Goal: Task Accomplishment & Management: Manage account settings

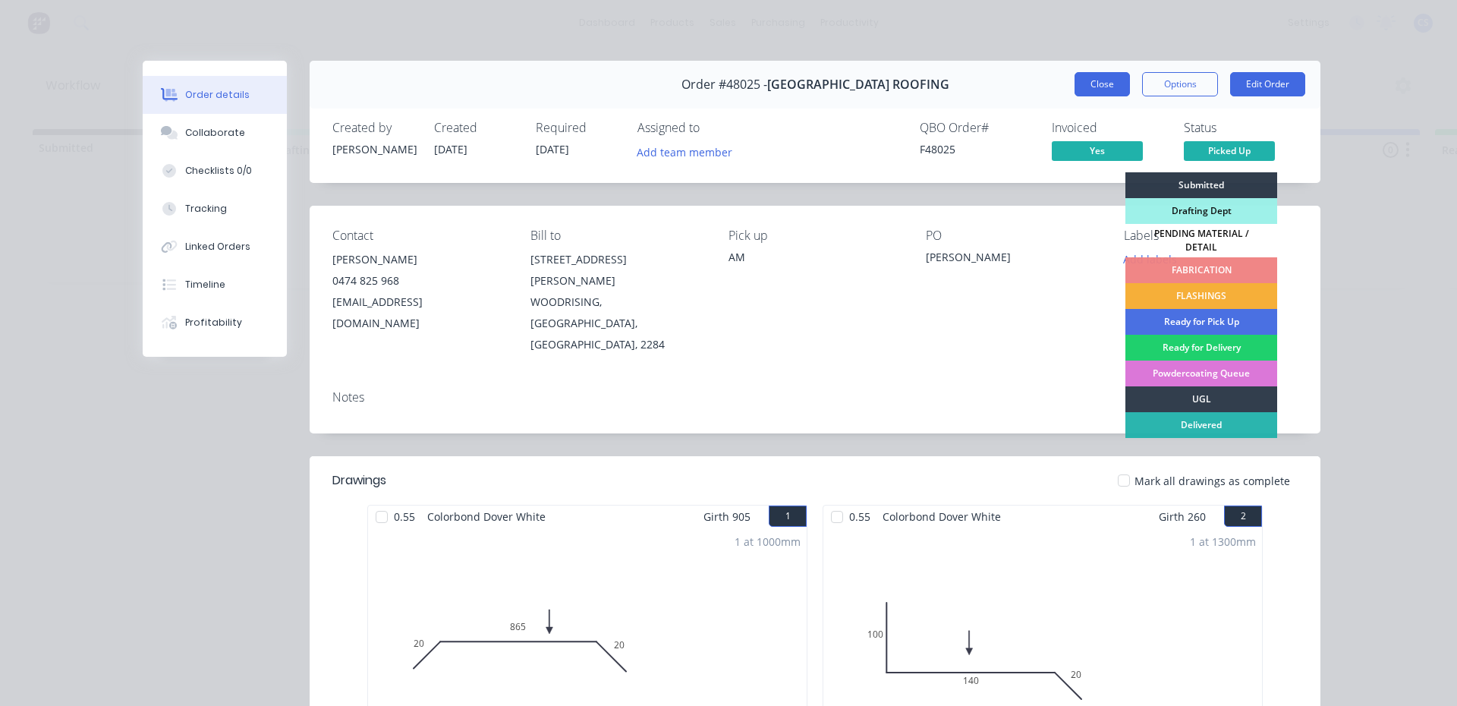
click at [1093, 75] on button "Close" at bounding box center [1102, 84] width 55 height 24
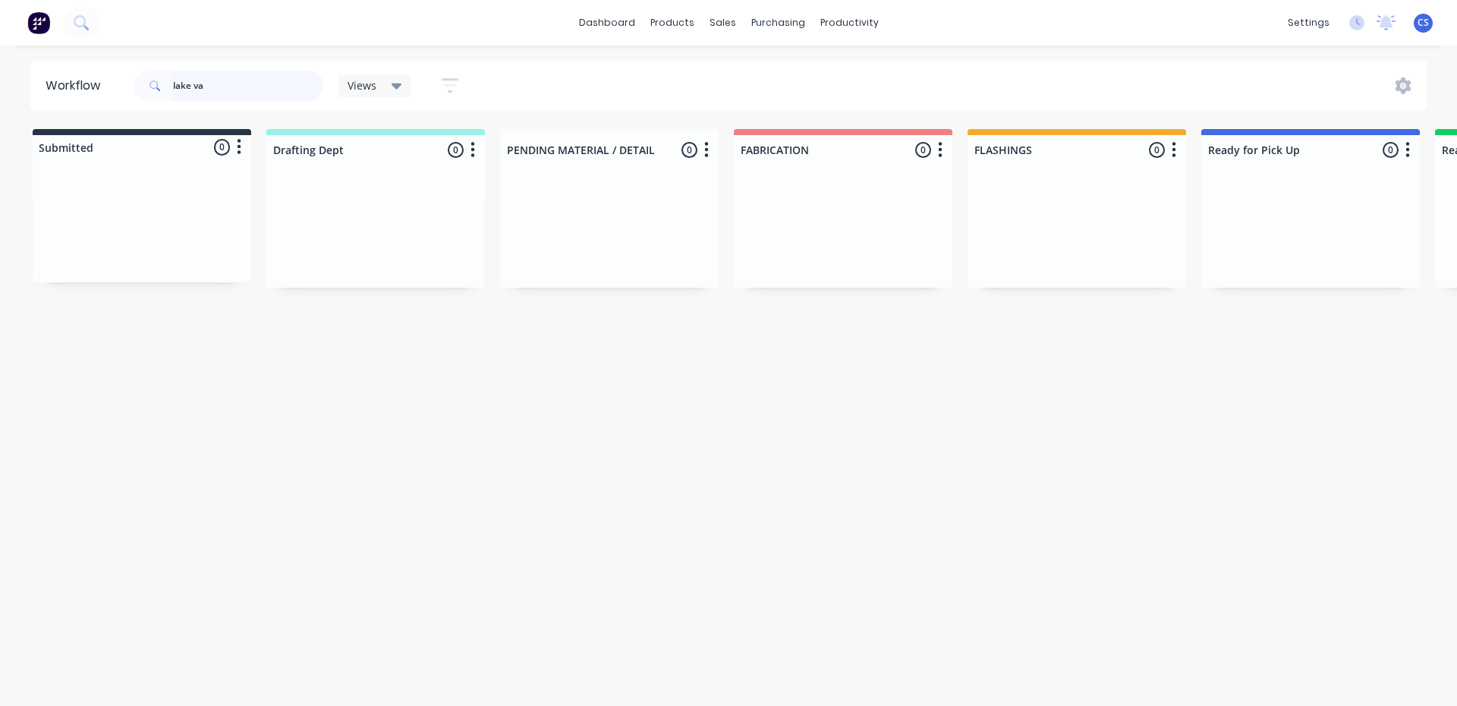
drag, startPoint x: 277, startPoint y: 86, endPoint x: 164, endPoint y: 107, distance: 115.1
click at [164, 107] on div "lake va" at bounding box center [229, 86] width 190 height 46
type input "[PERSON_NAME]"
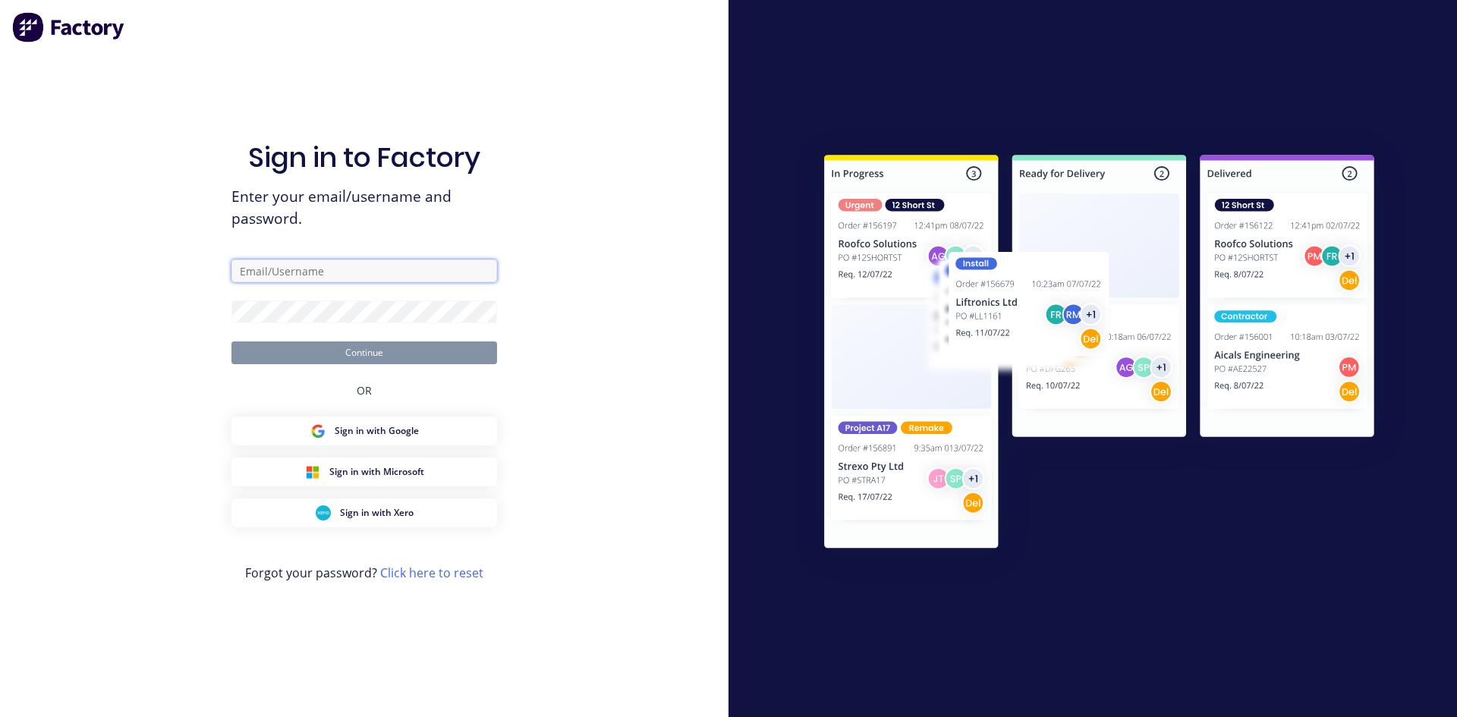
type input "[EMAIL_ADDRESS][DOMAIN_NAME]"
click at [373, 358] on button "Continue" at bounding box center [364, 353] width 266 height 23
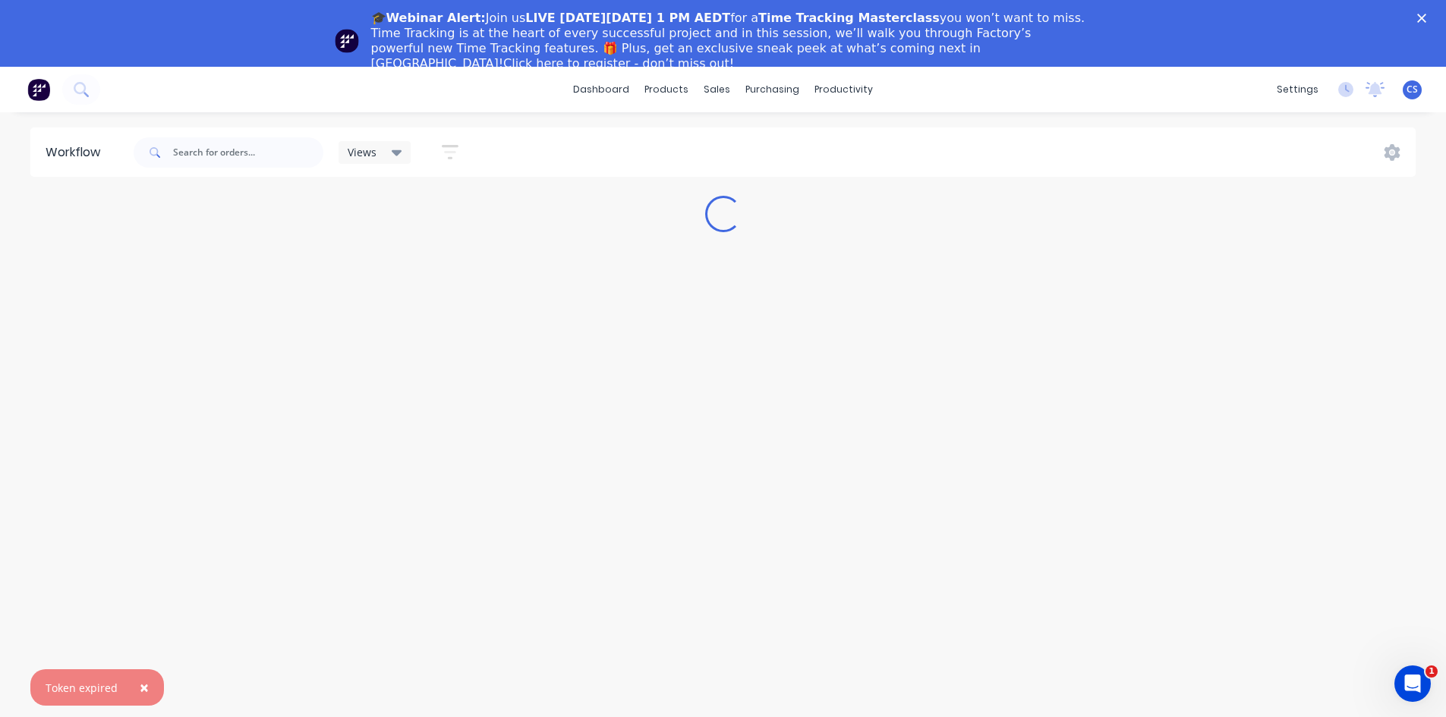
click at [1426, 17] on icon "Close" at bounding box center [1421, 18] width 9 height 9
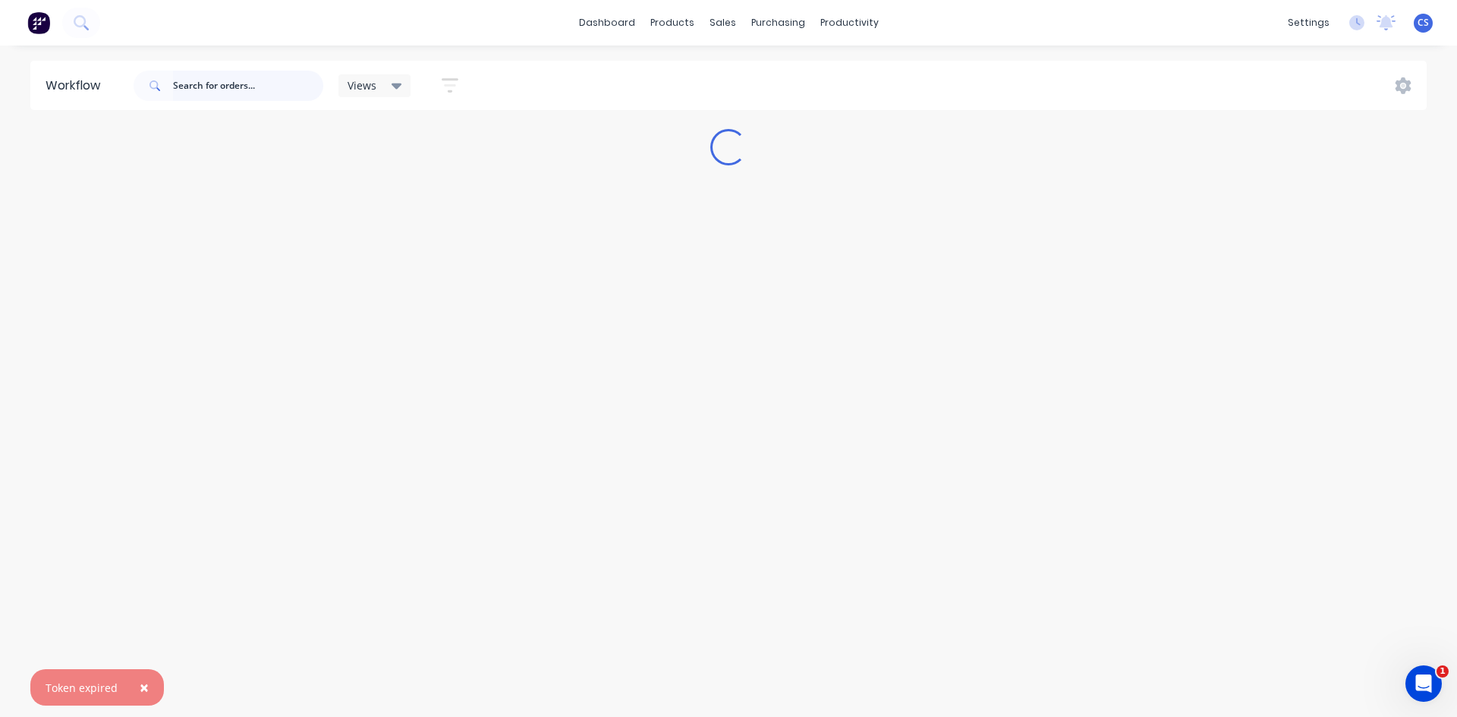
click at [257, 90] on input "text" at bounding box center [248, 86] width 150 height 30
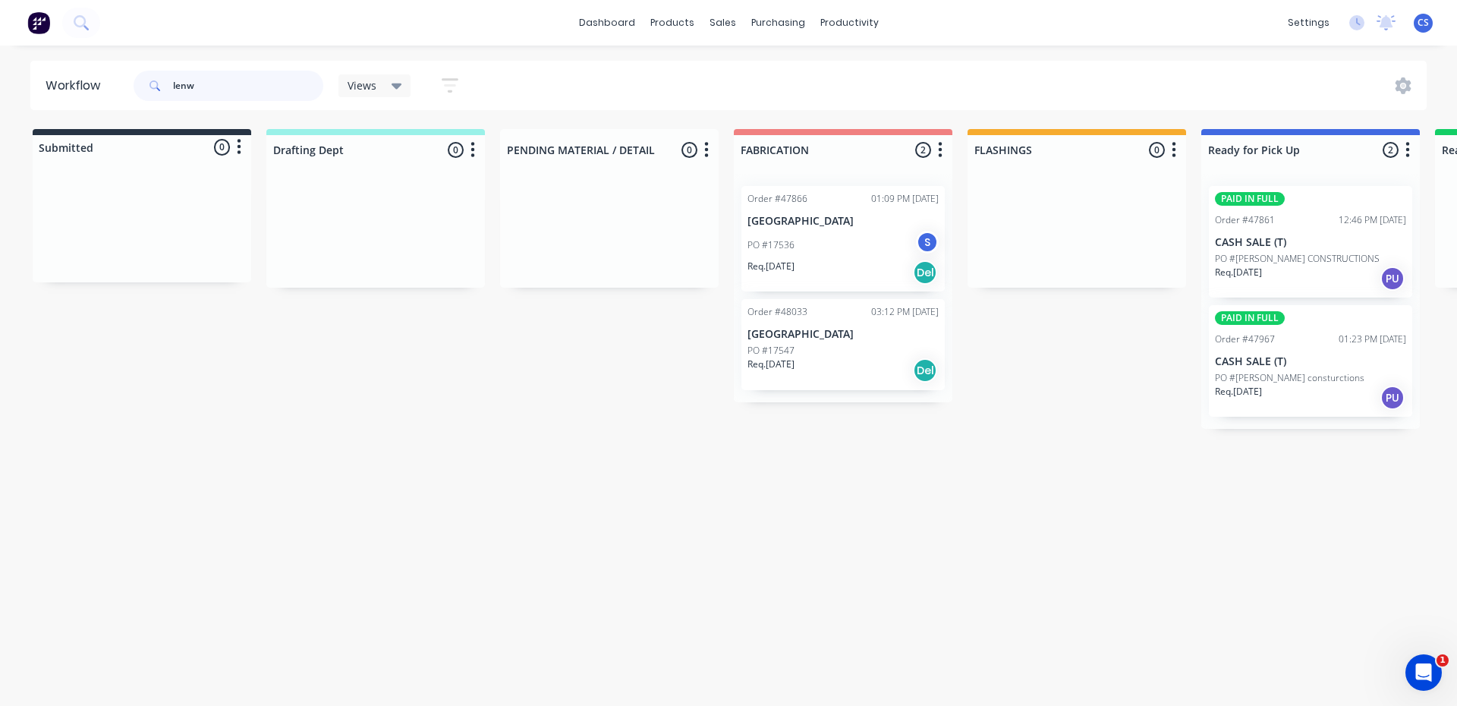
type input "lenw"
click at [1252, 383] on p "PO #[PERSON_NAME] consturctions" at bounding box center [1290, 378] width 150 height 14
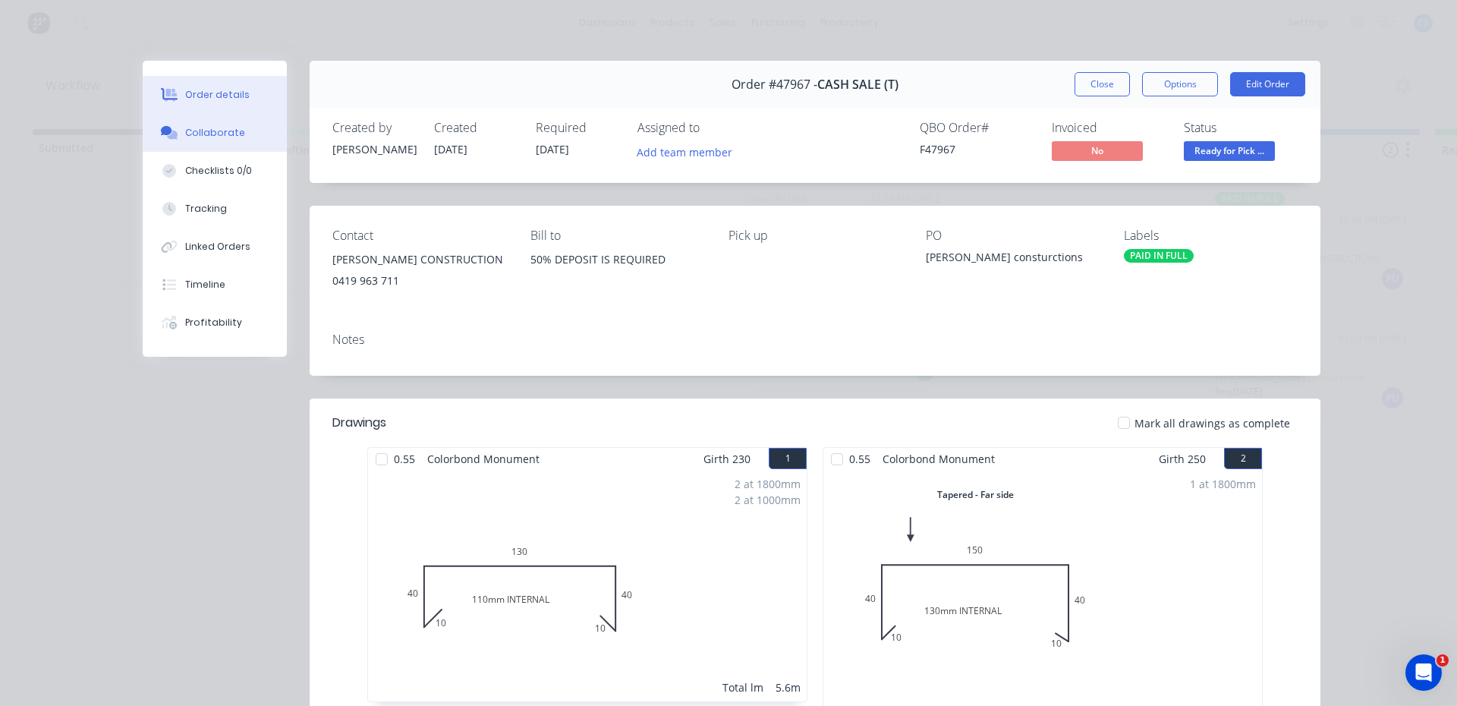
click at [161, 134] on icon at bounding box center [166, 130] width 11 height 9
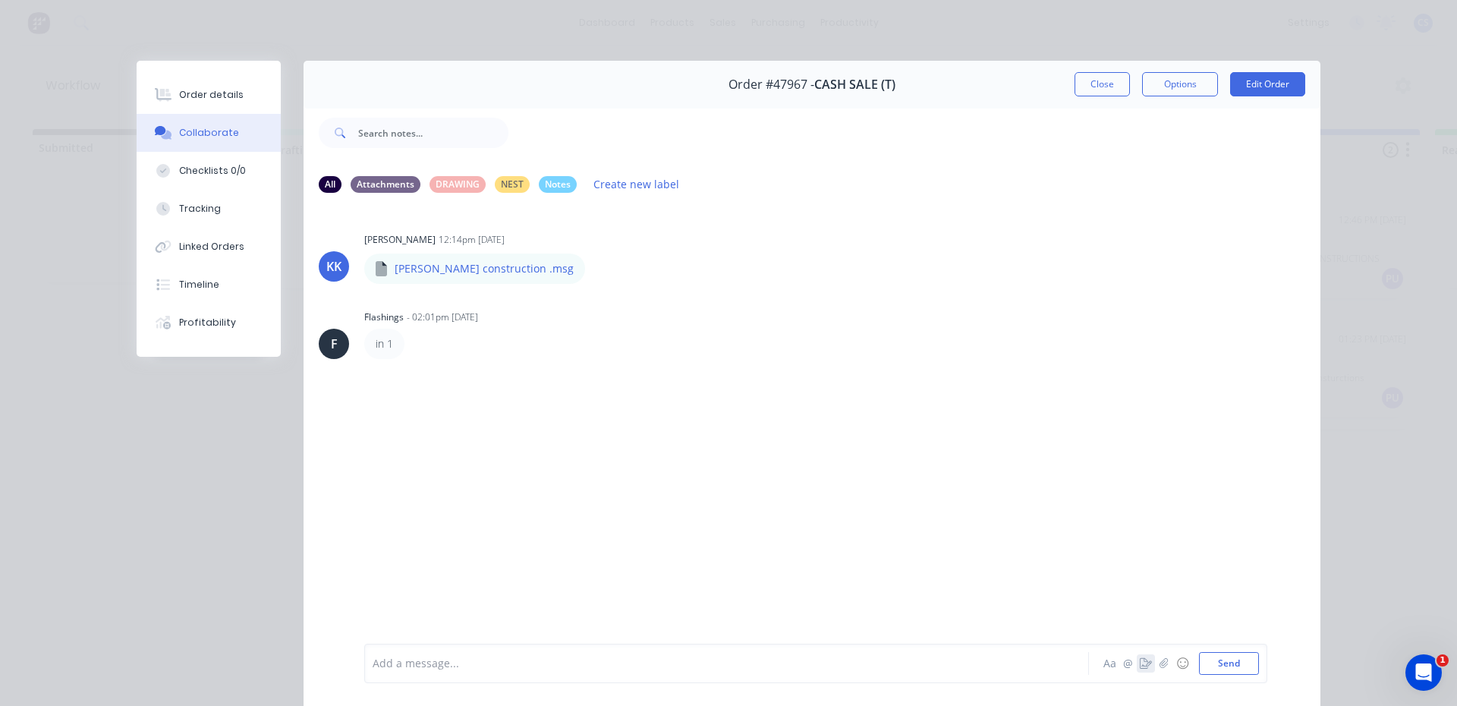
click at [1140, 668] on icon "button" at bounding box center [1146, 663] width 12 height 11
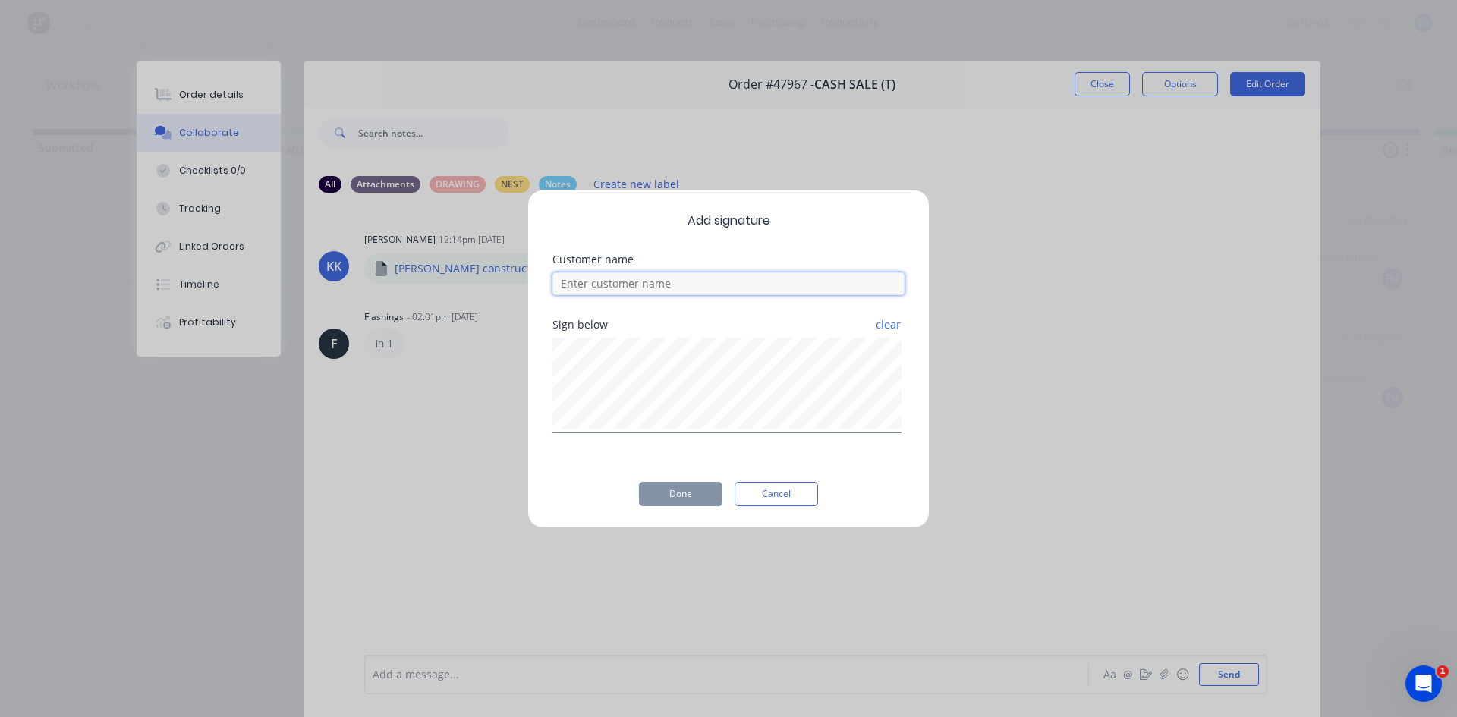
click at [713, 288] on input at bounding box center [729, 283] width 352 height 23
type input "[PERSON_NAME]"
click at [679, 496] on button "Done" at bounding box center [680, 494] width 83 height 24
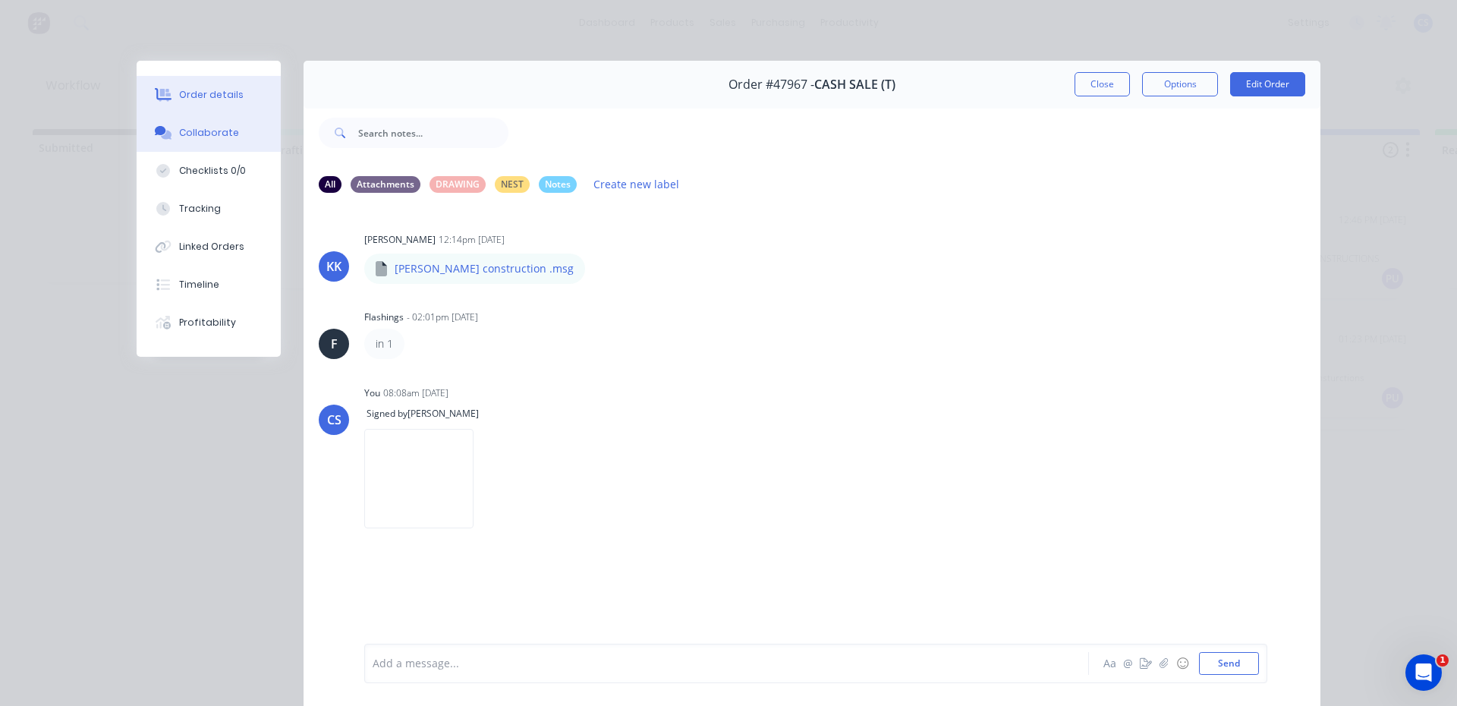
click at [236, 87] on button "Order details" at bounding box center [209, 95] width 144 height 38
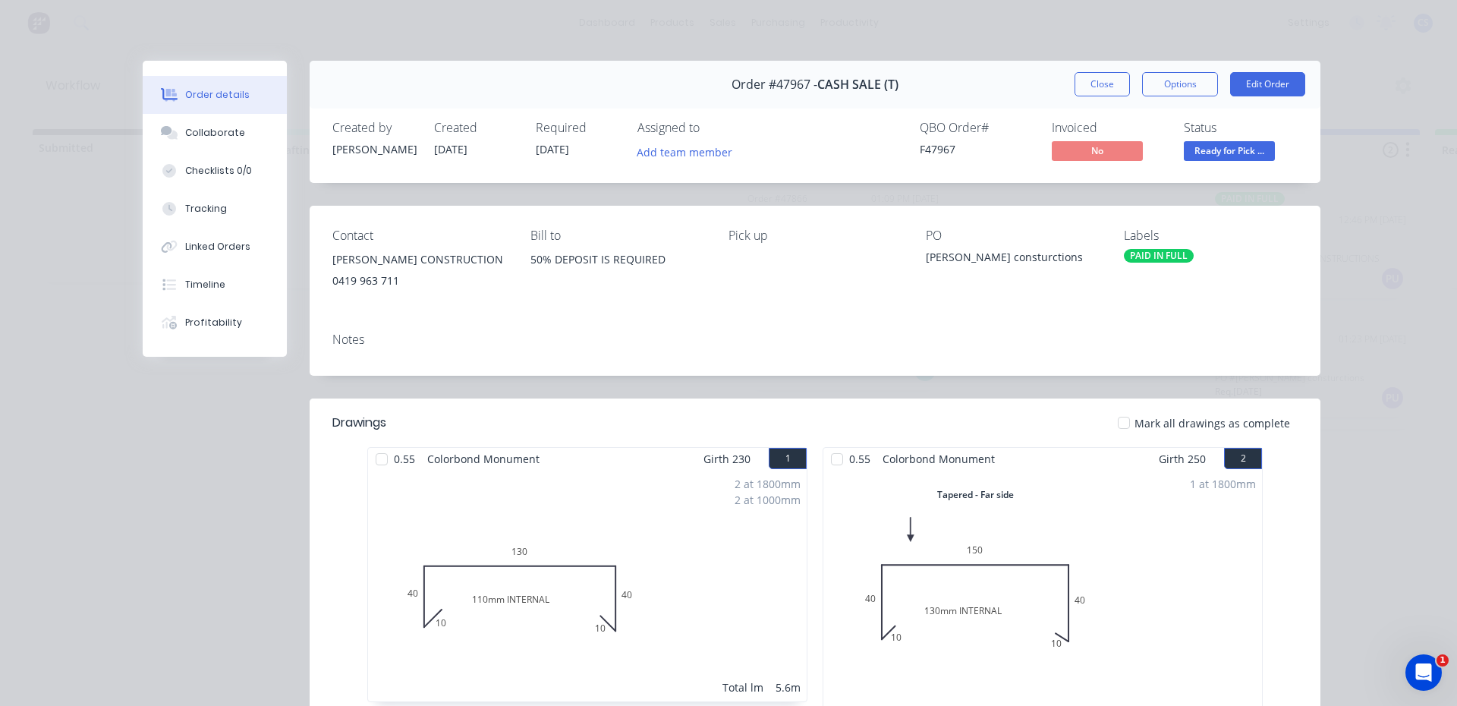
click at [1231, 153] on span "Ready for Pick ..." at bounding box center [1229, 150] width 91 height 19
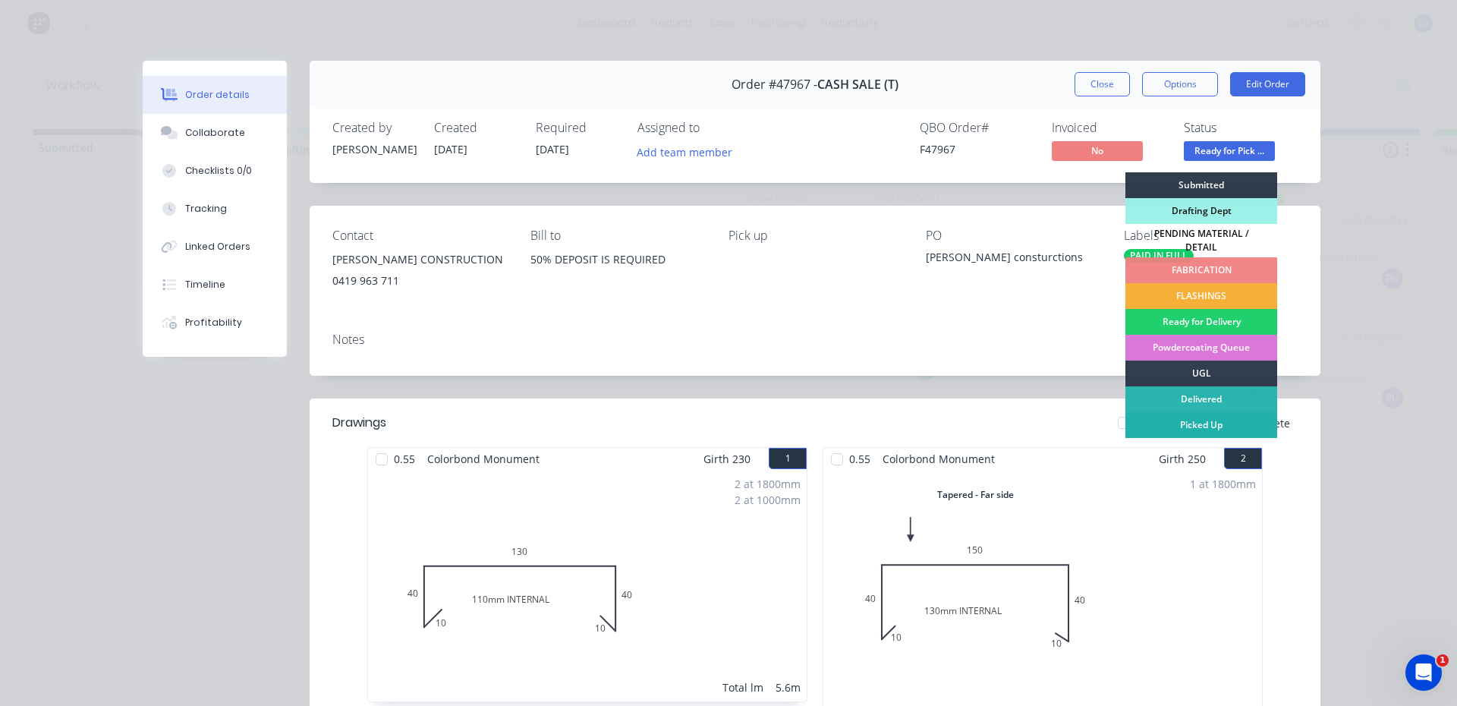
click at [1198, 416] on div "Picked Up" at bounding box center [1202, 425] width 152 height 26
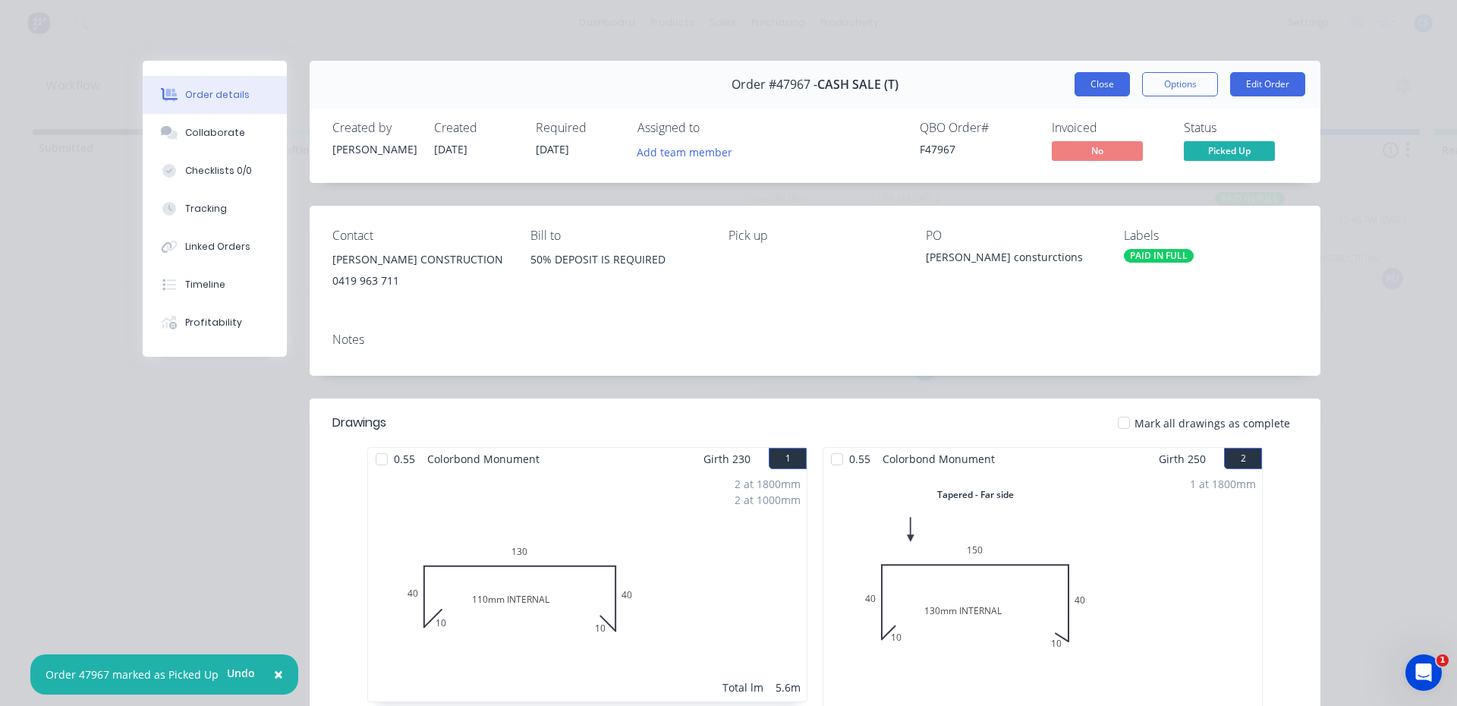
click at [1099, 90] on button "Close" at bounding box center [1102, 84] width 55 height 24
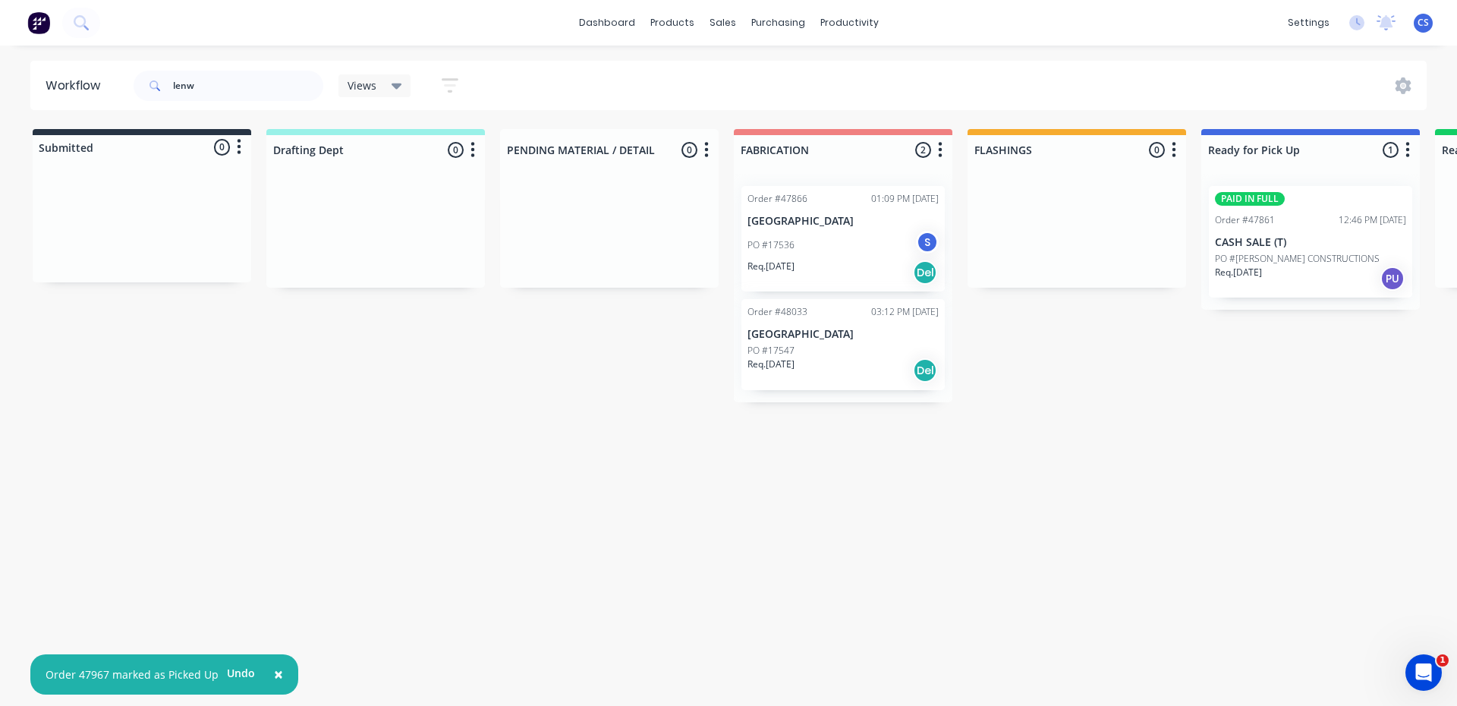
click at [1256, 236] on p "CASH SALE (T)" at bounding box center [1310, 242] width 191 height 13
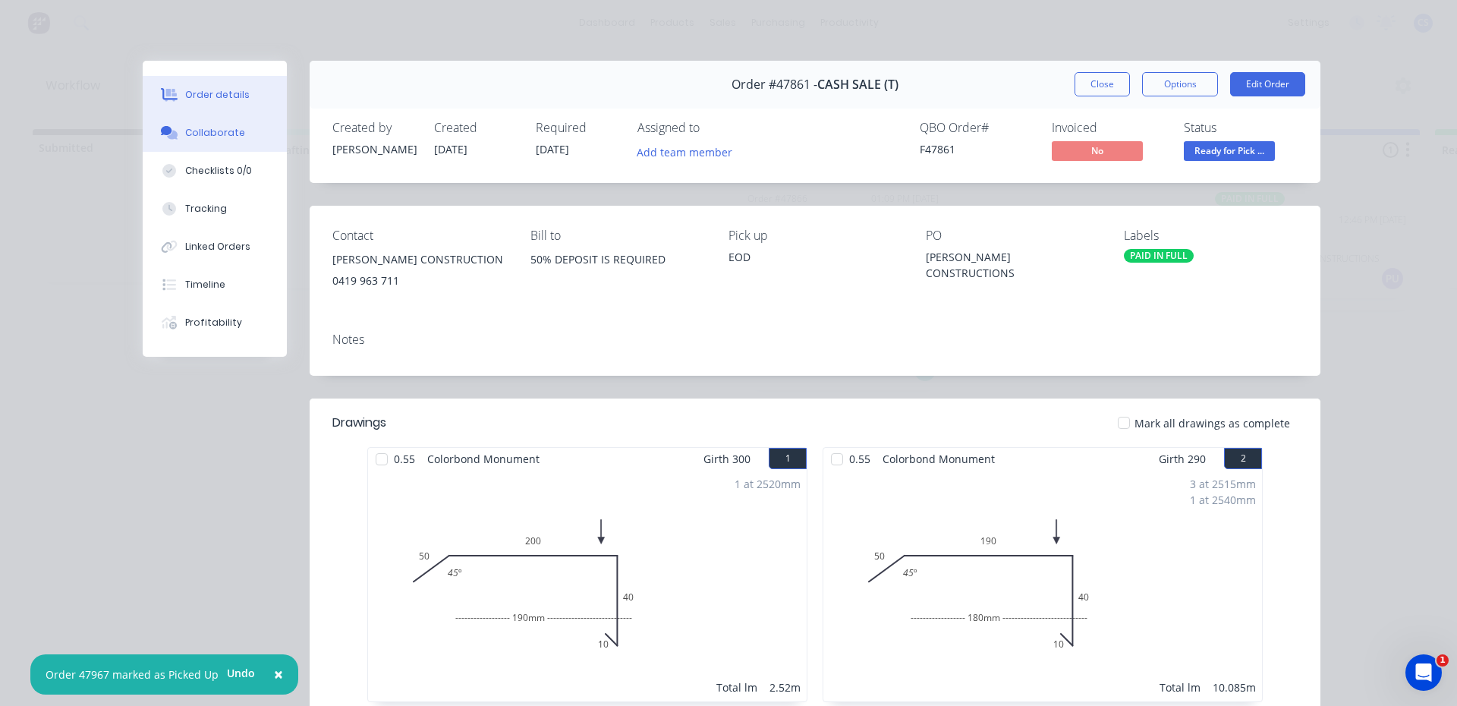
click at [231, 134] on div "Collaborate" at bounding box center [215, 133] width 60 height 14
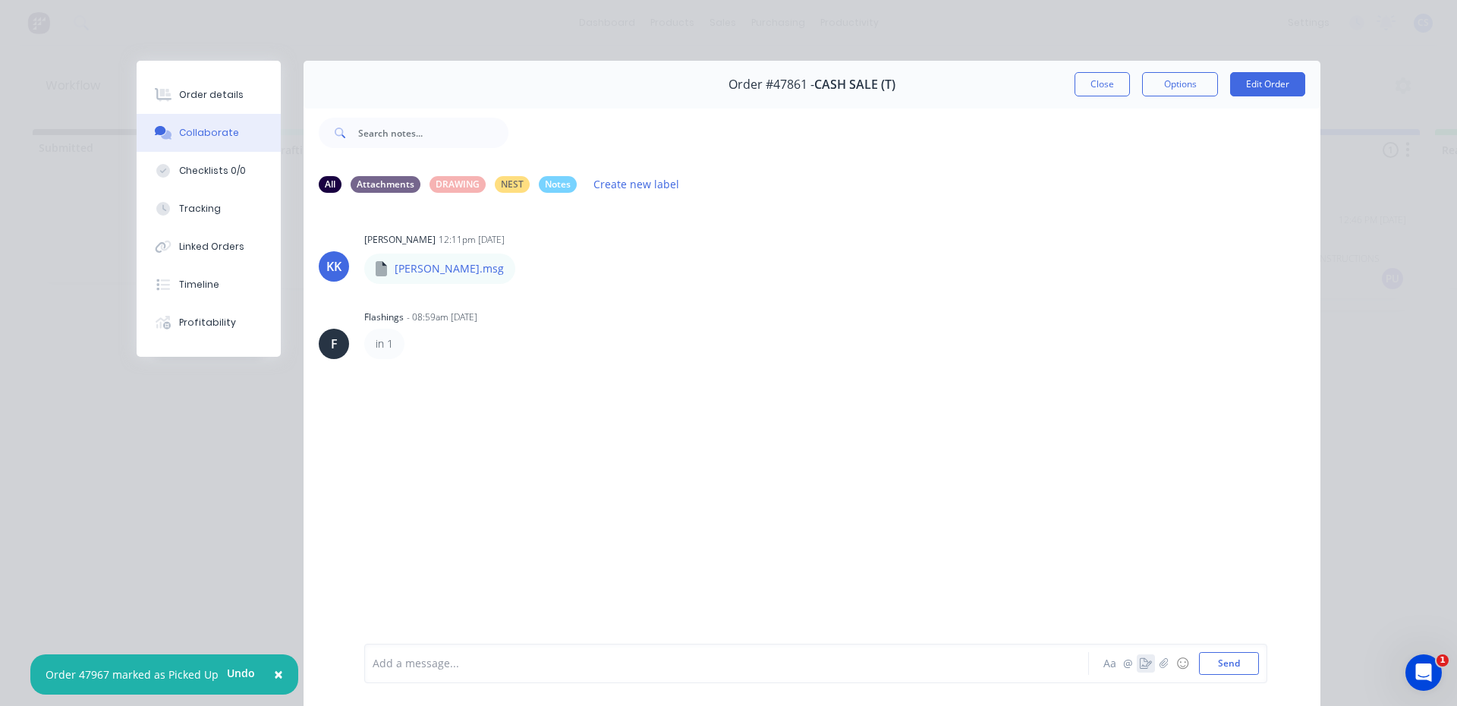
drag, startPoint x: 1141, startPoint y: 665, endPoint x: 1144, endPoint y: 657, distance: 8.5
click at [1144, 658] on icon "button" at bounding box center [1146, 663] width 12 height 11
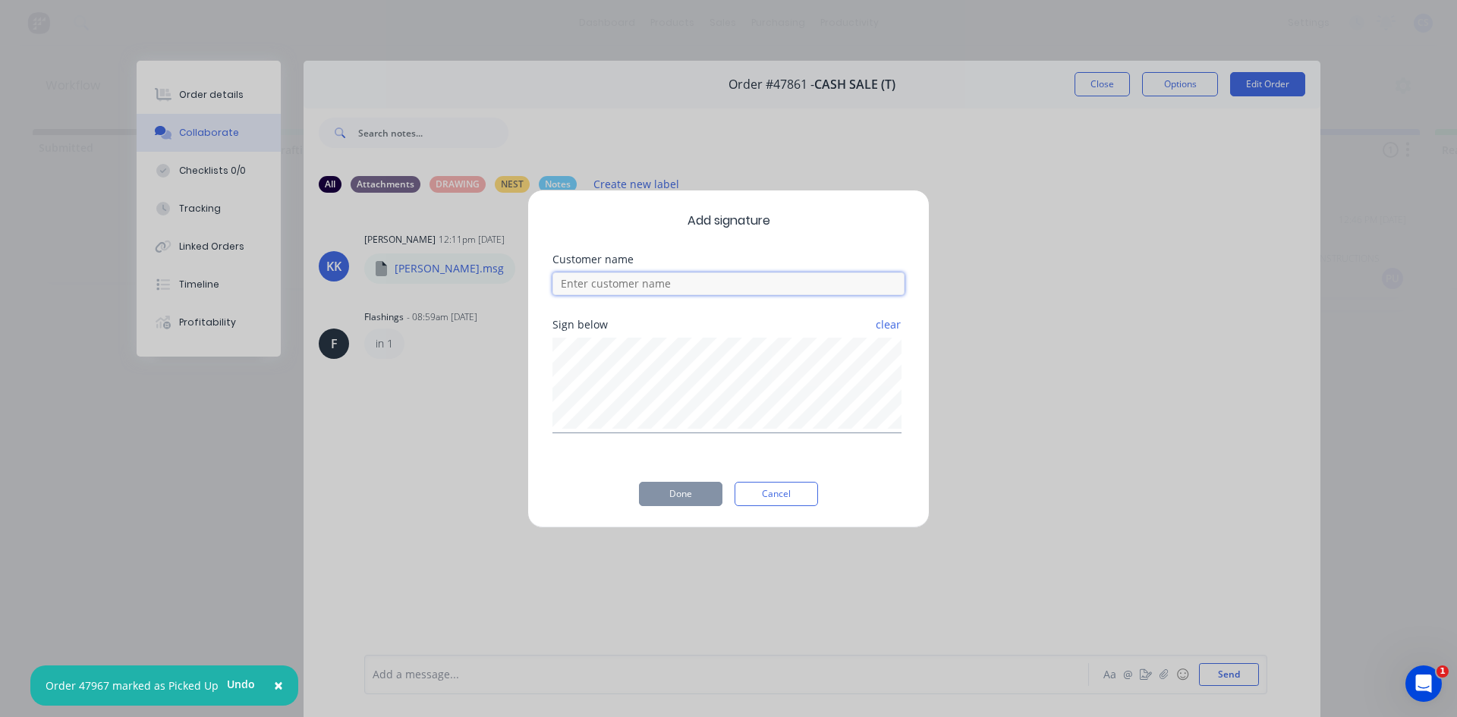
click at [720, 283] on input at bounding box center [729, 283] width 352 height 23
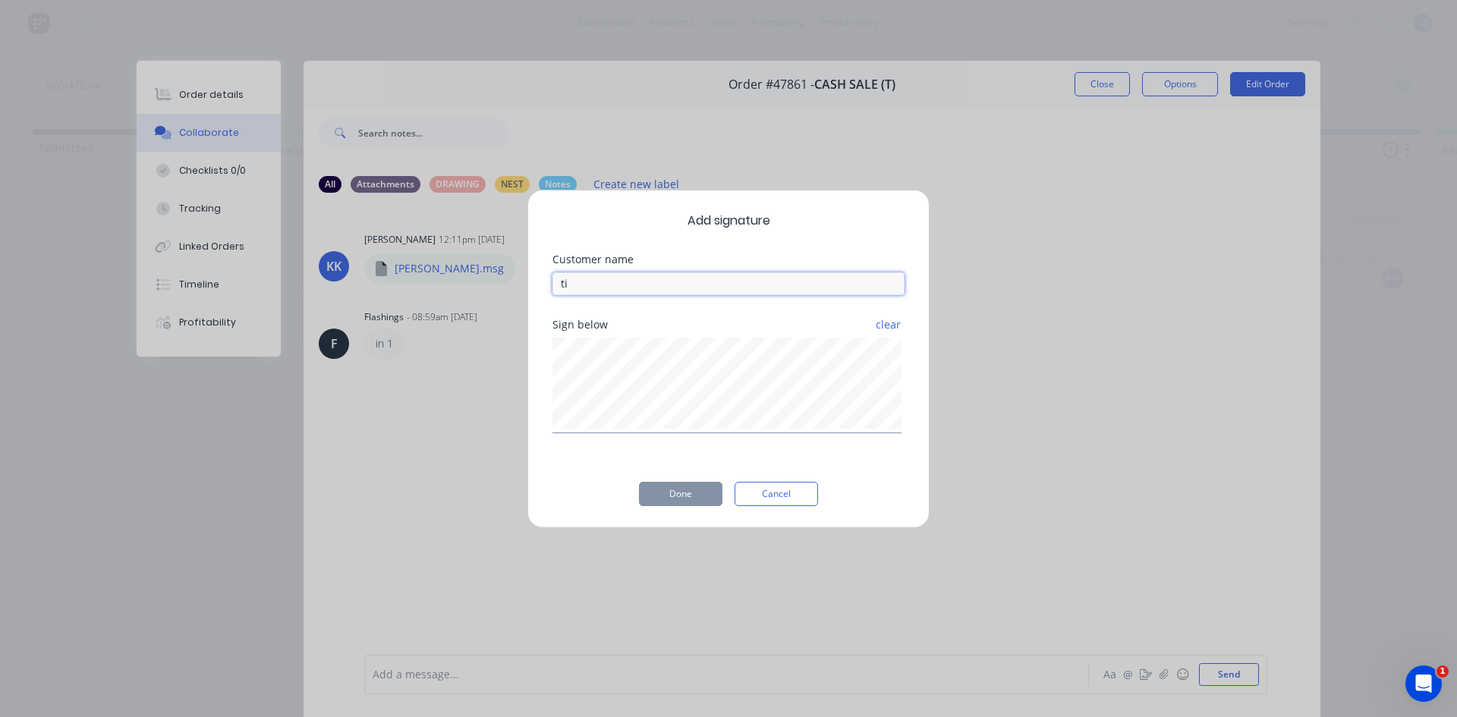
type input "[PERSON_NAME]"
click at [689, 500] on button "Done" at bounding box center [680, 494] width 83 height 24
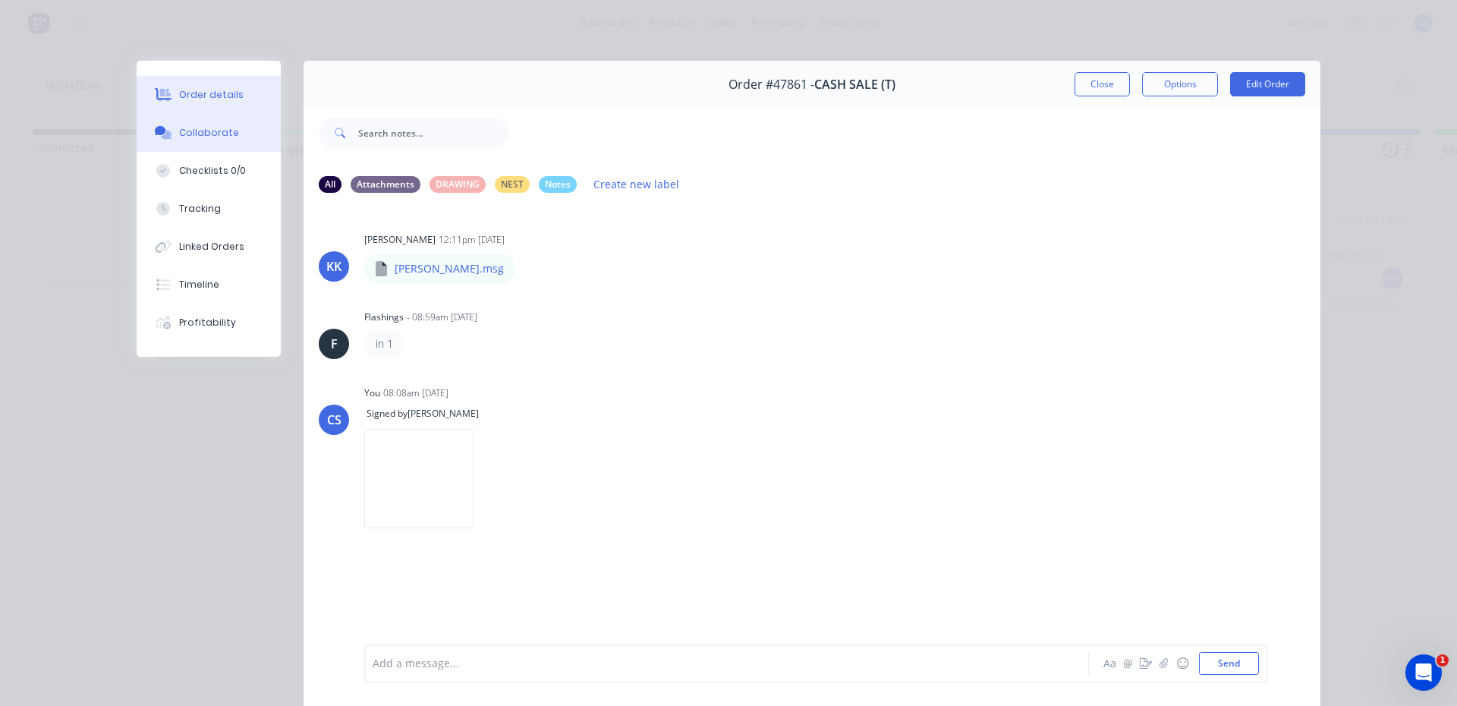
click at [199, 91] on div "Order details" at bounding box center [211, 95] width 65 height 14
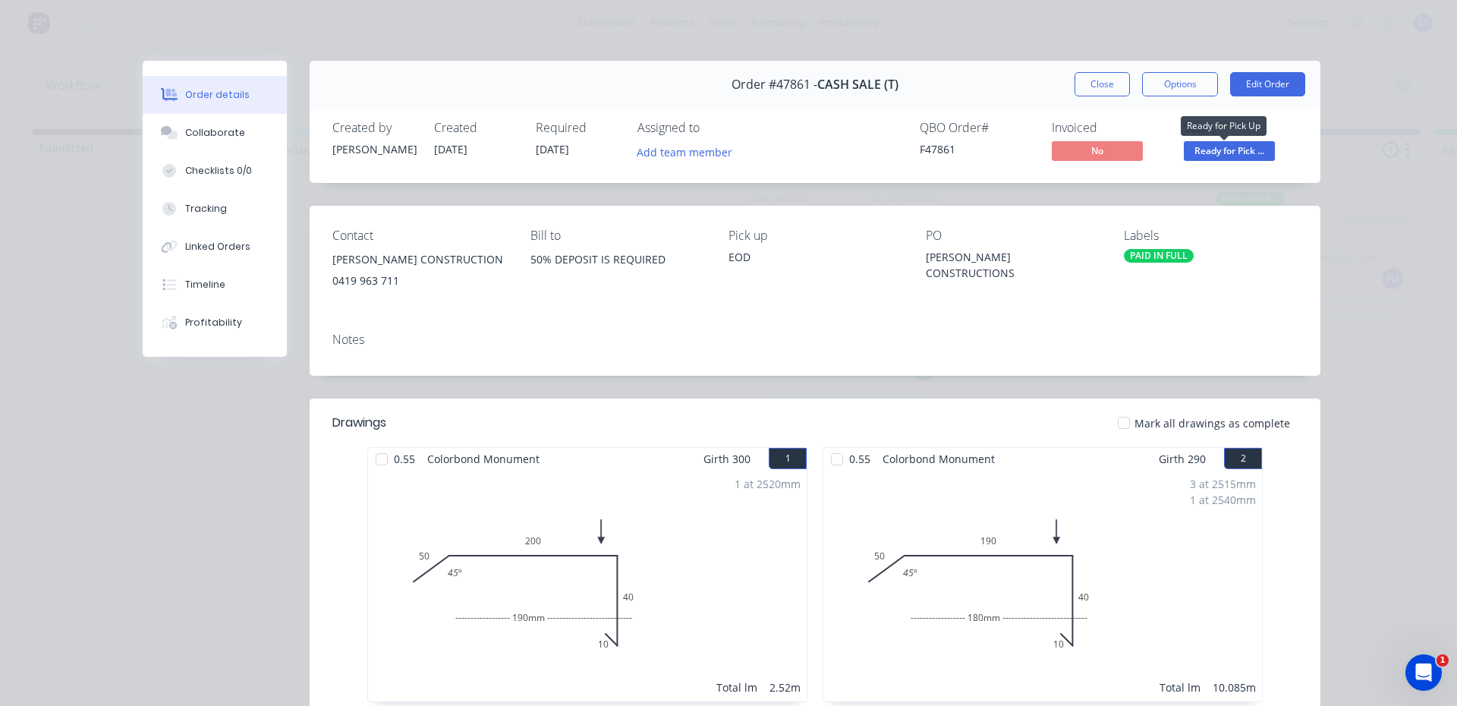
click at [1248, 153] on span "Ready for Pick ..." at bounding box center [1229, 150] width 91 height 19
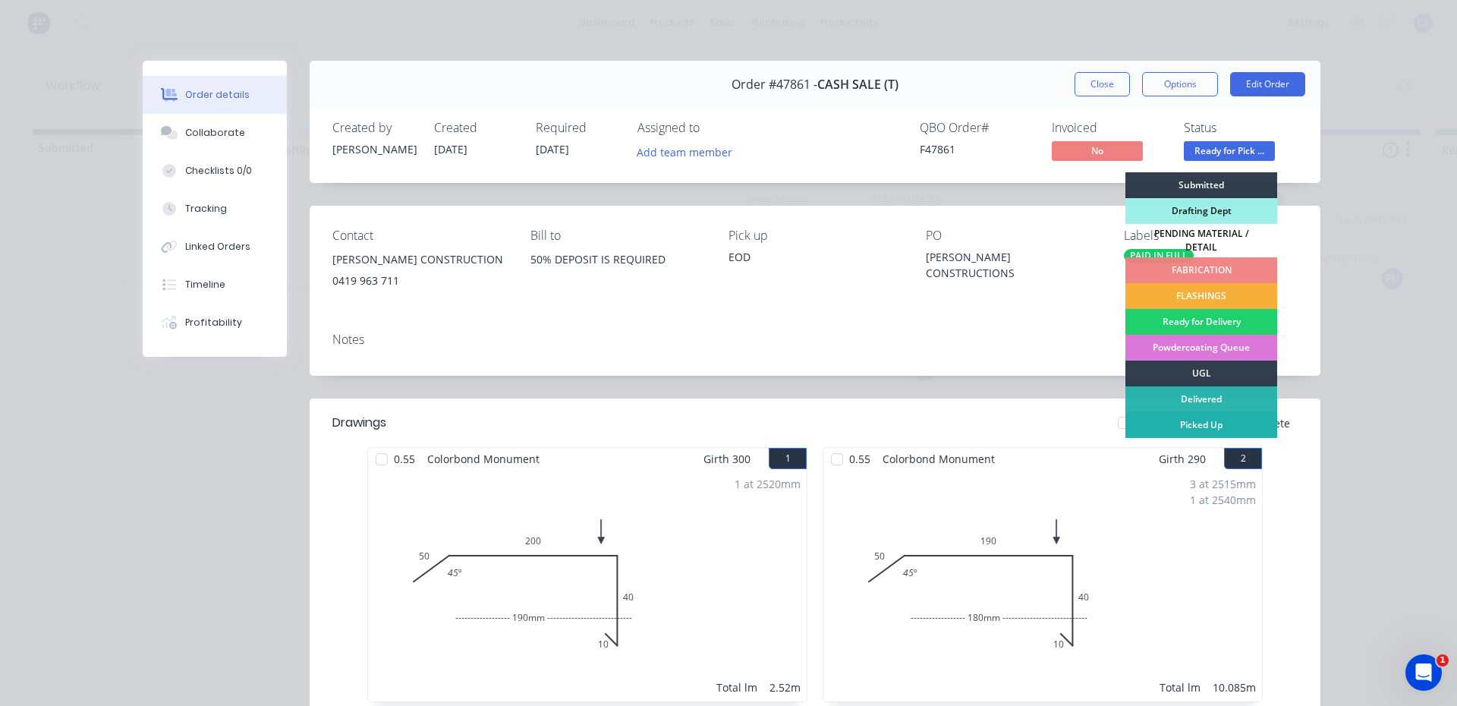
click at [1220, 419] on div "Picked Up" at bounding box center [1202, 425] width 152 height 26
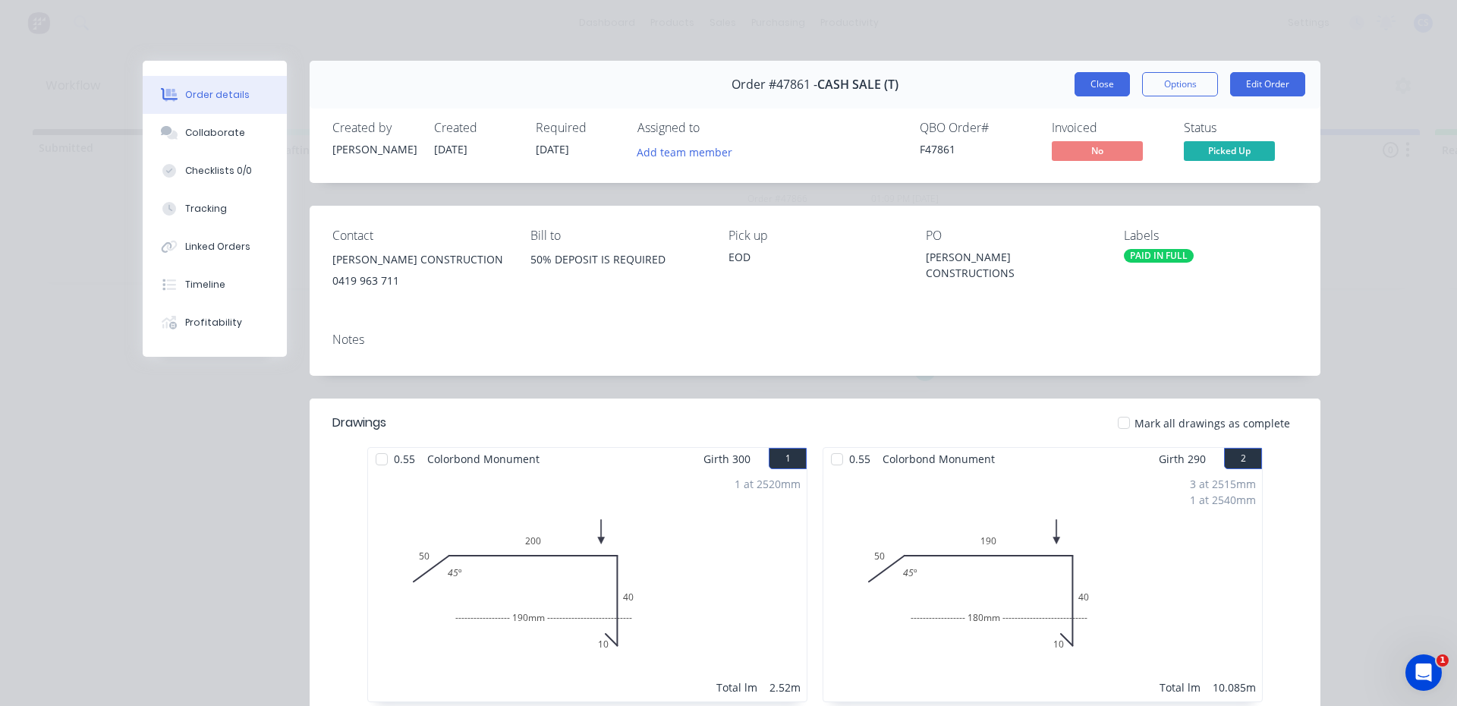
click at [1083, 80] on button "Close" at bounding box center [1102, 84] width 55 height 24
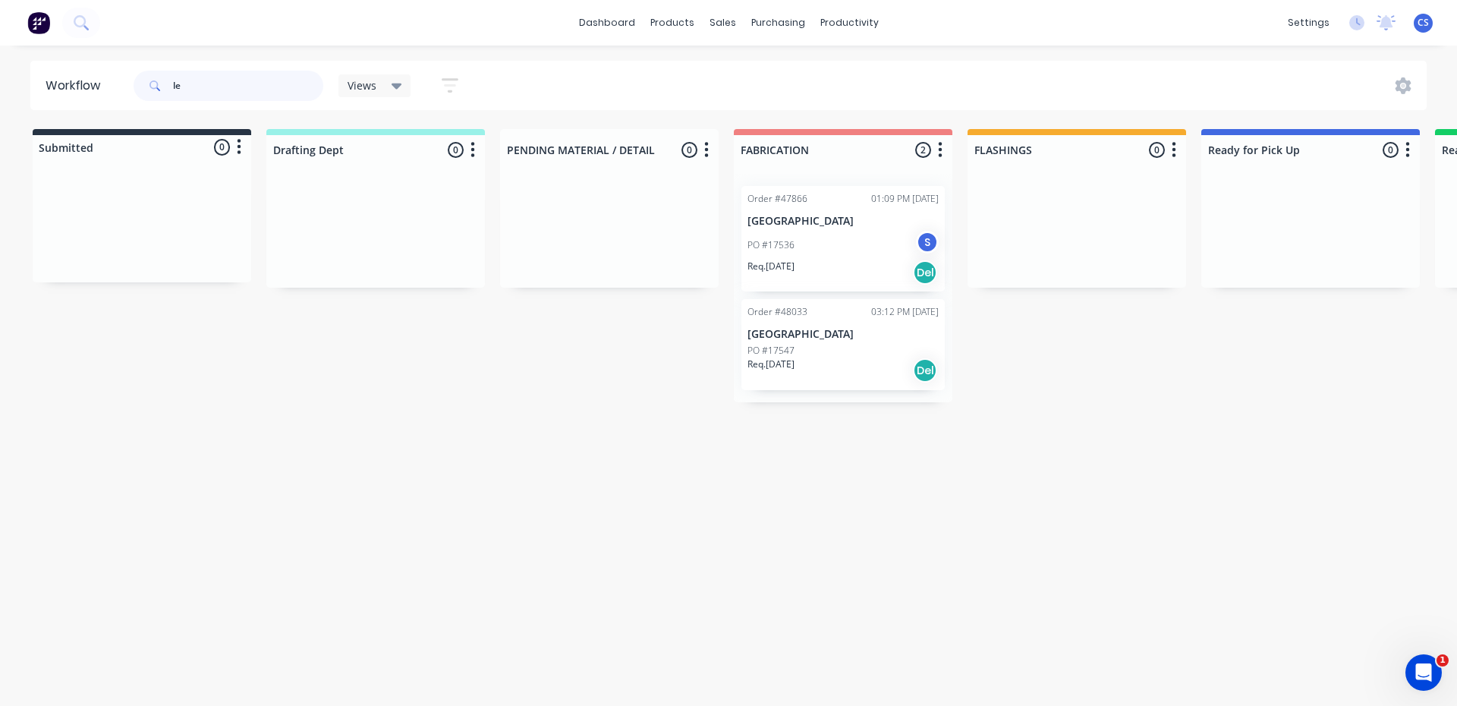
type input "l"
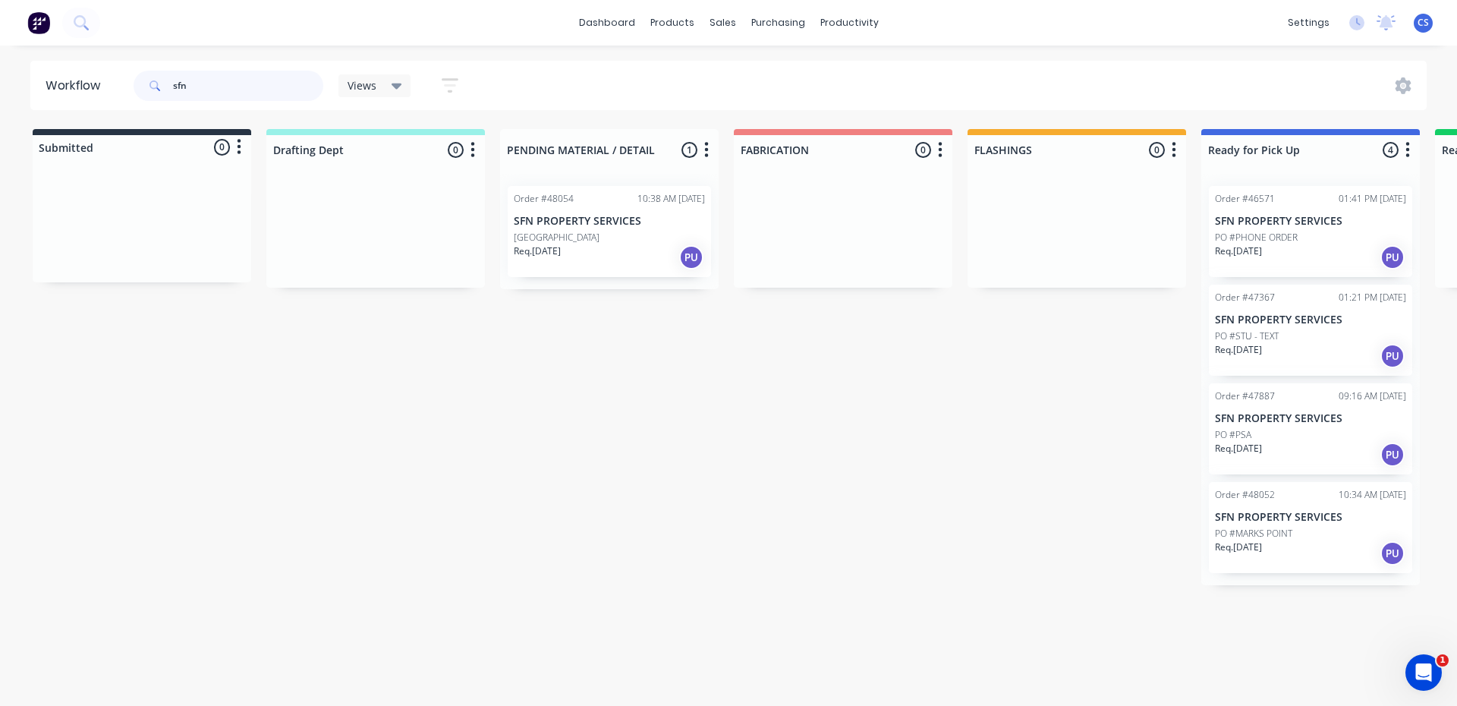
type input "sfn"
click at [1296, 552] on div "Req. [DATE] PU" at bounding box center [1310, 553] width 191 height 26
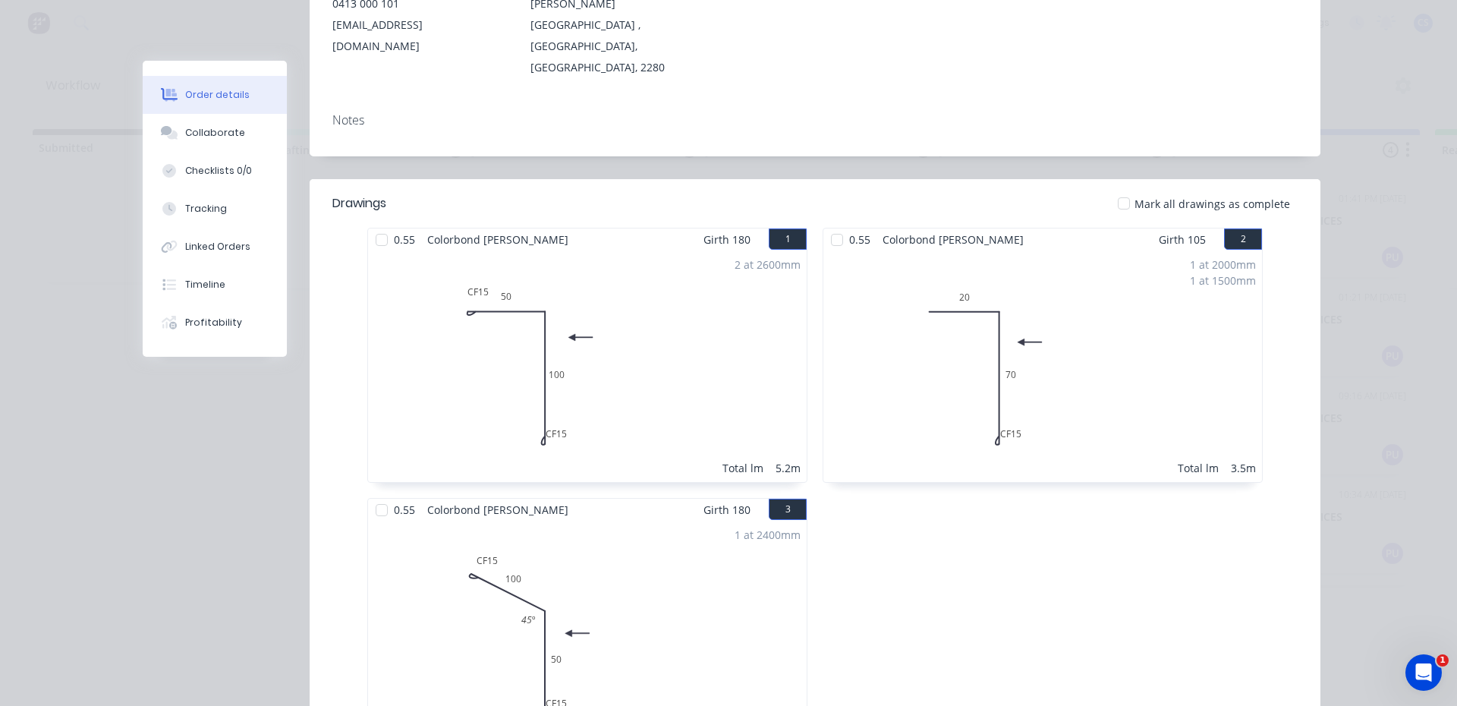
scroll to position [76, 0]
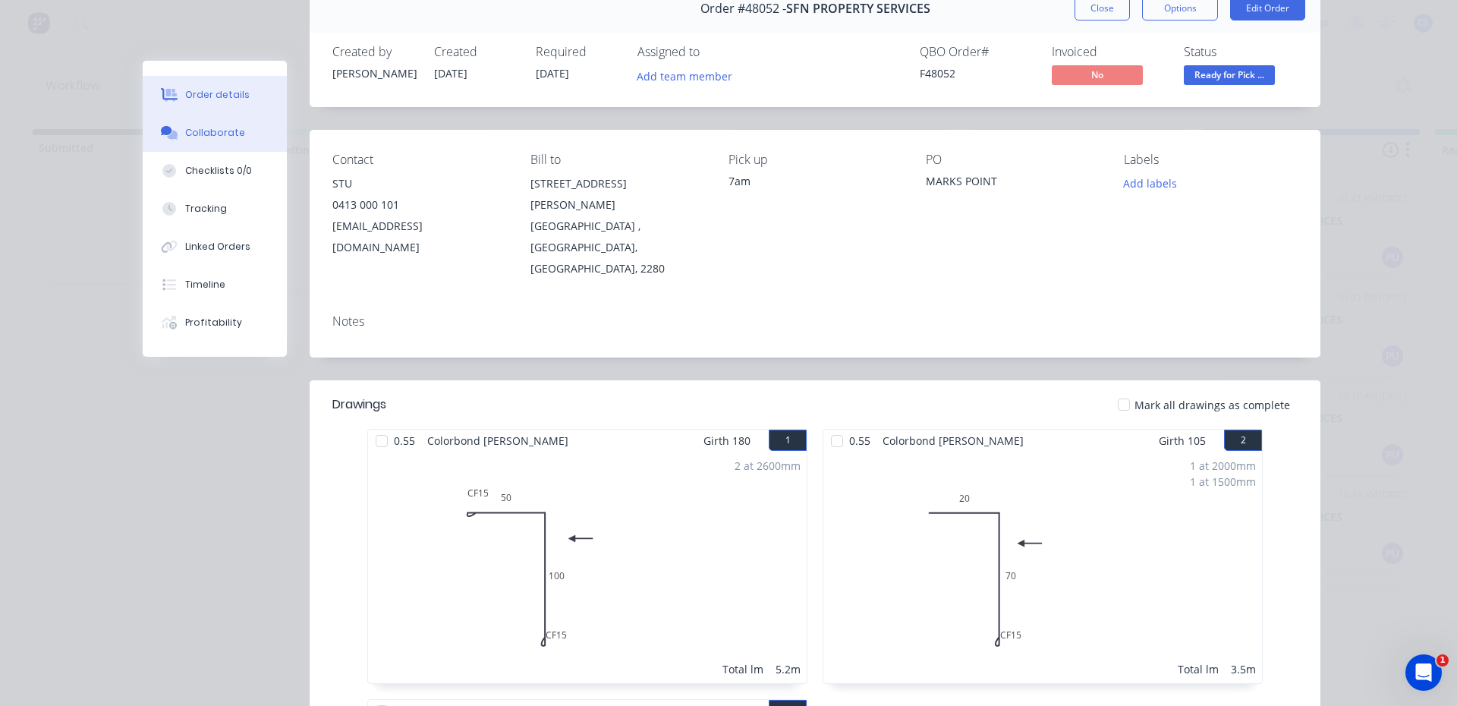
click at [208, 143] on button "Collaborate" at bounding box center [215, 133] width 144 height 38
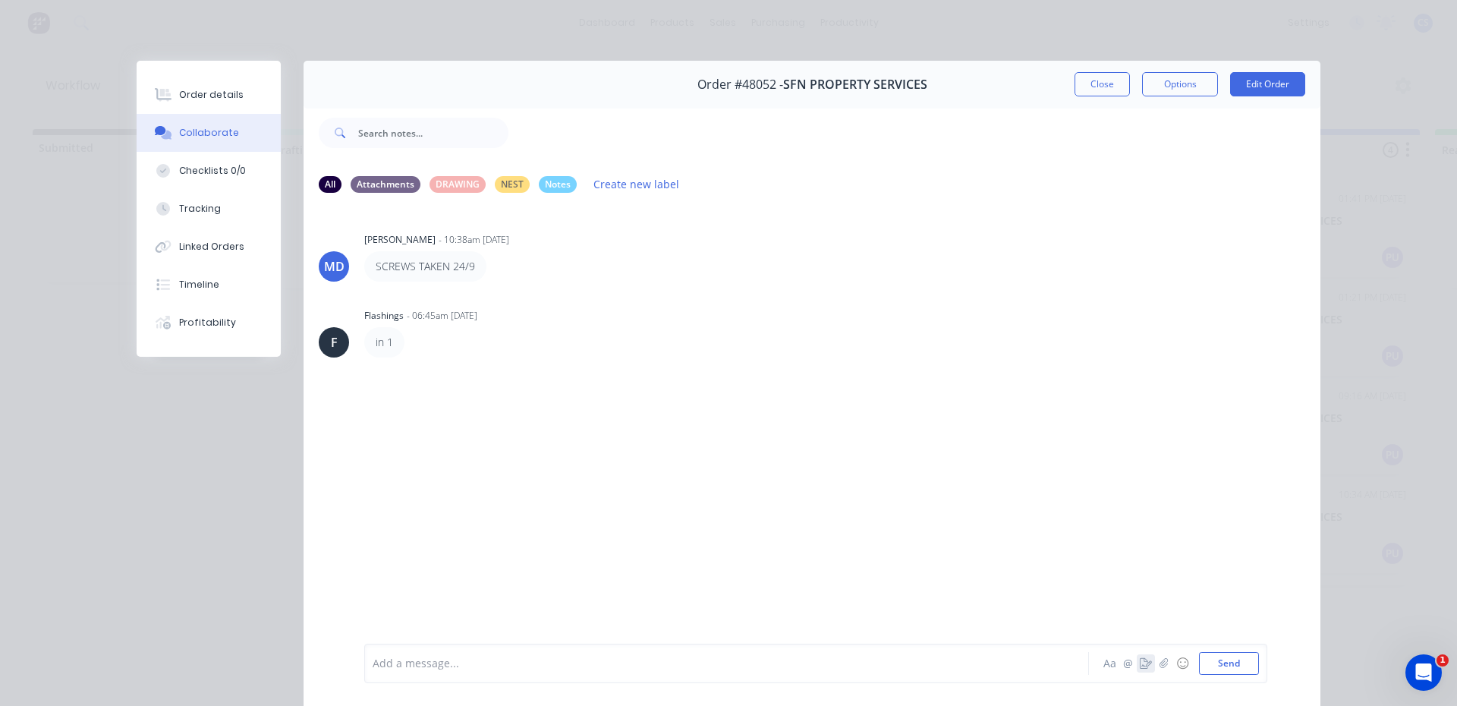
click at [1140, 665] on icon "button" at bounding box center [1146, 663] width 12 height 11
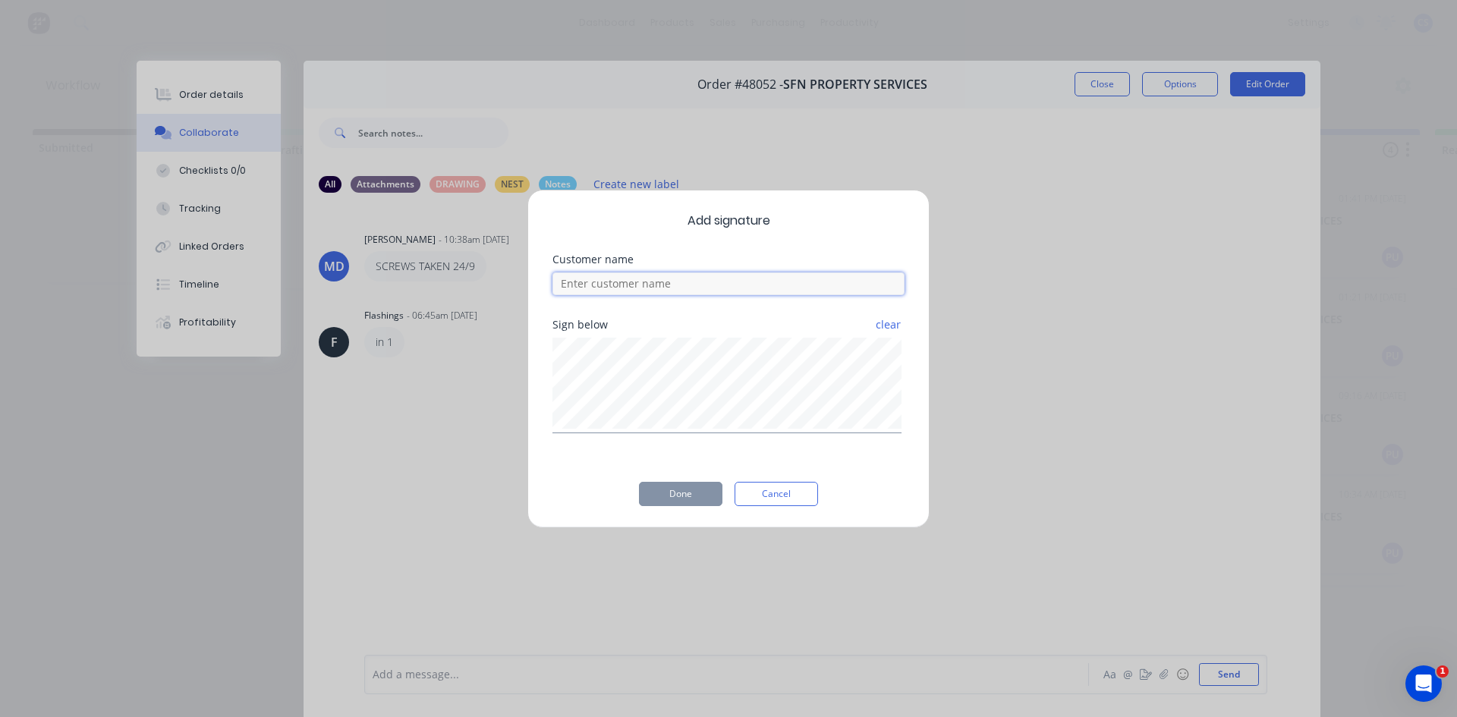
click at [642, 293] on input at bounding box center [729, 283] width 352 height 23
type input "stu"
click at [666, 502] on button "Done" at bounding box center [680, 494] width 83 height 24
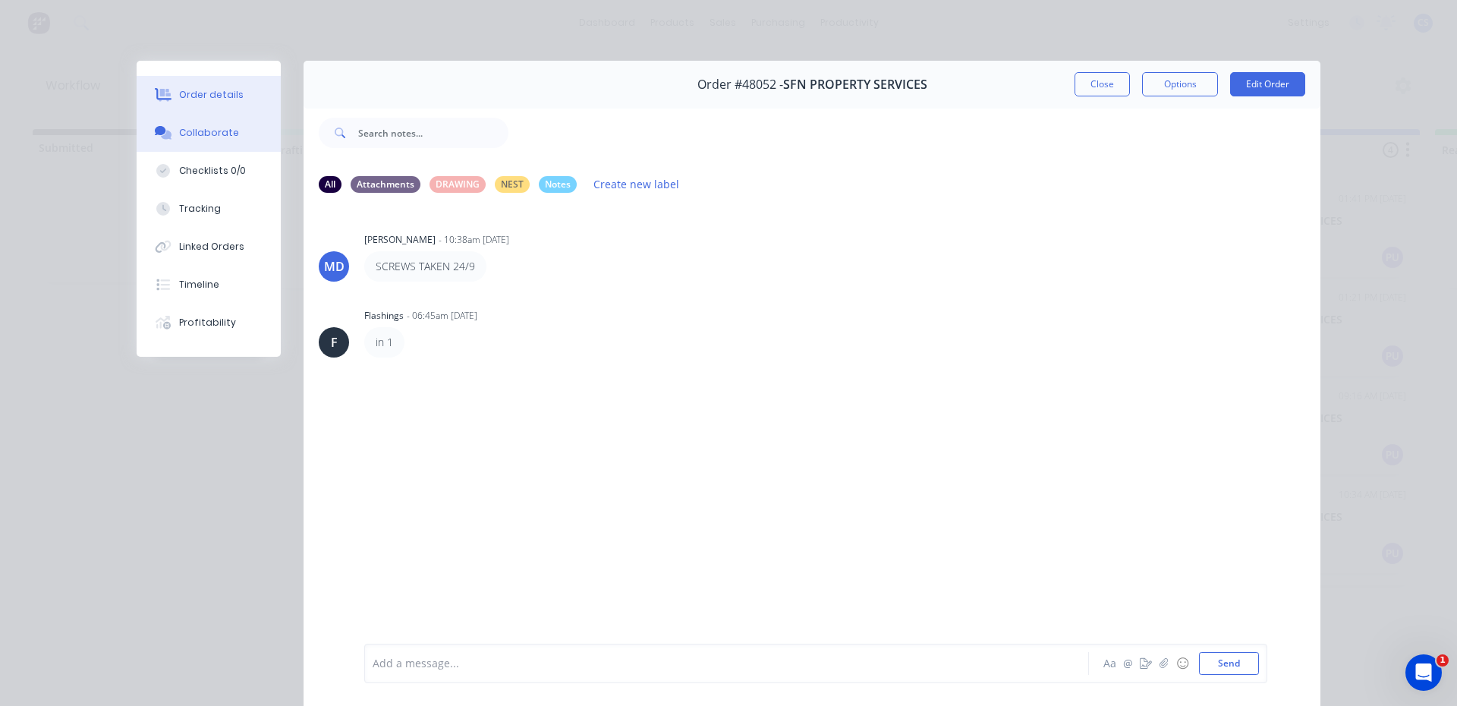
click at [175, 83] on button "Order details" at bounding box center [209, 95] width 144 height 38
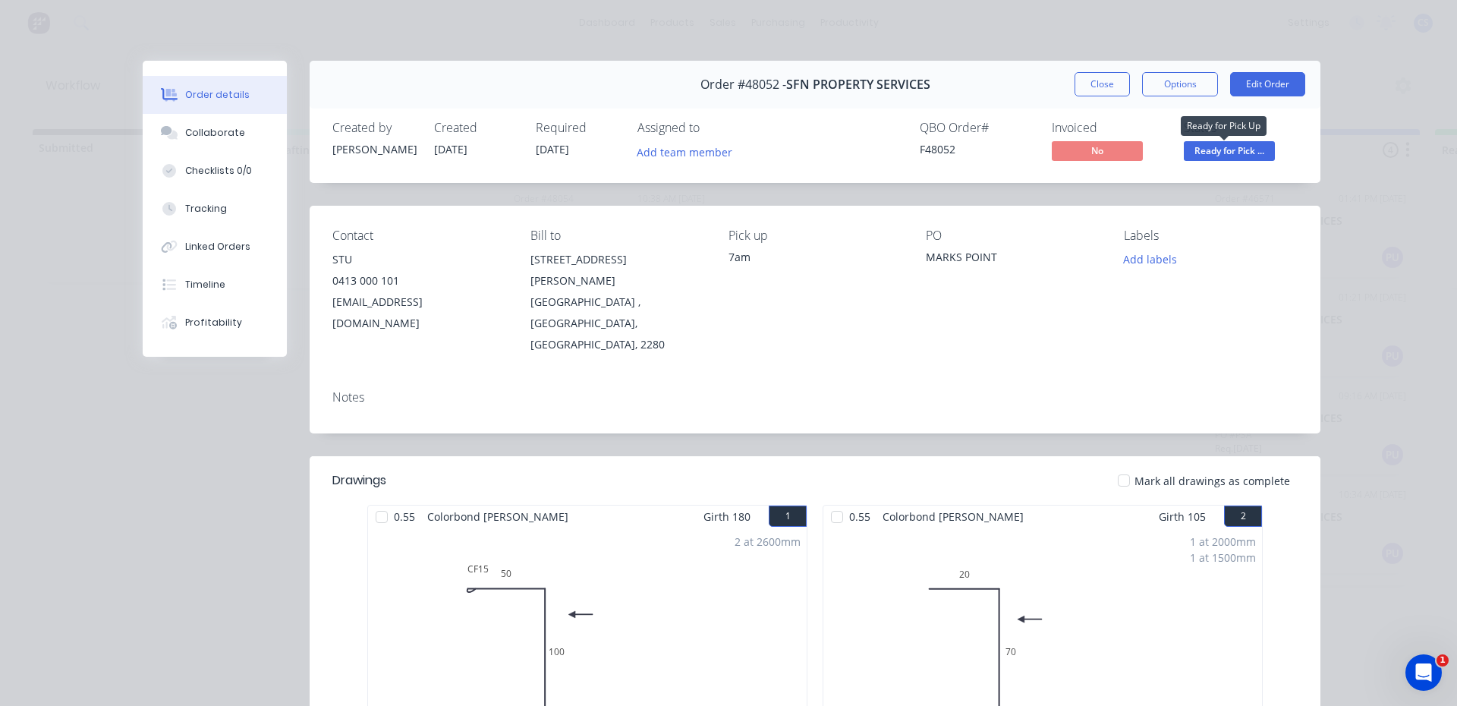
click at [1220, 149] on span "Ready for Pick ..." at bounding box center [1229, 150] width 91 height 19
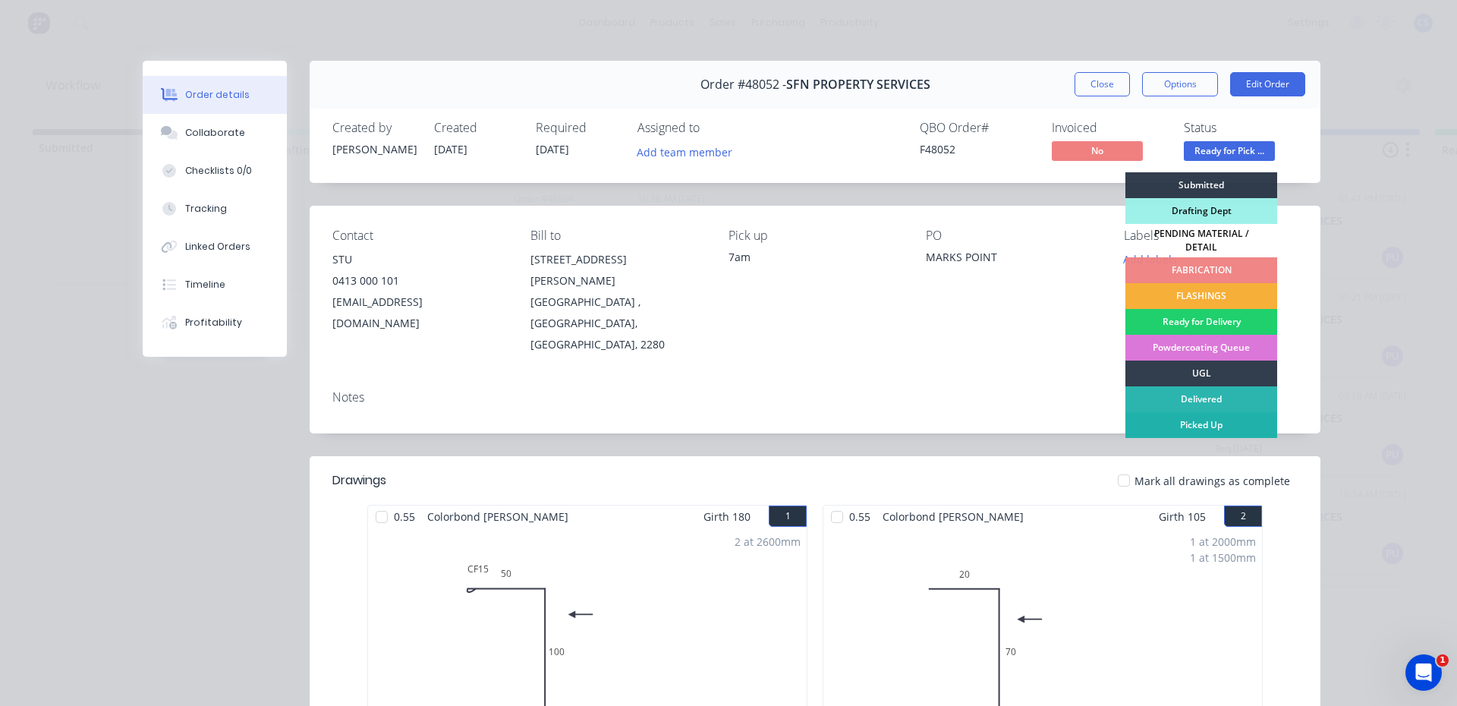
click at [1179, 422] on div "Picked Up" at bounding box center [1202, 425] width 152 height 26
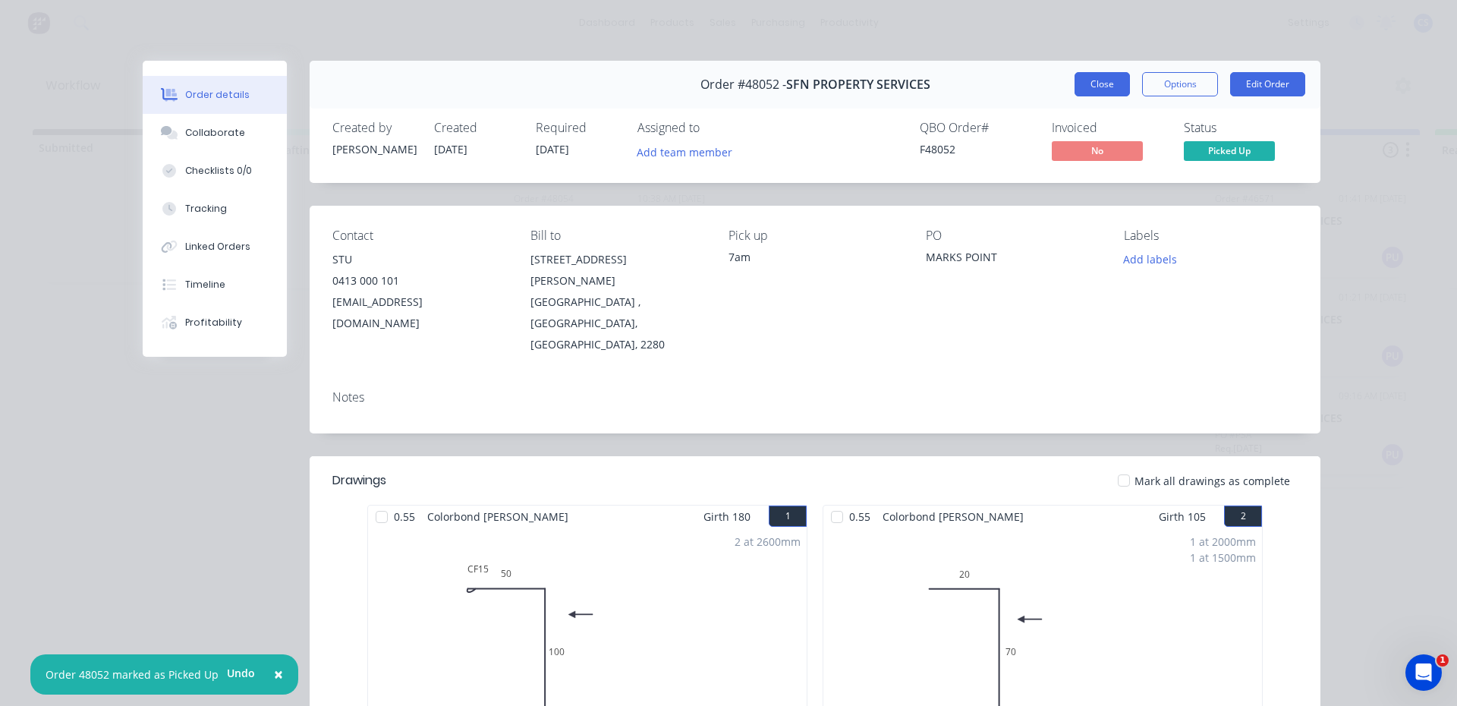
click at [1085, 93] on button "Close" at bounding box center [1102, 84] width 55 height 24
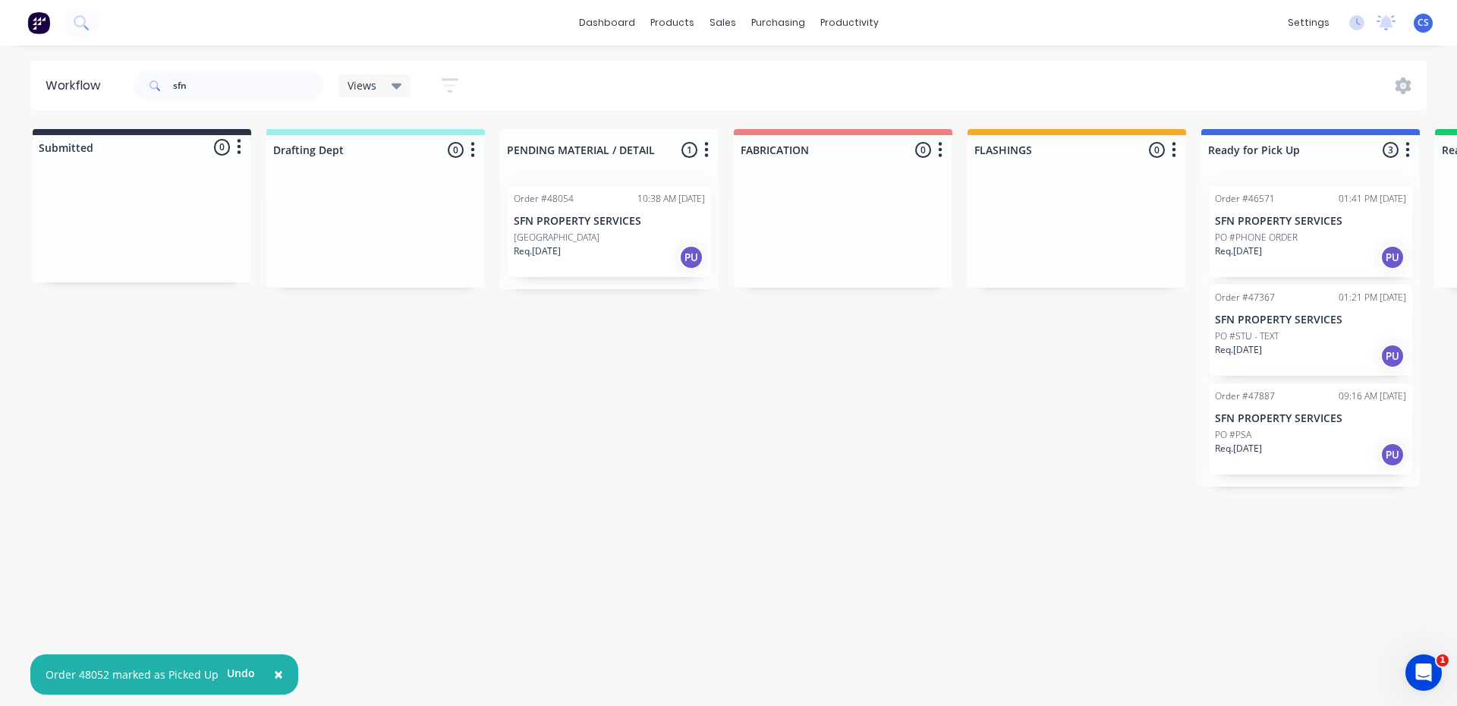
click at [1318, 446] on div "Req. [DATE] PU" at bounding box center [1310, 455] width 191 height 26
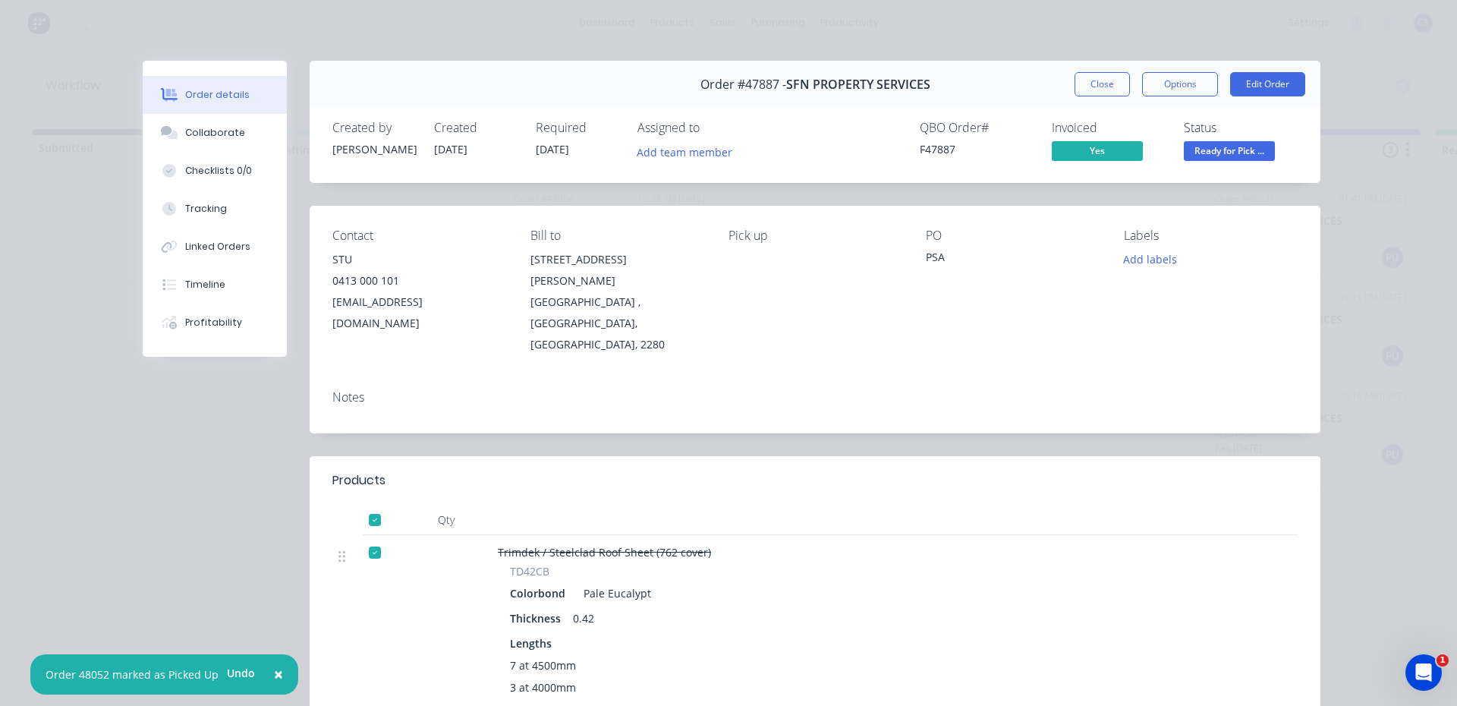
scroll to position [228, 0]
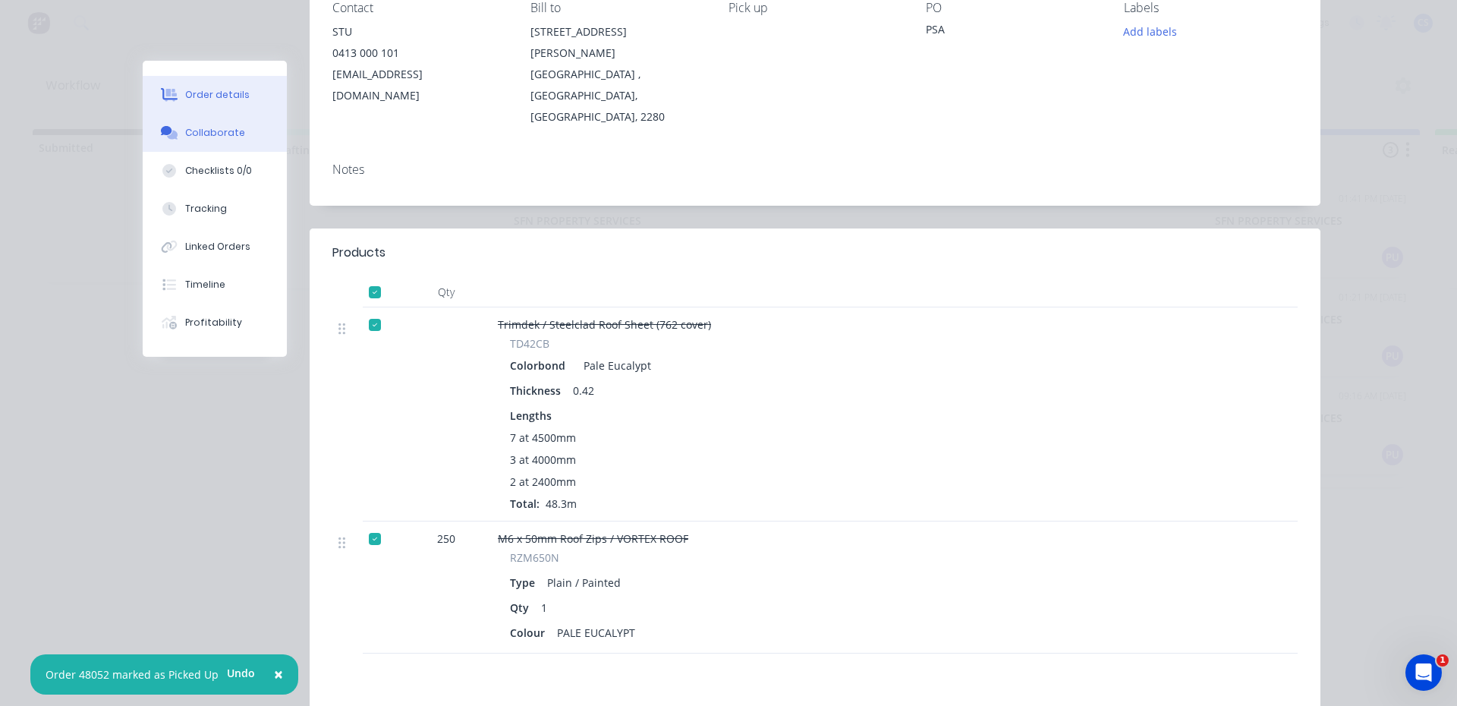
click at [209, 124] on button "Collaborate" at bounding box center [215, 133] width 144 height 38
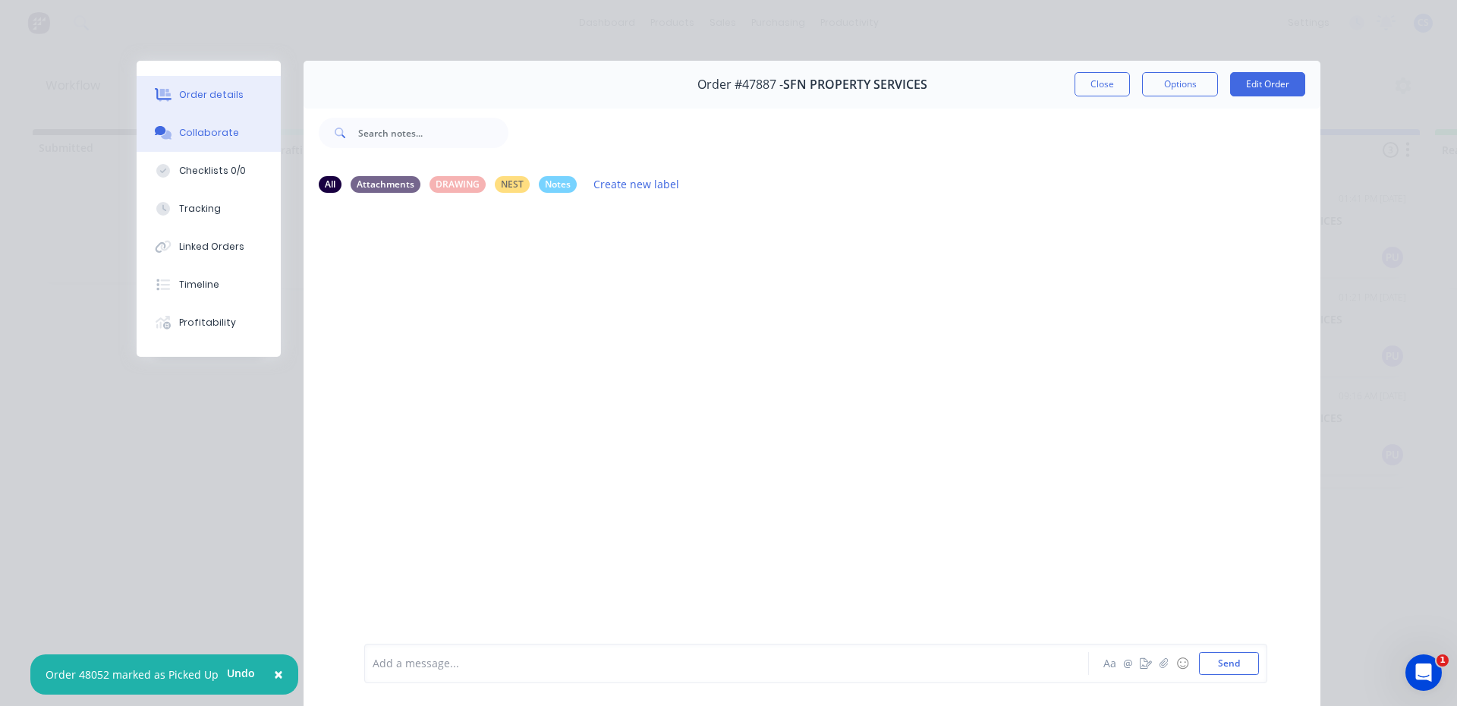
click at [215, 100] on div "Order details" at bounding box center [211, 95] width 65 height 14
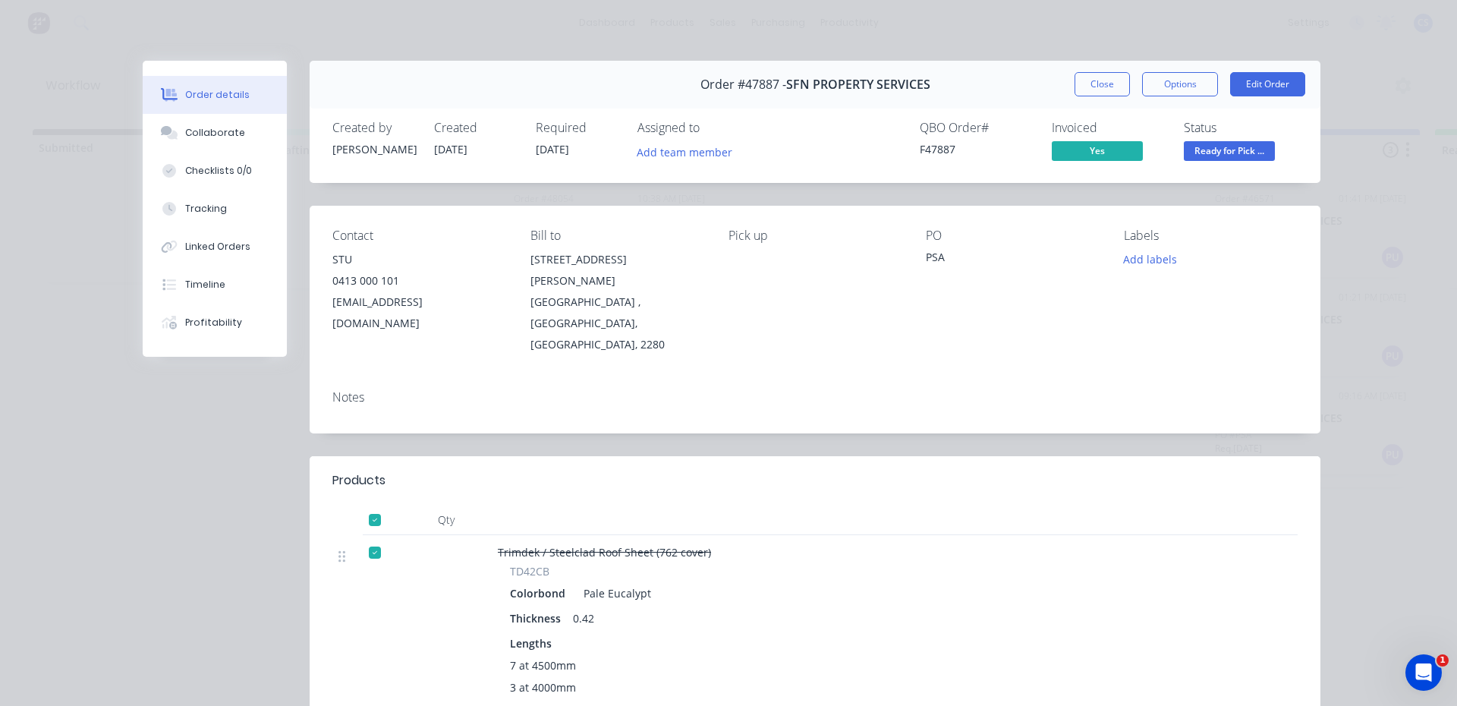
scroll to position [228, 0]
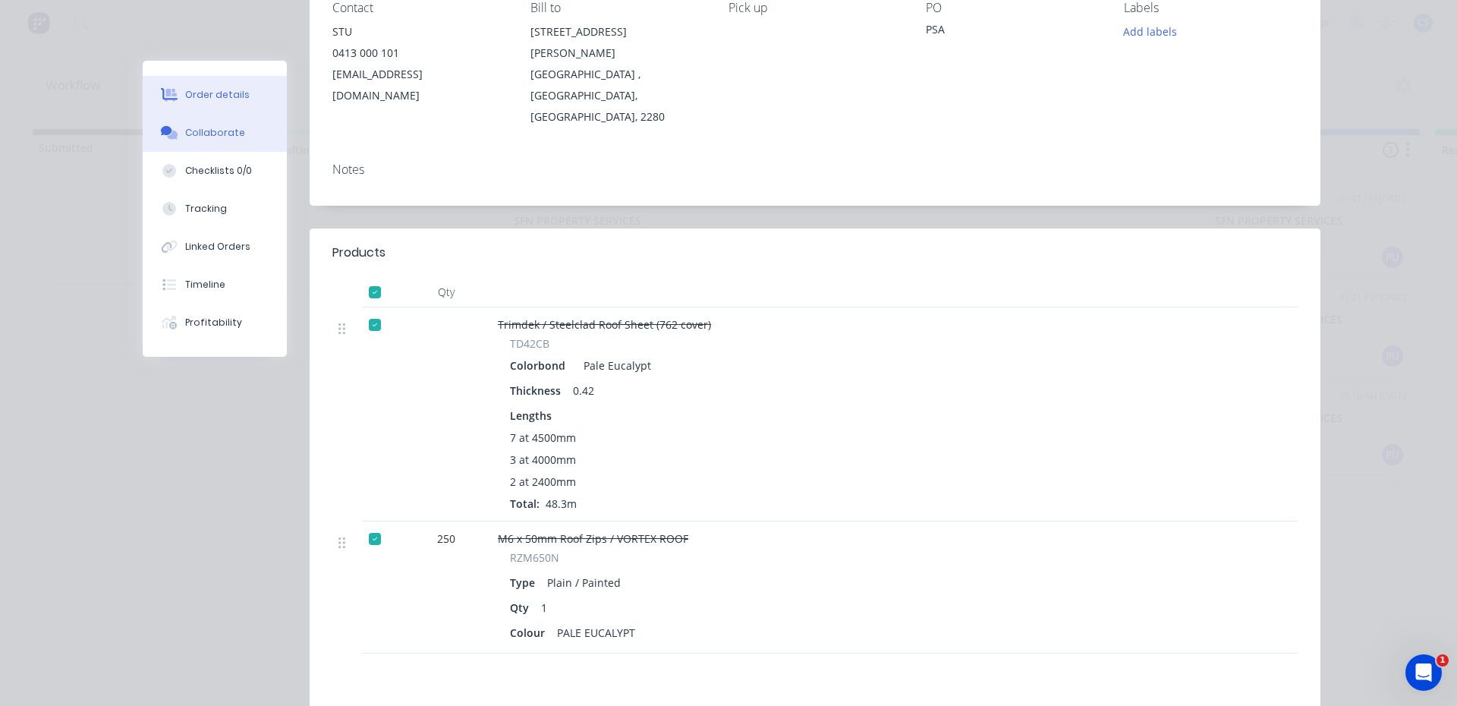
click at [250, 135] on button "Collaborate" at bounding box center [215, 133] width 144 height 38
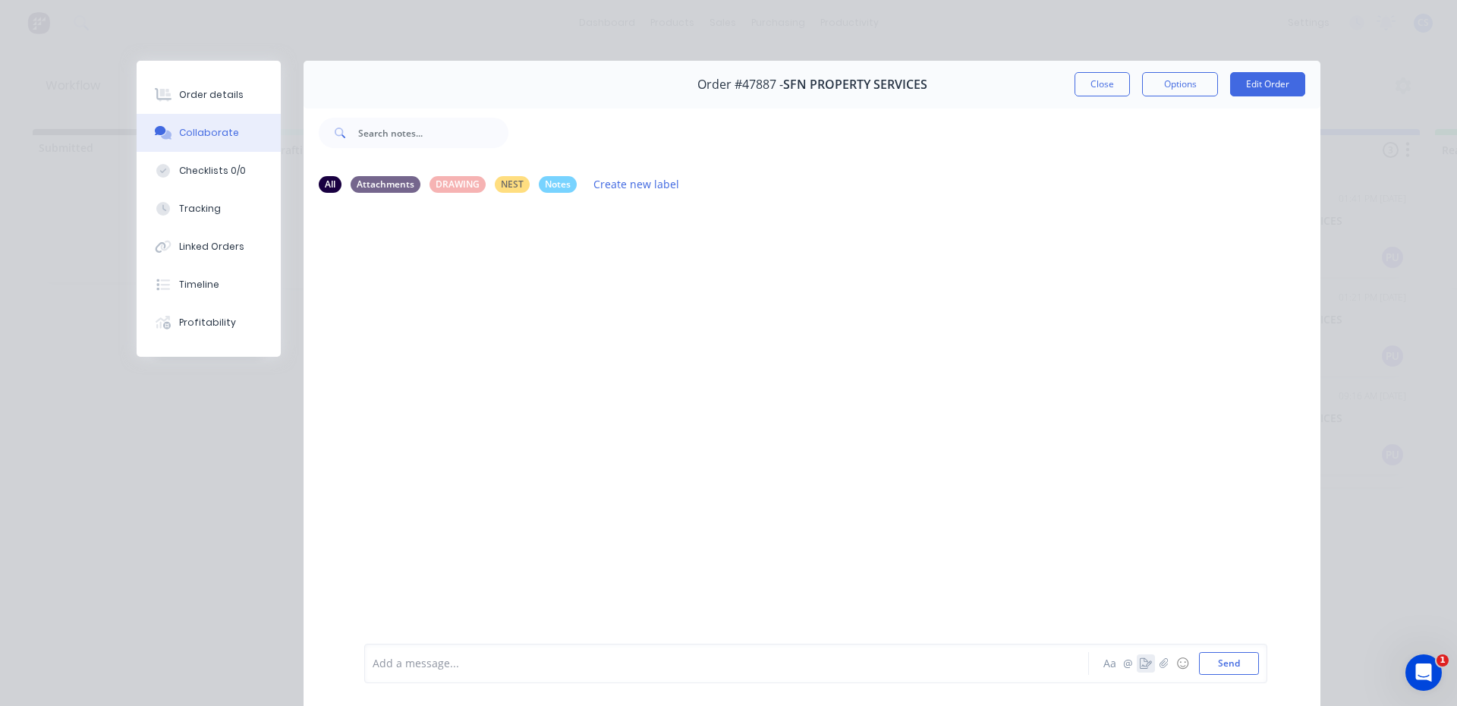
click at [1143, 662] on icon "button" at bounding box center [1146, 663] width 12 height 11
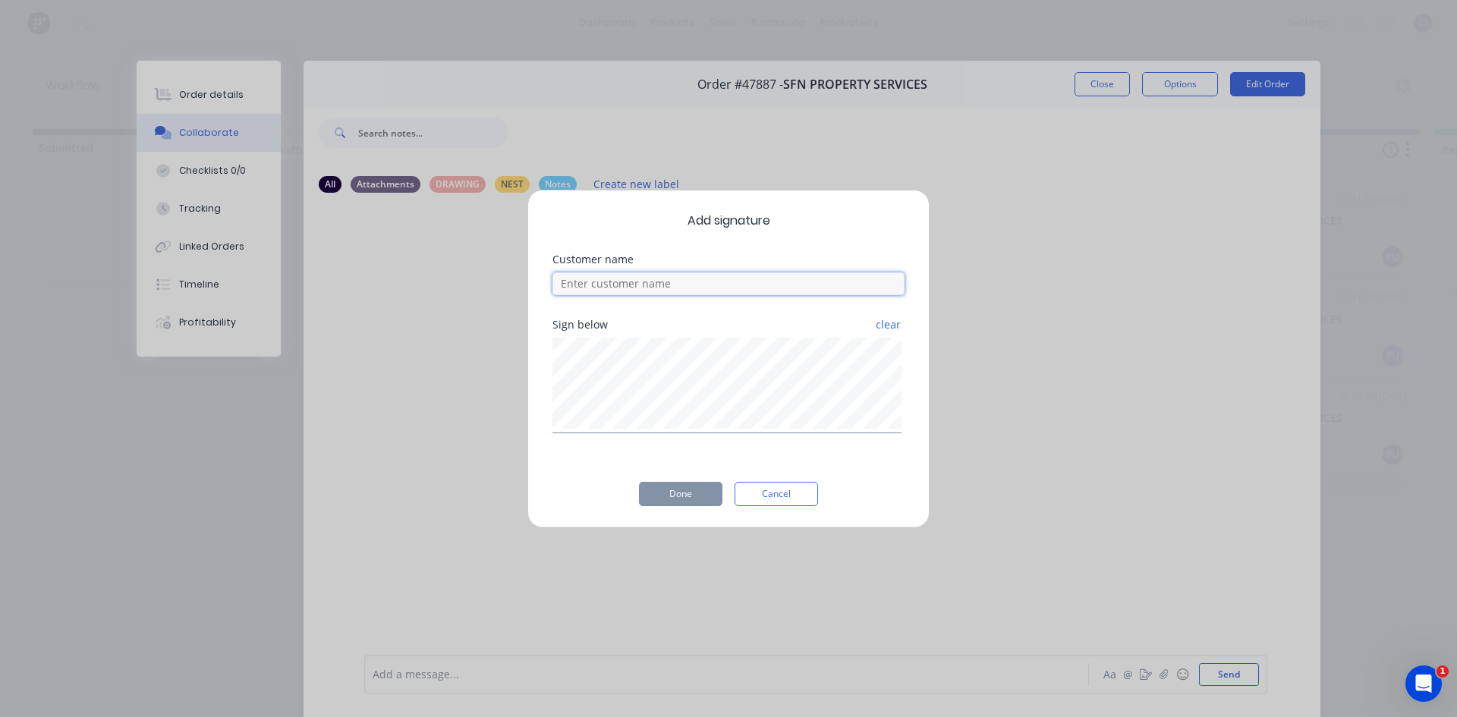
click at [675, 274] on input at bounding box center [729, 283] width 352 height 23
type input "stu"
click at [688, 485] on button "Done" at bounding box center [680, 494] width 83 height 24
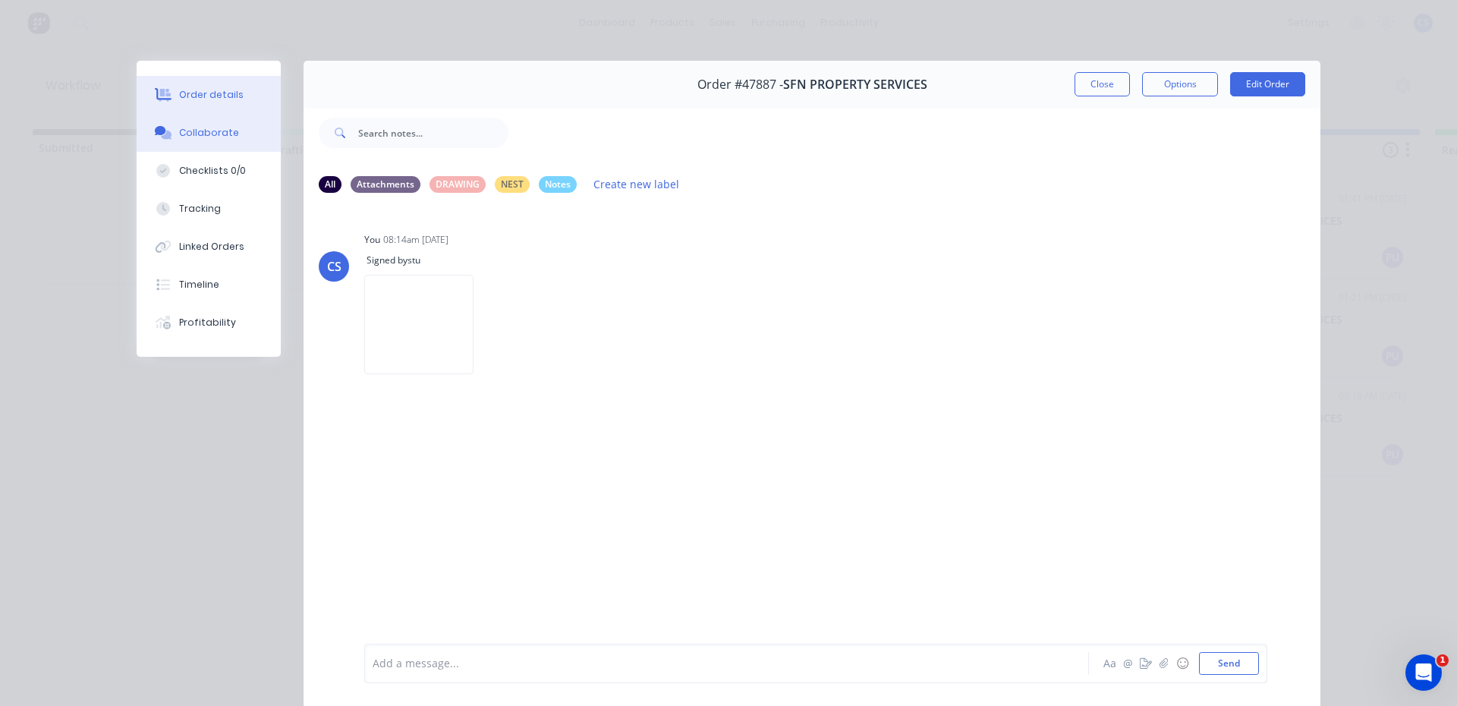
click at [216, 89] on div "Order details" at bounding box center [211, 95] width 65 height 14
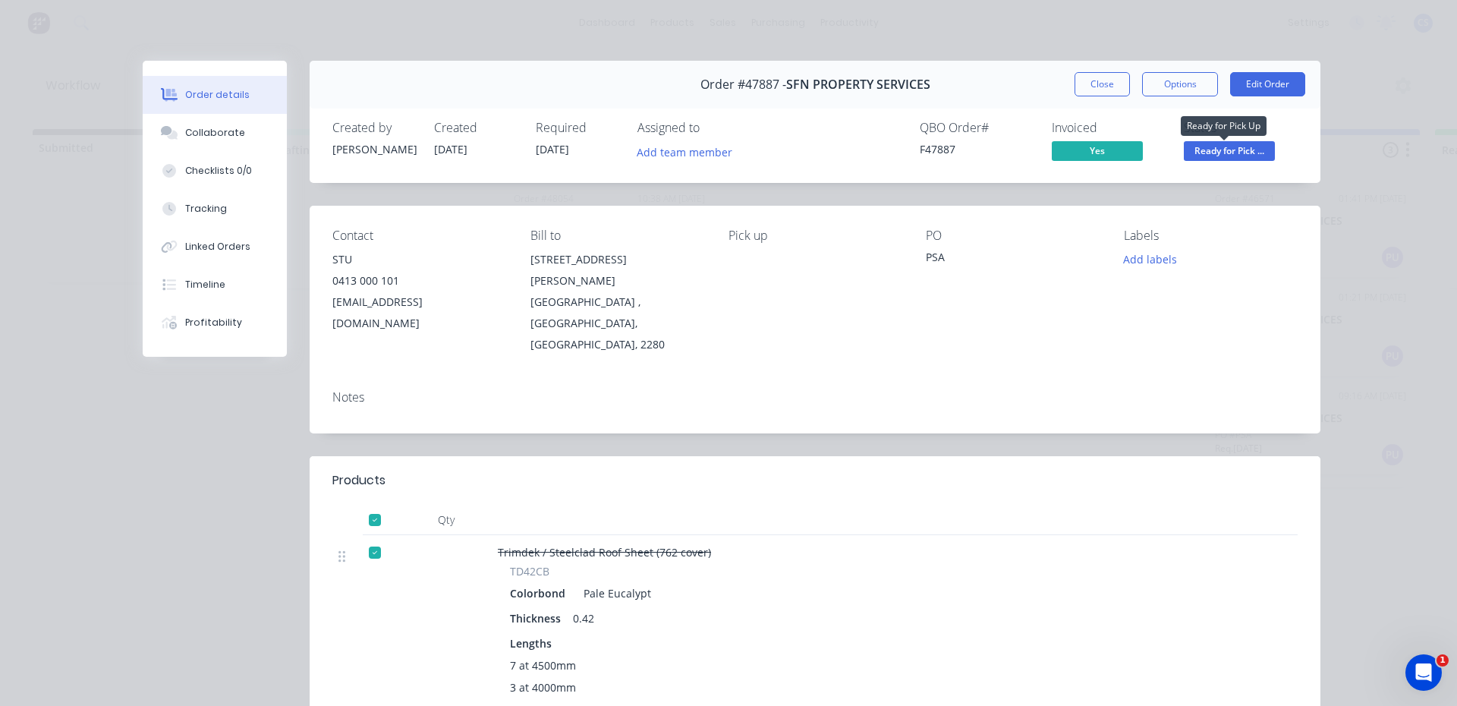
click at [1240, 150] on span "Ready for Pick ..." at bounding box center [1229, 150] width 91 height 19
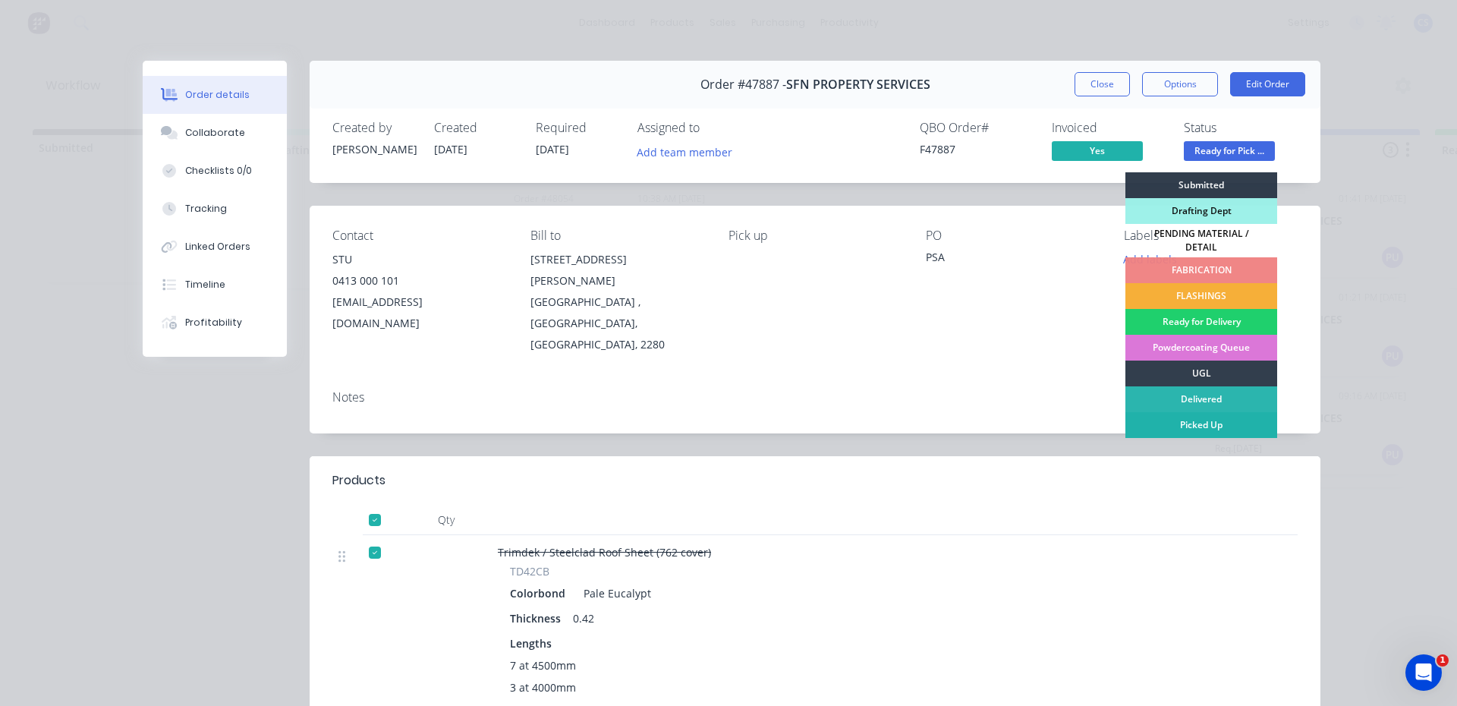
click at [1198, 420] on div "Picked Up" at bounding box center [1202, 425] width 152 height 26
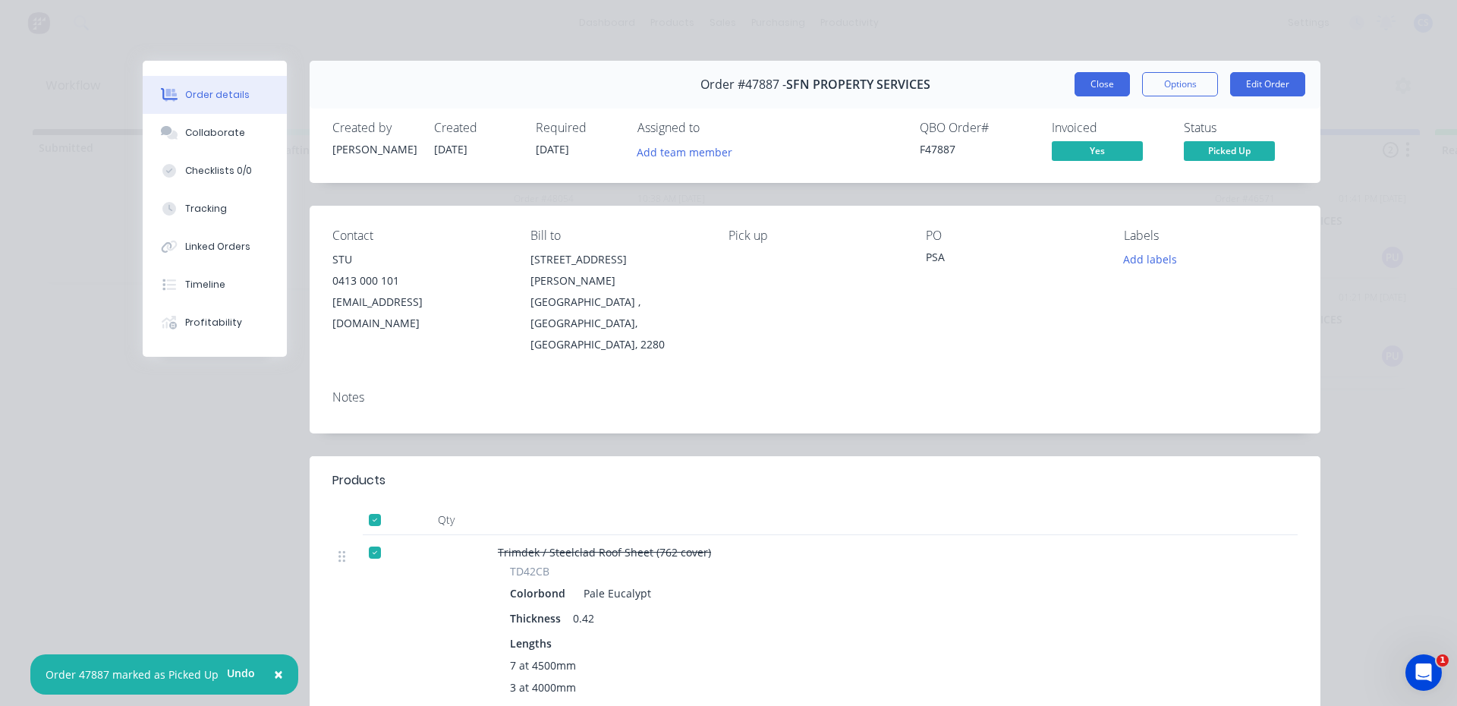
click at [1097, 83] on button "Close" at bounding box center [1102, 84] width 55 height 24
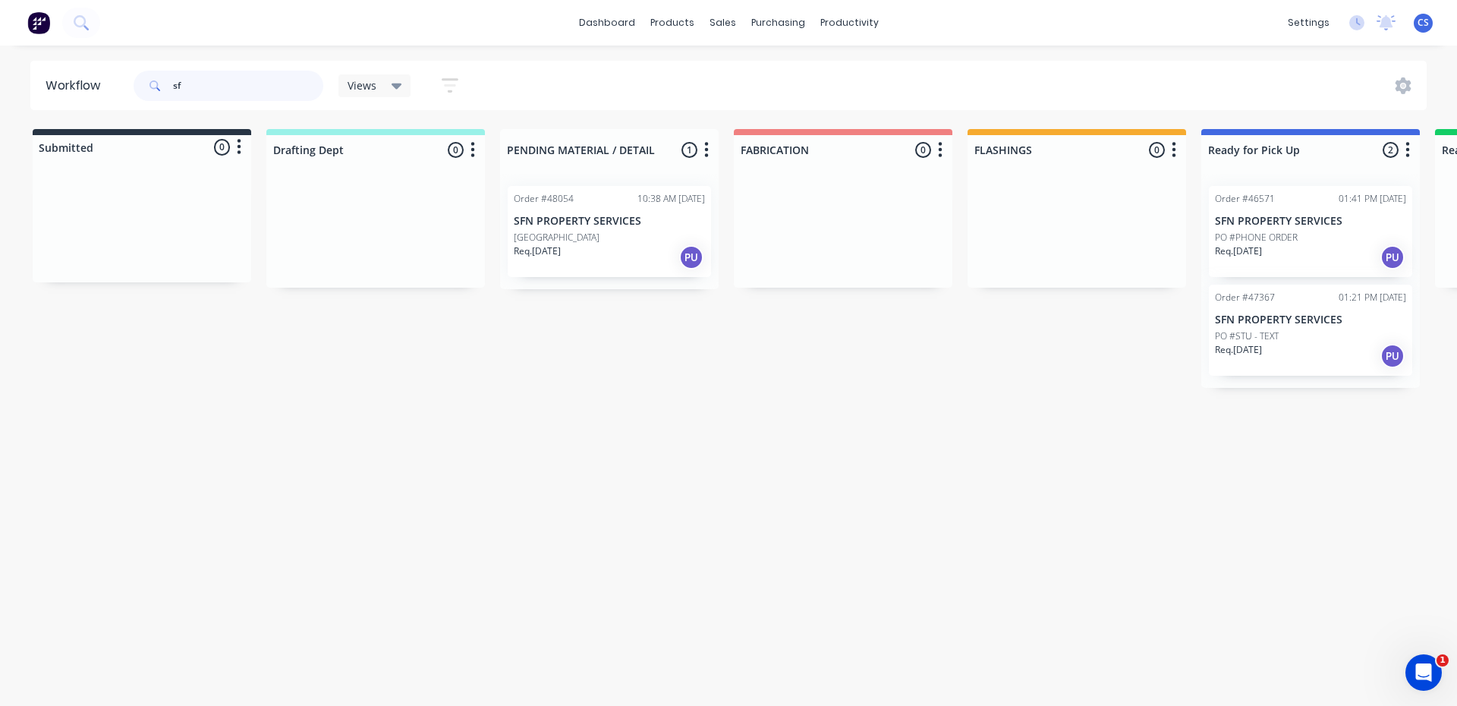
type input "s"
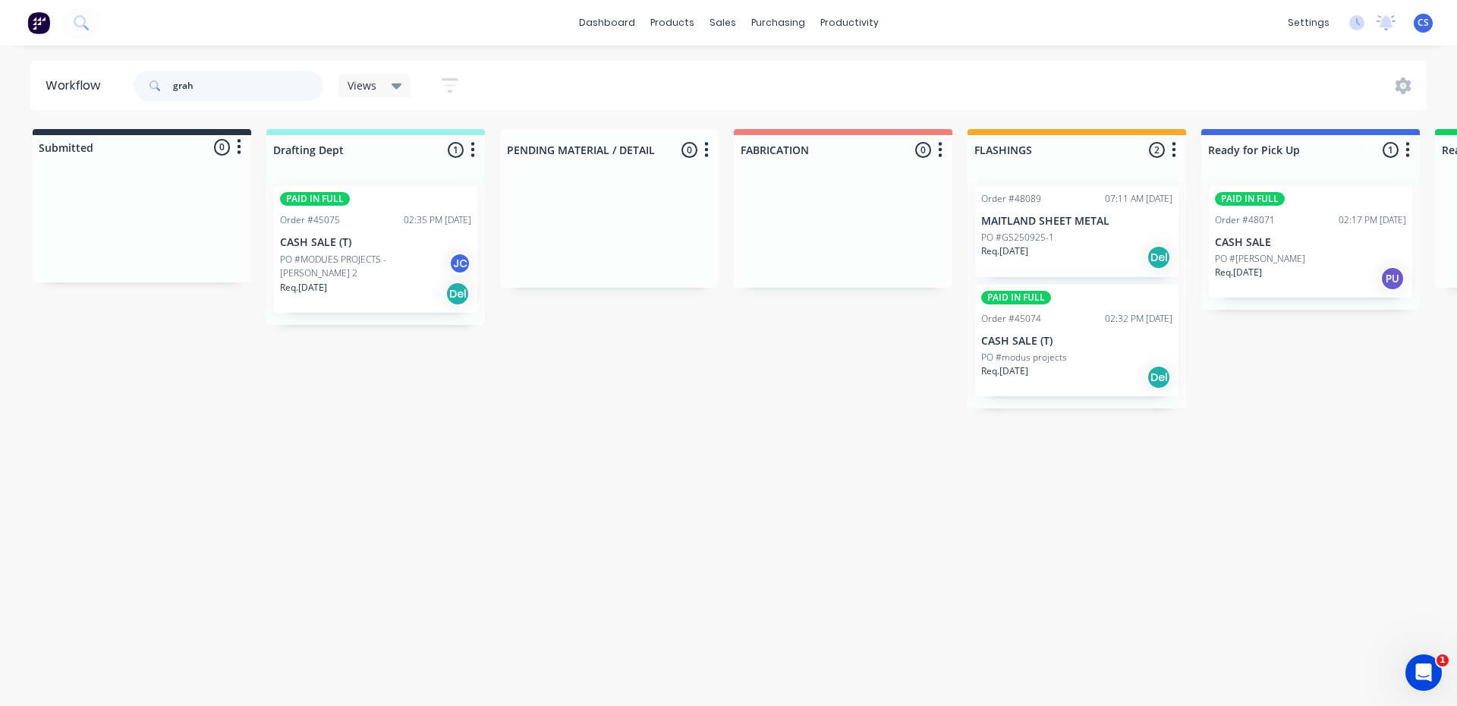
type input "grah"
click at [1305, 272] on div "Req. [DATE] PU" at bounding box center [1310, 279] width 191 height 26
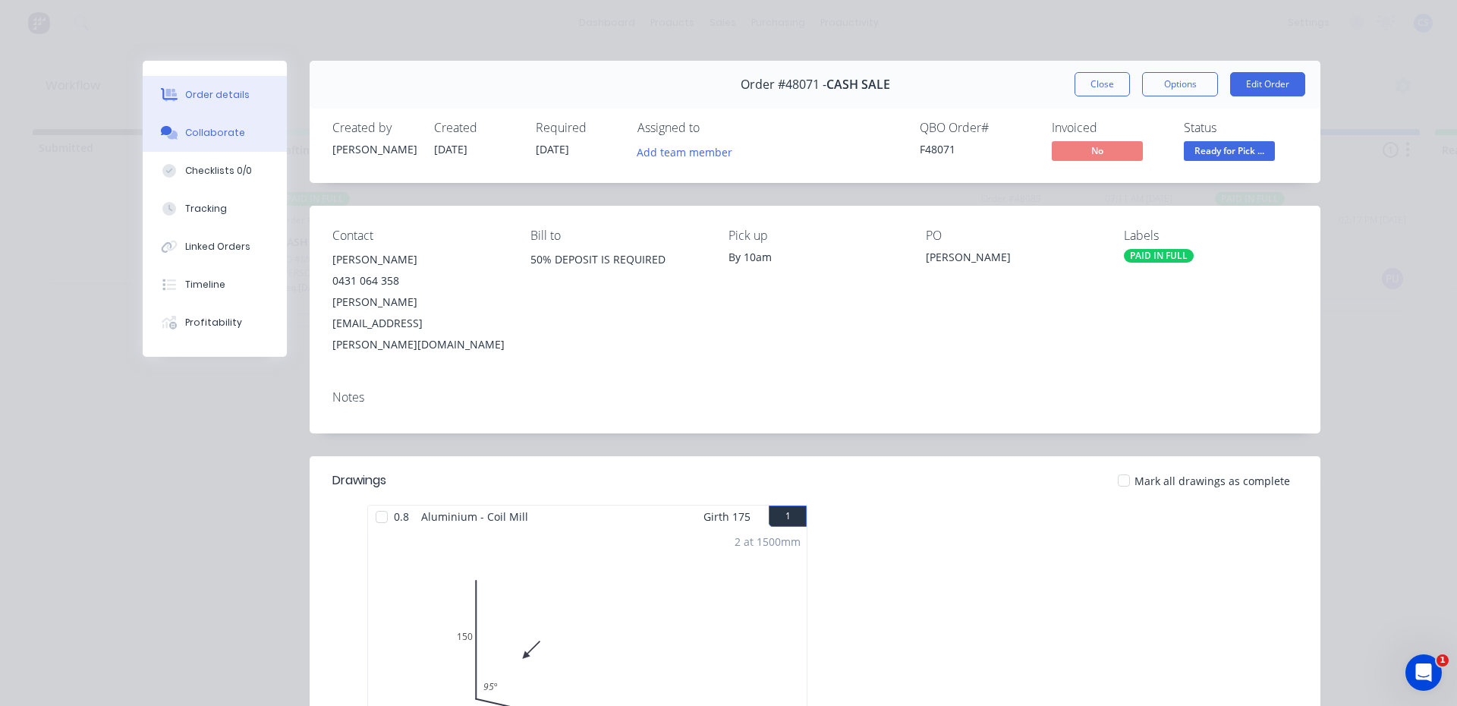
click at [225, 130] on div "Collaborate" at bounding box center [215, 133] width 60 height 14
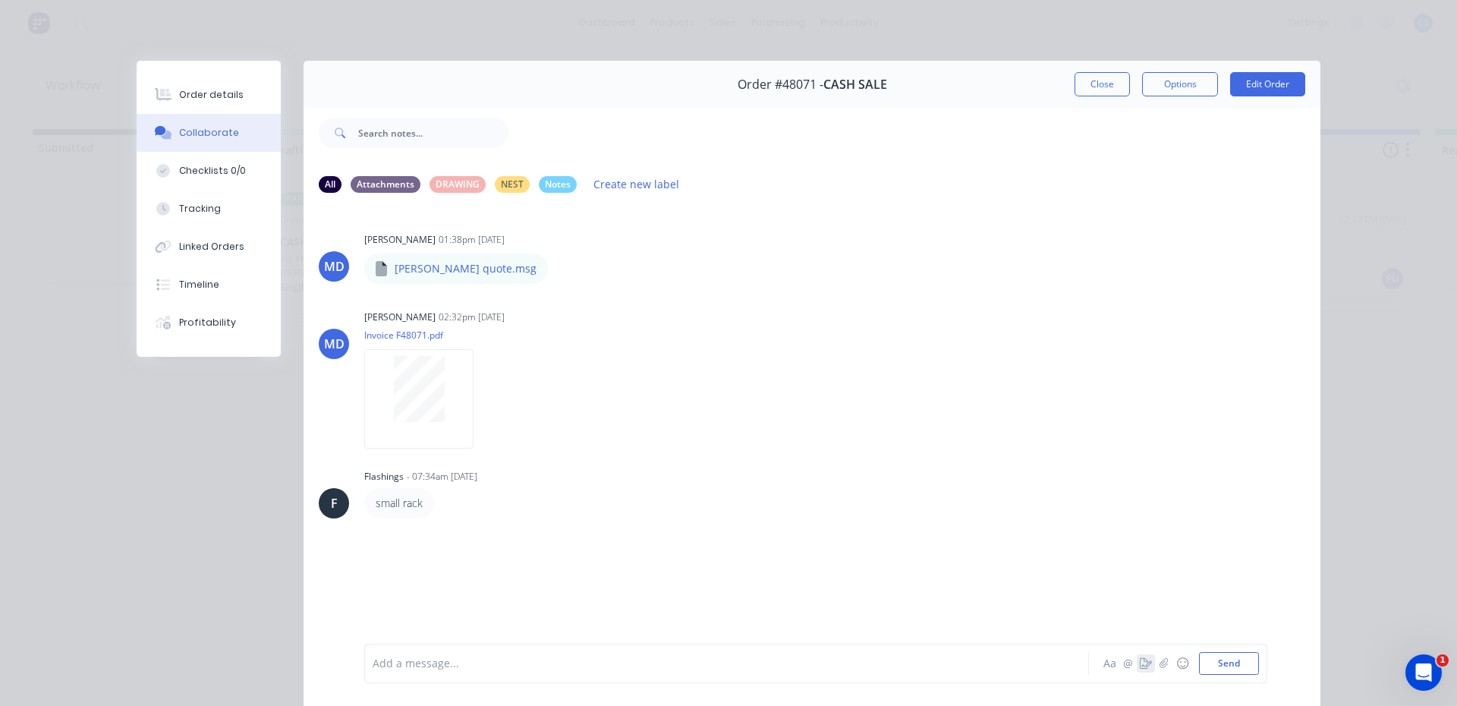
click at [1140, 666] on icon "button" at bounding box center [1146, 663] width 12 height 11
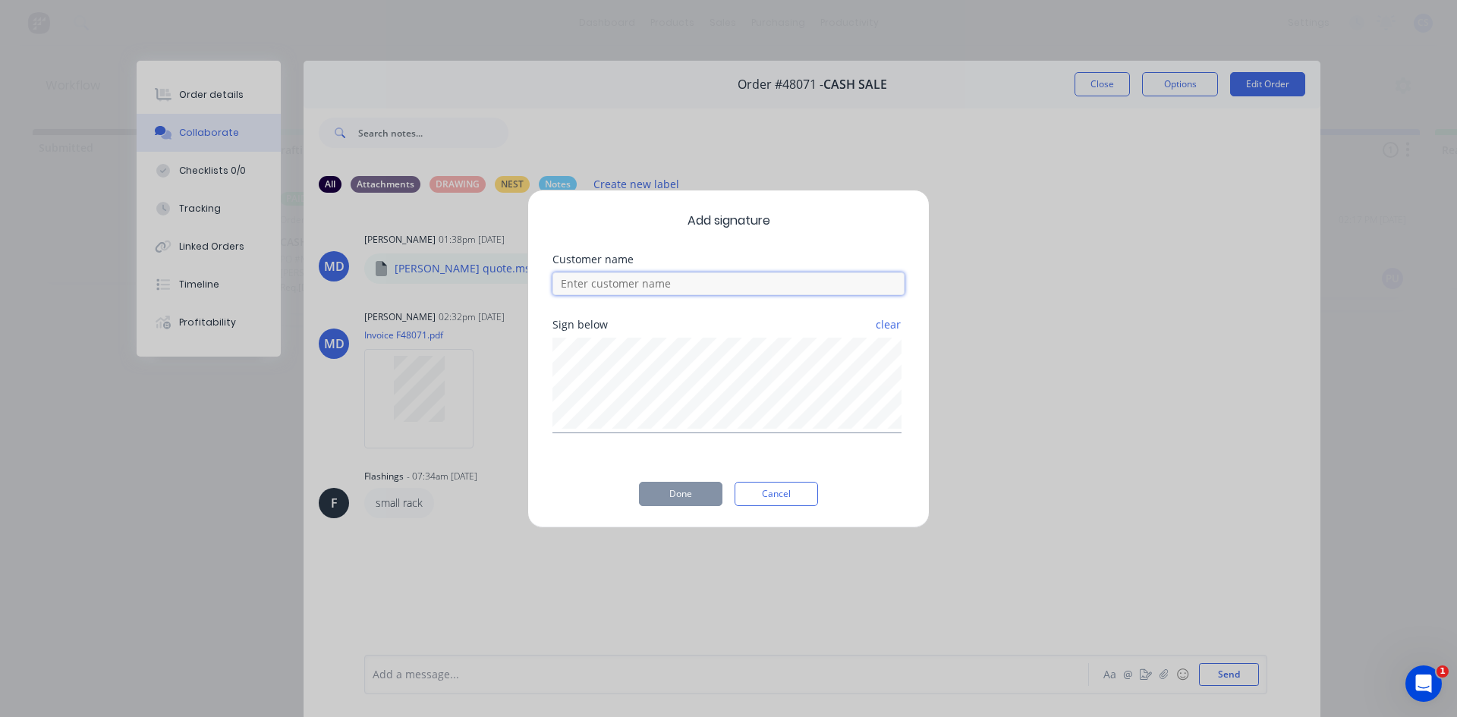
click at [753, 276] on input at bounding box center [729, 283] width 352 height 23
type input "[PERSON_NAME]"
click at [689, 492] on button "Done" at bounding box center [680, 494] width 83 height 24
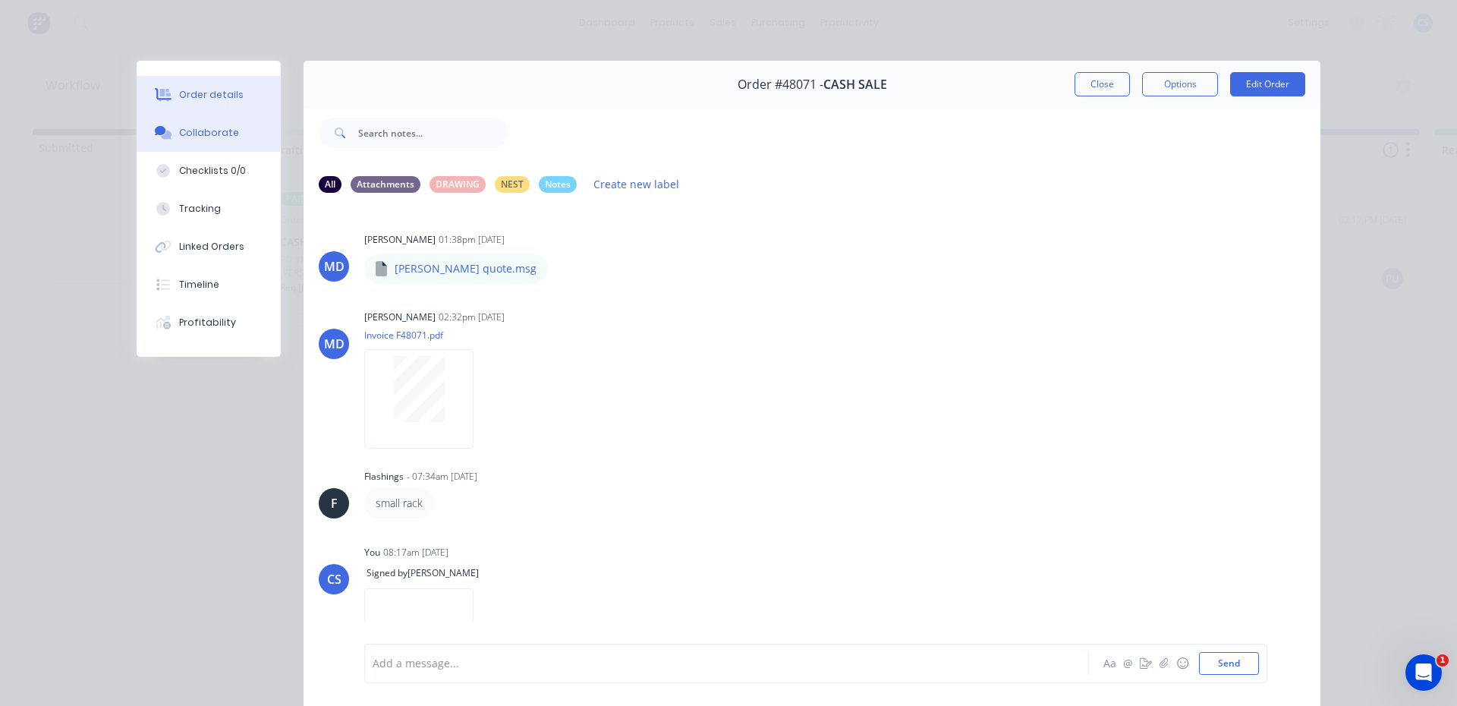
click at [216, 93] on div "Order details" at bounding box center [211, 95] width 65 height 14
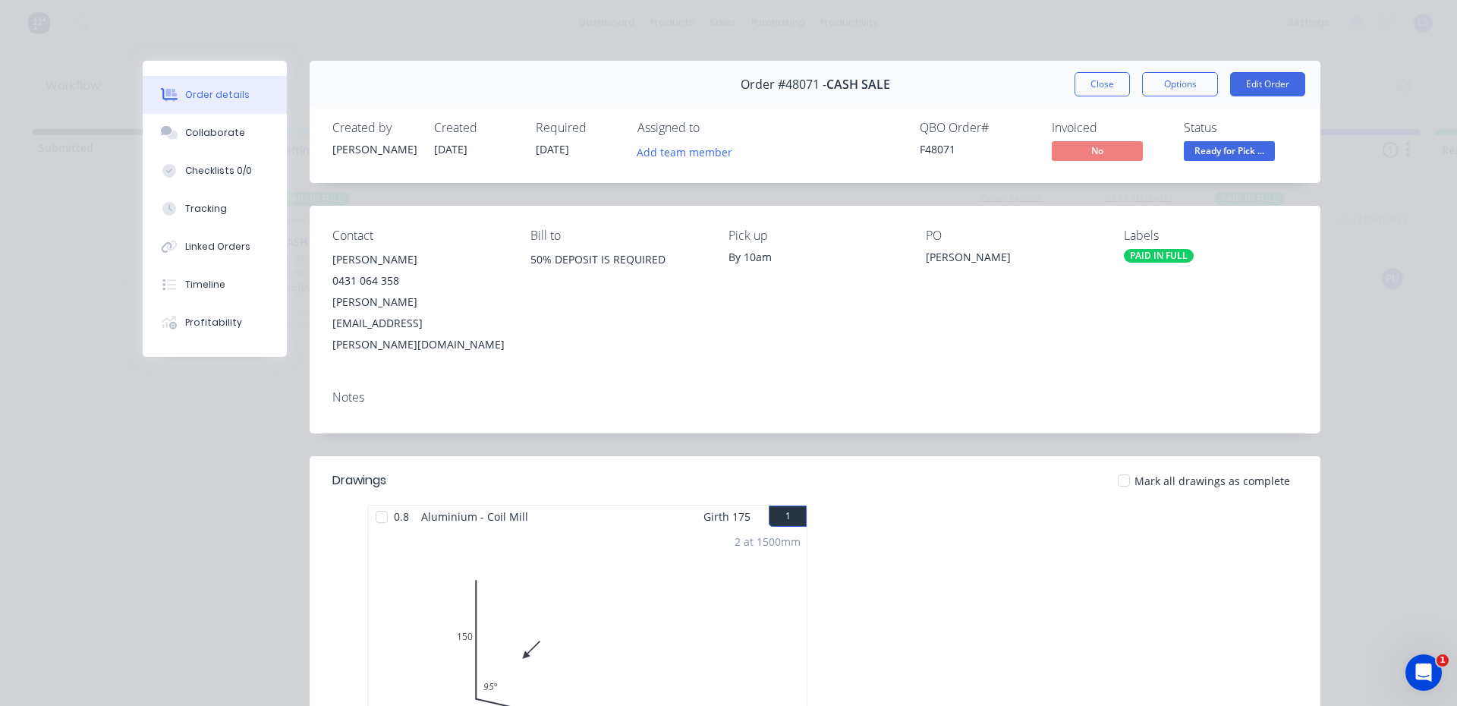
click at [1229, 151] on span "Ready for Pick ..." at bounding box center [1229, 150] width 91 height 19
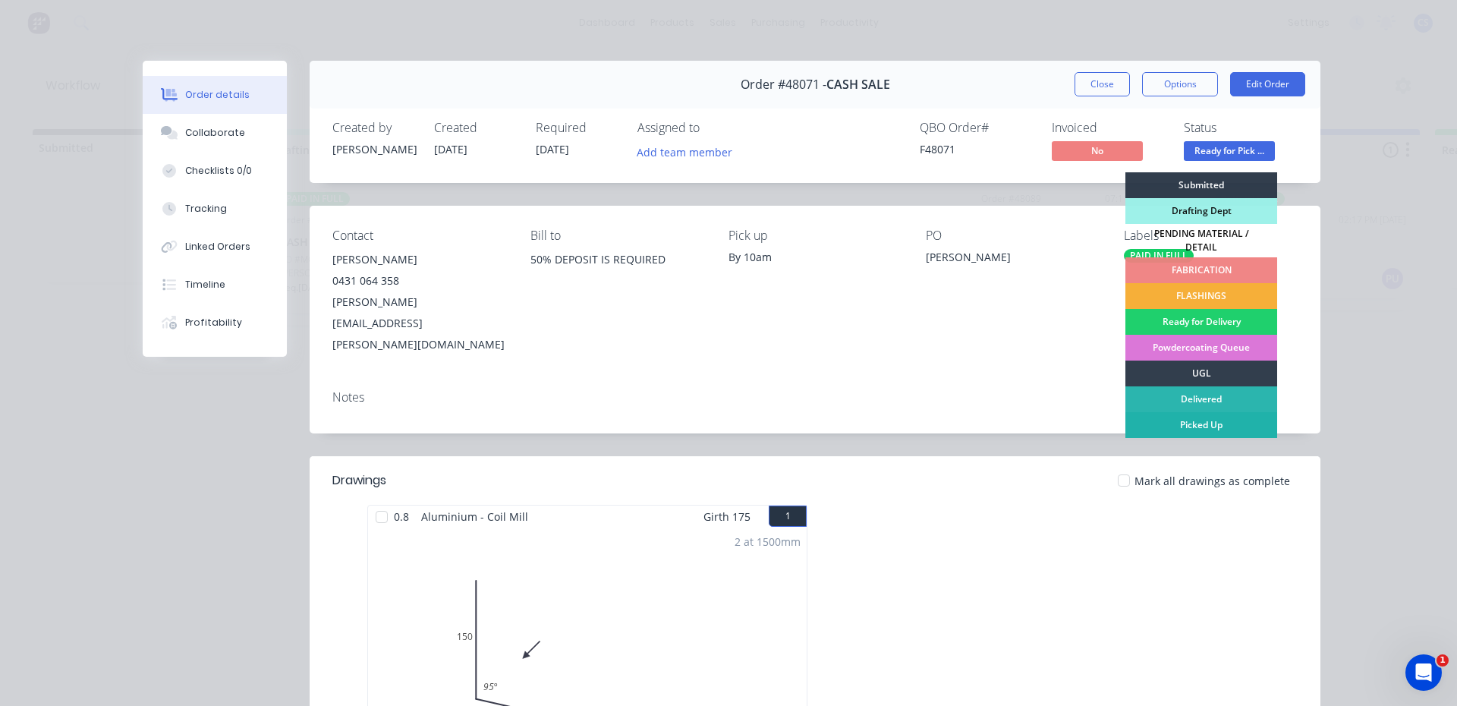
click at [1218, 422] on div "Picked Up" at bounding box center [1202, 425] width 152 height 26
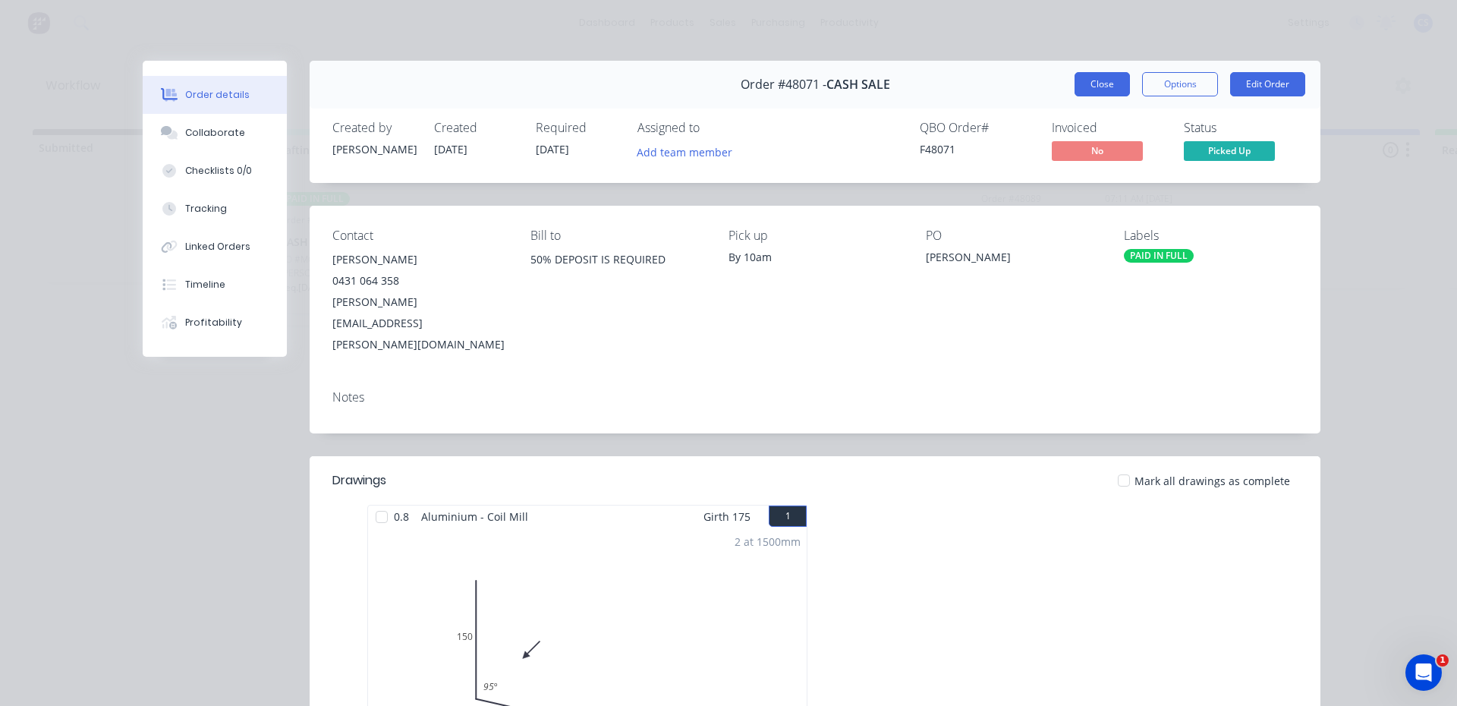
click at [1094, 83] on button "Close" at bounding box center [1102, 84] width 55 height 24
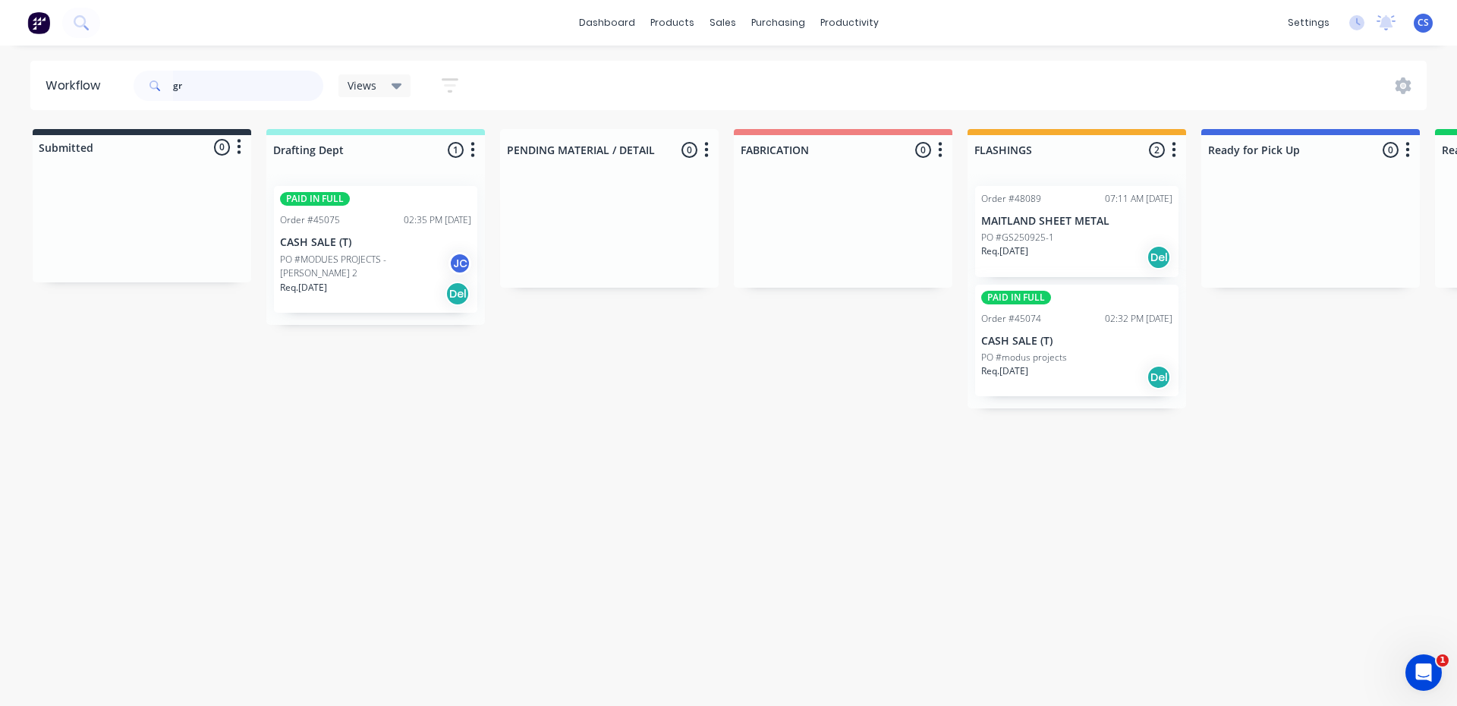
type input "g"
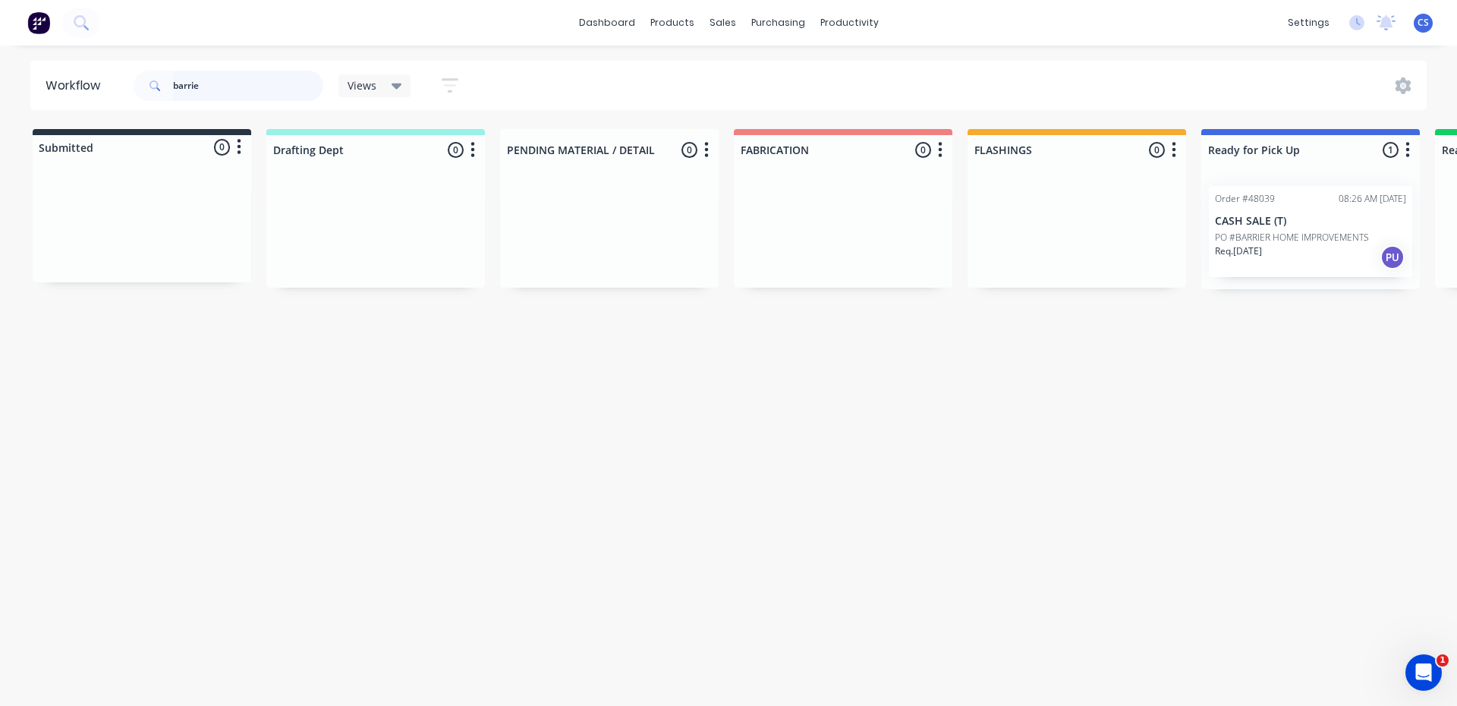
type input "barrie"
click at [1308, 239] on p "PO #BARRIER HOME IMPROVEMENTS" at bounding box center [1292, 238] width 154 height 14
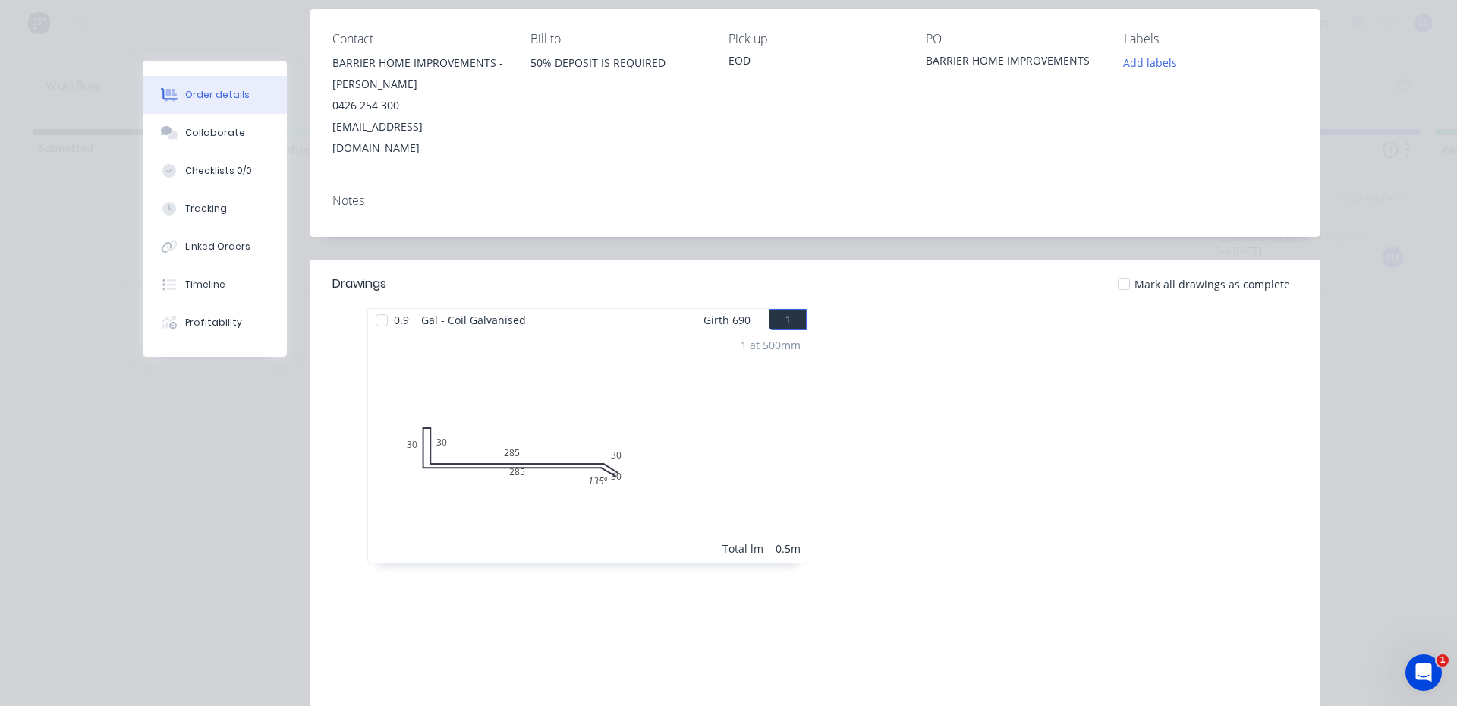
scroll to position [29, 0]
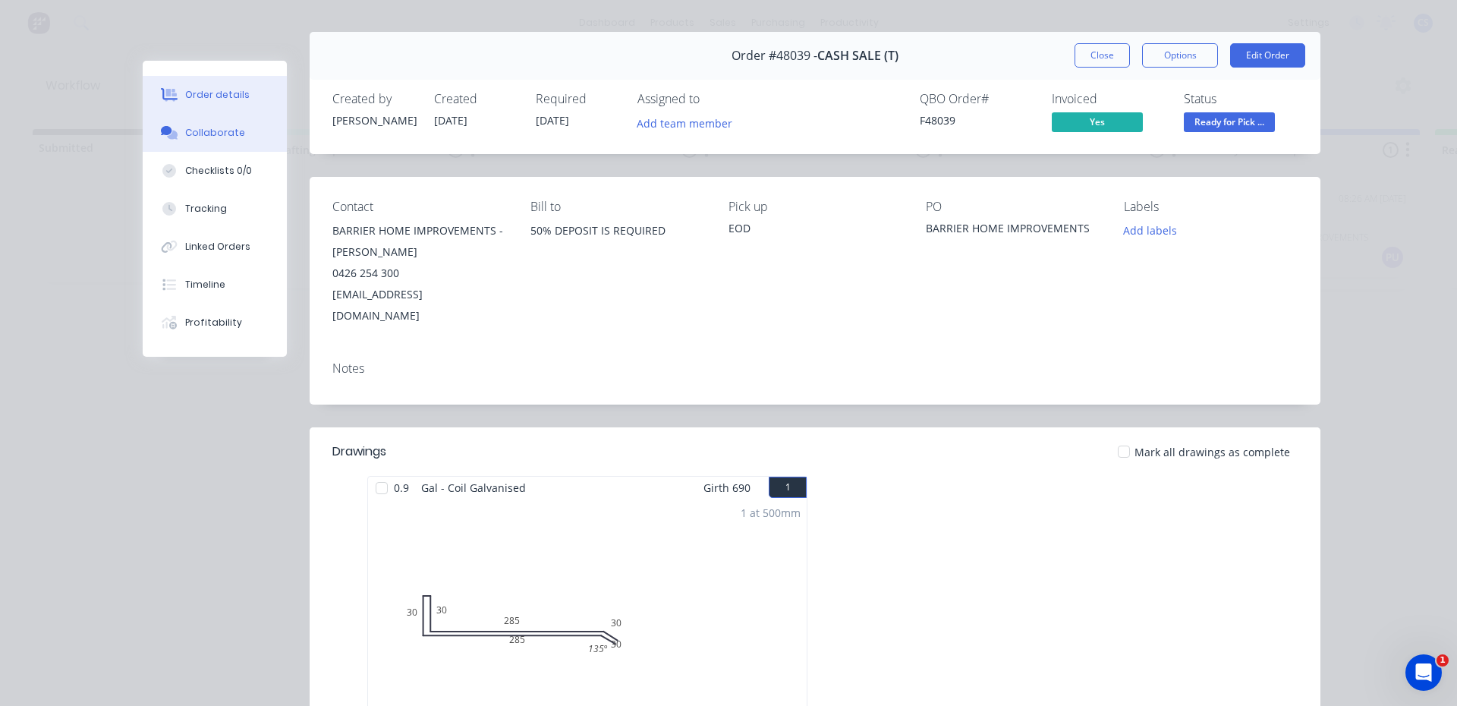
click at [209, 144] on button "Collaborate" at bounding box center [215, 133] width 144 height 38
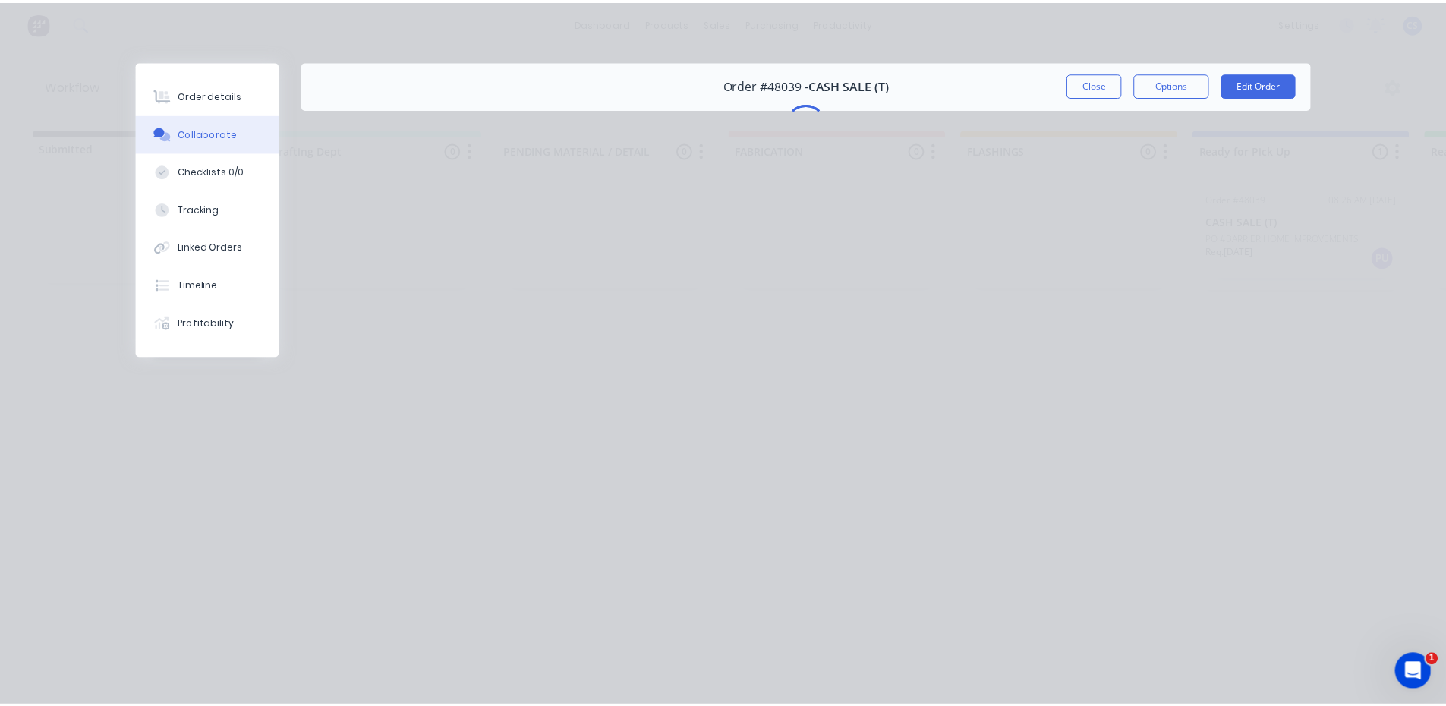
scroll to position [0, 0]
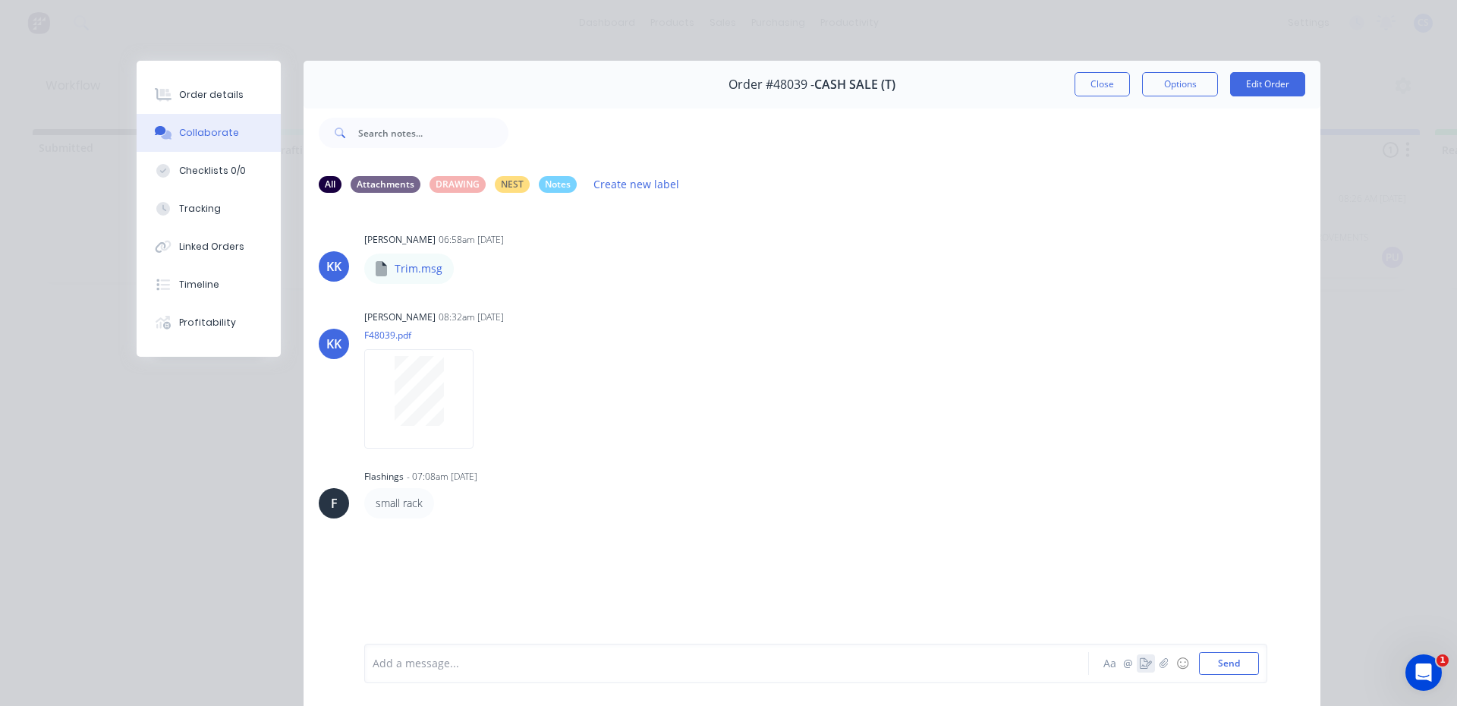
click at [1140, 659] on icon "button" at bounding box center [1146, 663] width 12 height 11
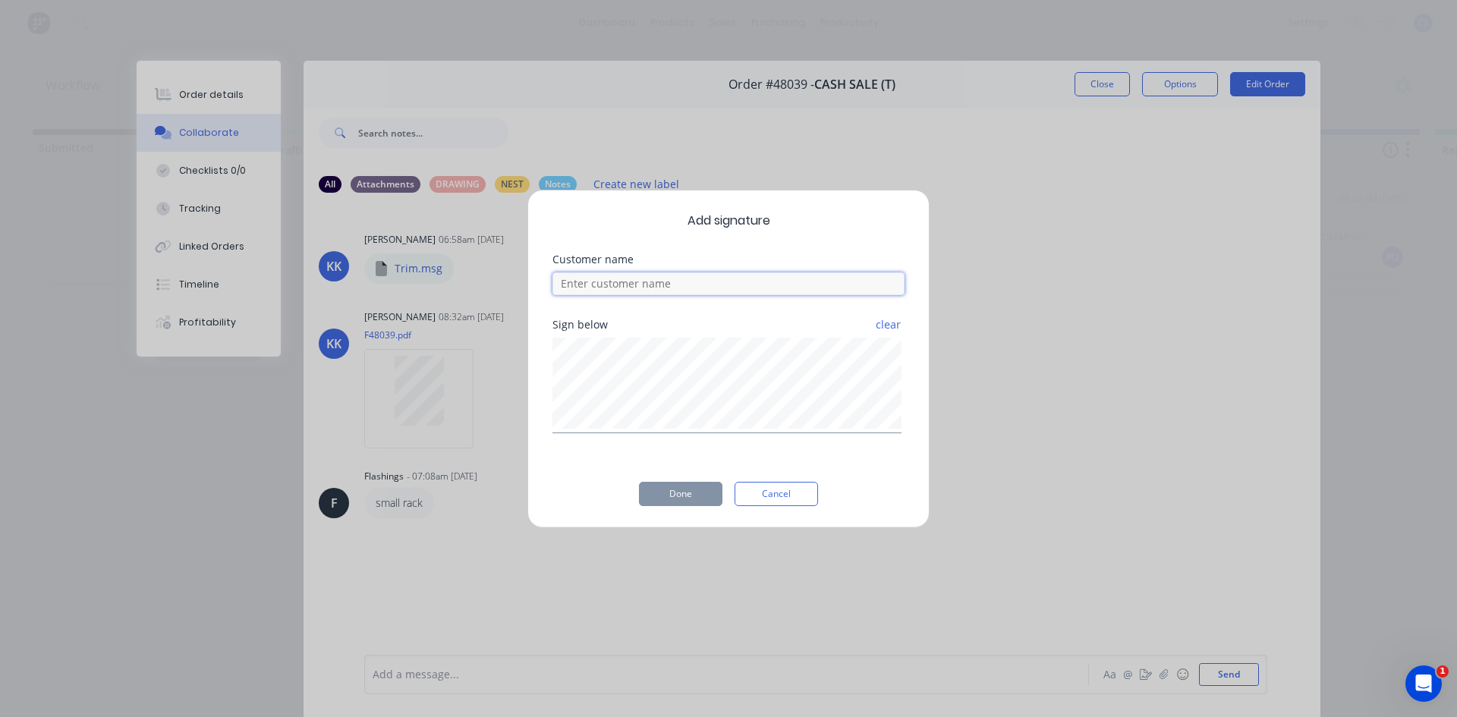
click at [754, 284] on input at bounding box center [729, 283] width 352 height 23
type input "[PERSON_NAME]"
click at [672, 500] on button "Done" at bounding box center [680, 494] width 83 height 24
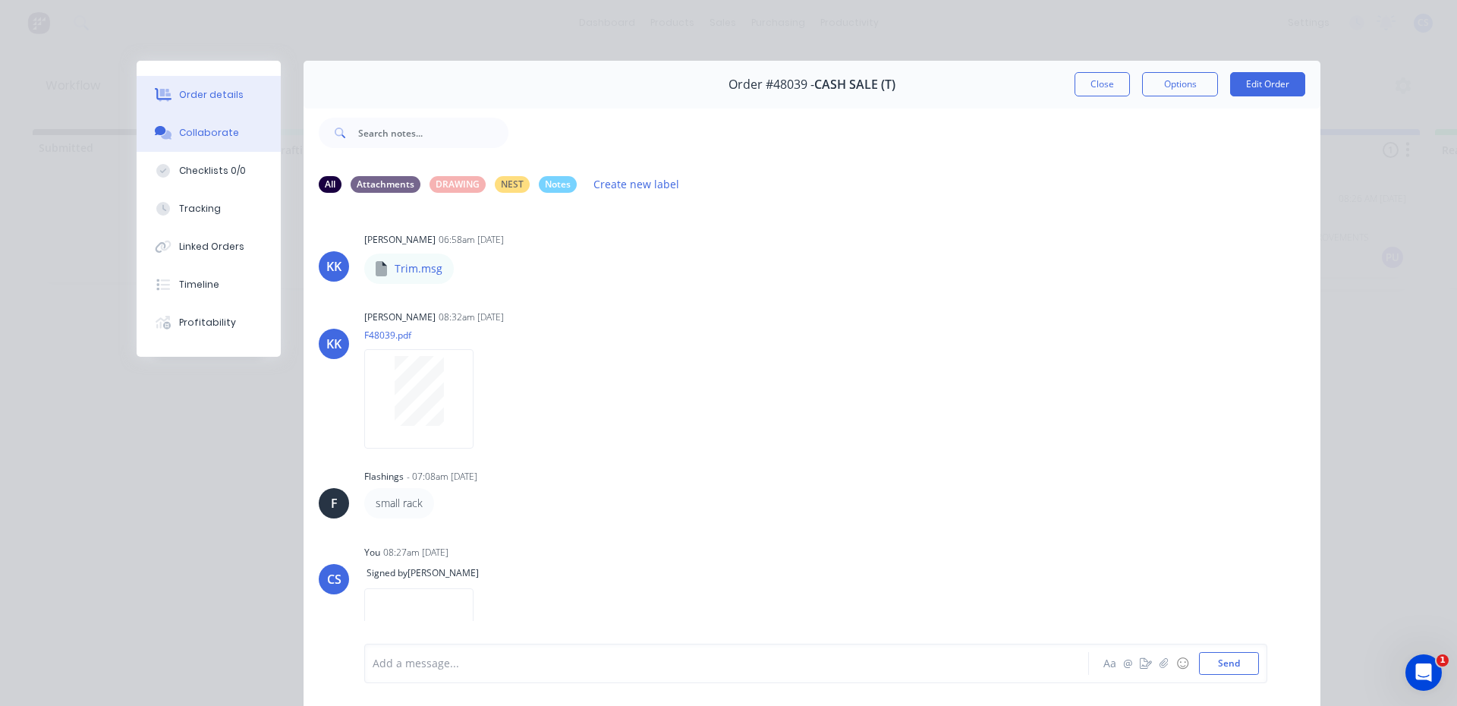
click at [228, 102] on button "Order details" at bounding box center [209, 95] width 144 height 38
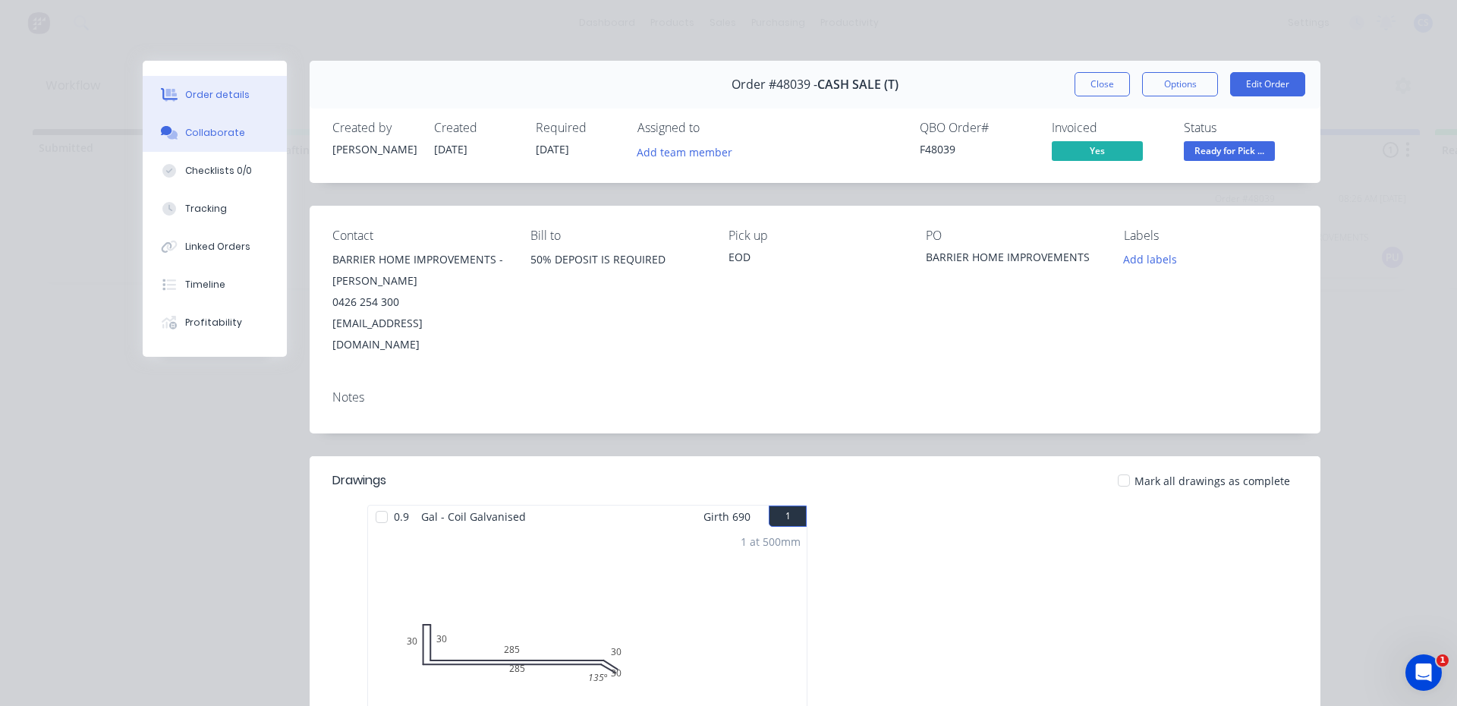
click at [204, 135] on div "Collaborate" at bounding box center [215, 133] width 60 height 14
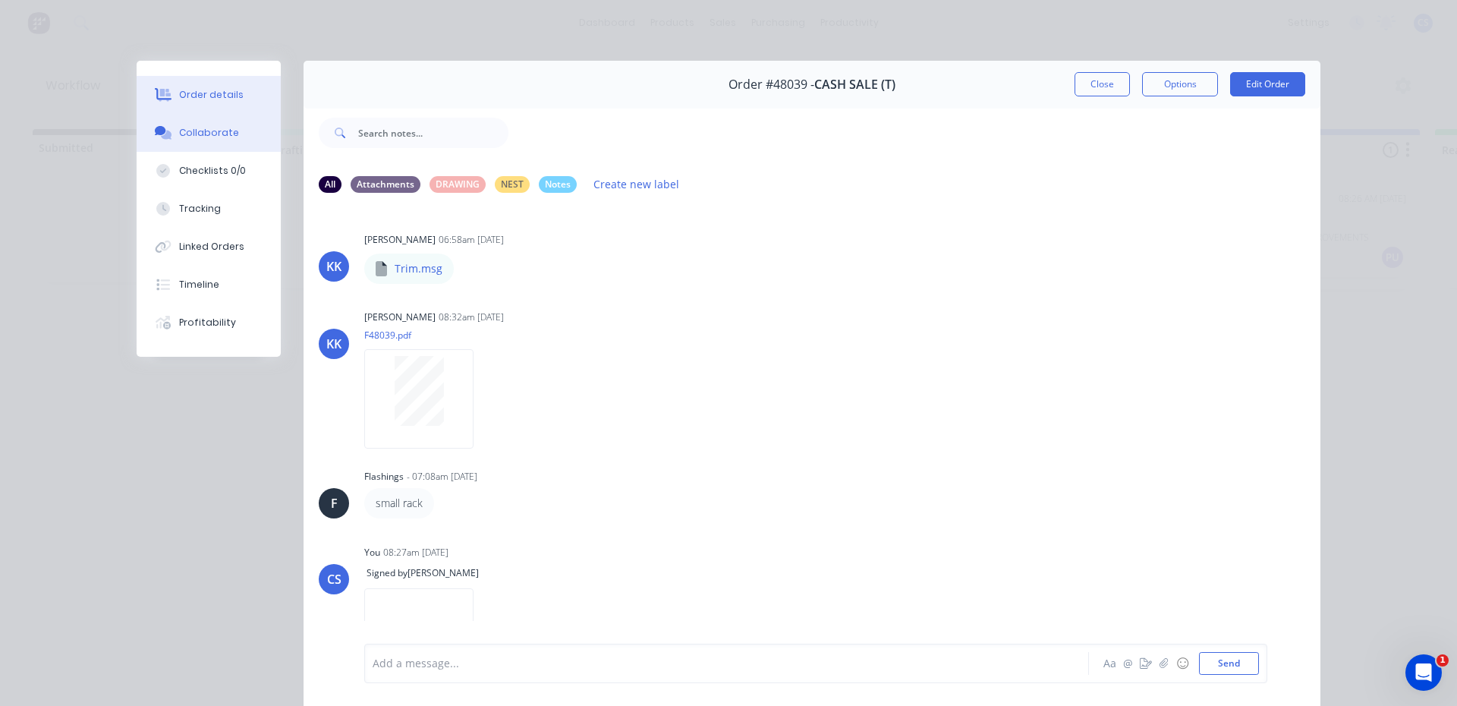
click at [228, 81] on button "Order details" at bounding box center [209, 95] width 144 height 38
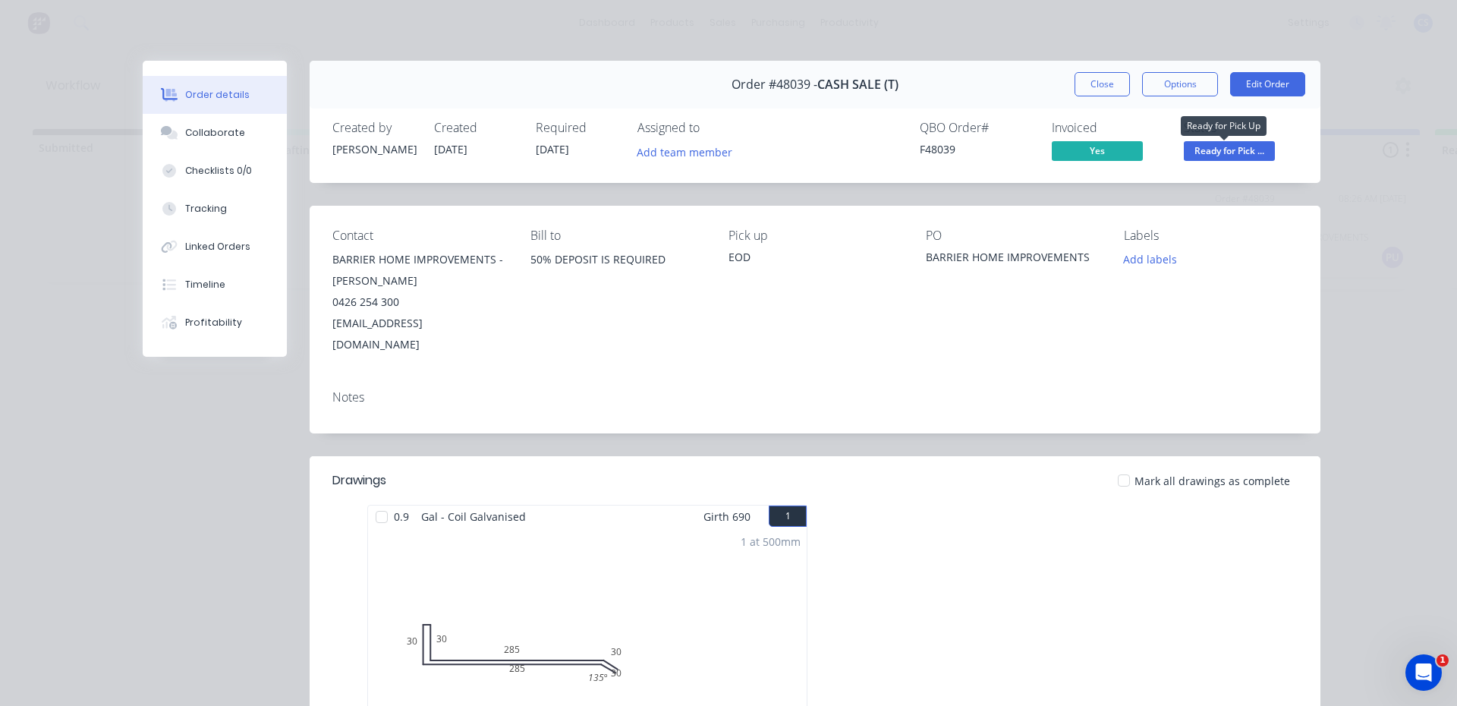
click at [1263, 150] on span "Ready for Pick ..." at bounding box center [1229, 150] width 91 height 19
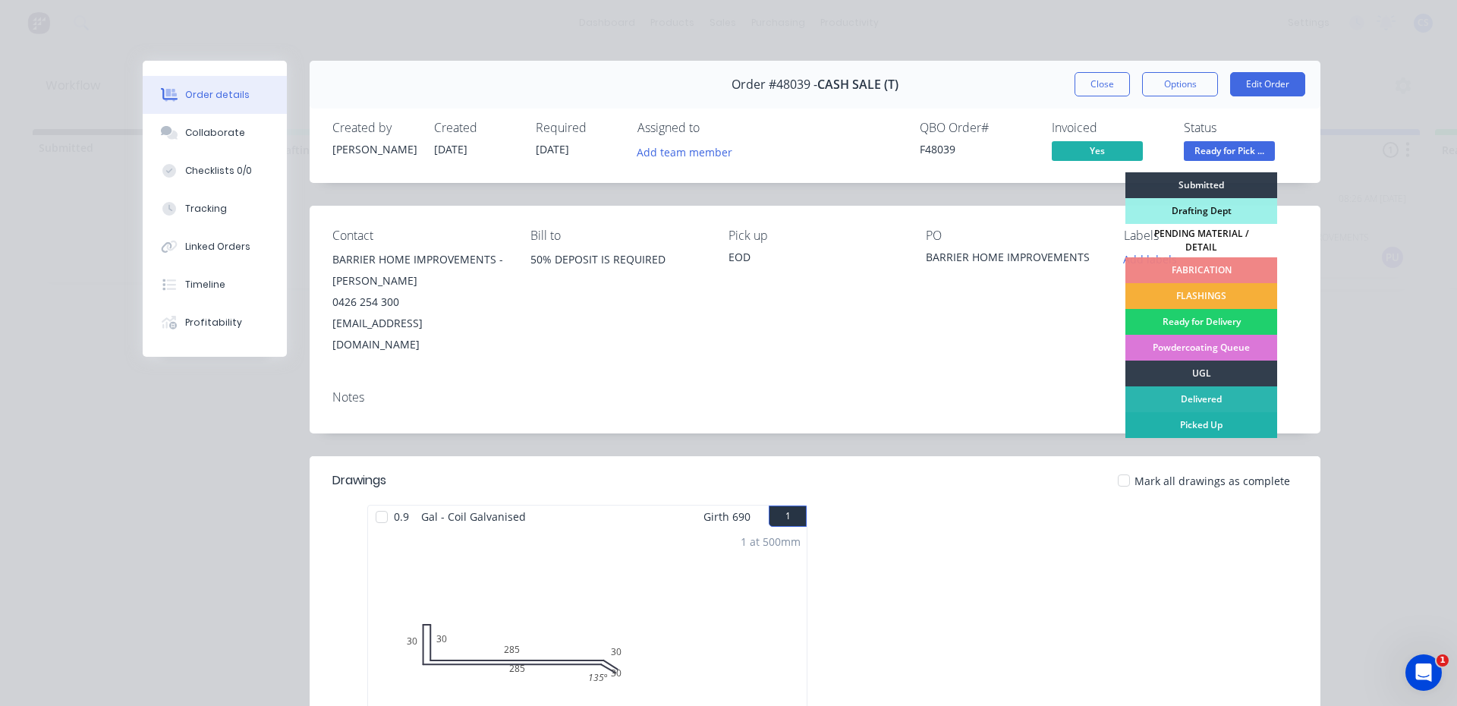
click at [1203, 418] on div "Picked Up" at bounding box center [1202, 425] width 152 height 26
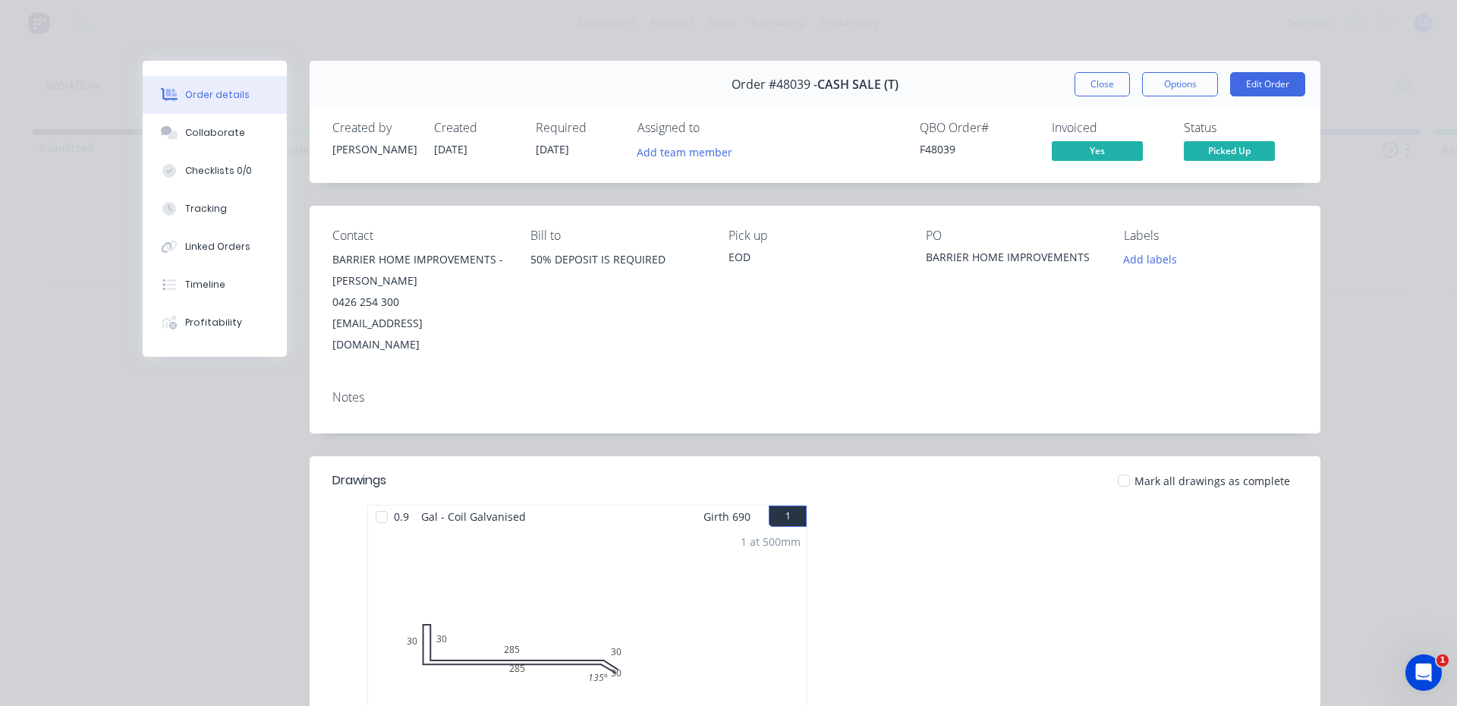
click at [1100, 71] on div "Order #48039 - CASH SALE (T) Close Options Edit Order" at bounding box center [815, 85] width 1011 height 48
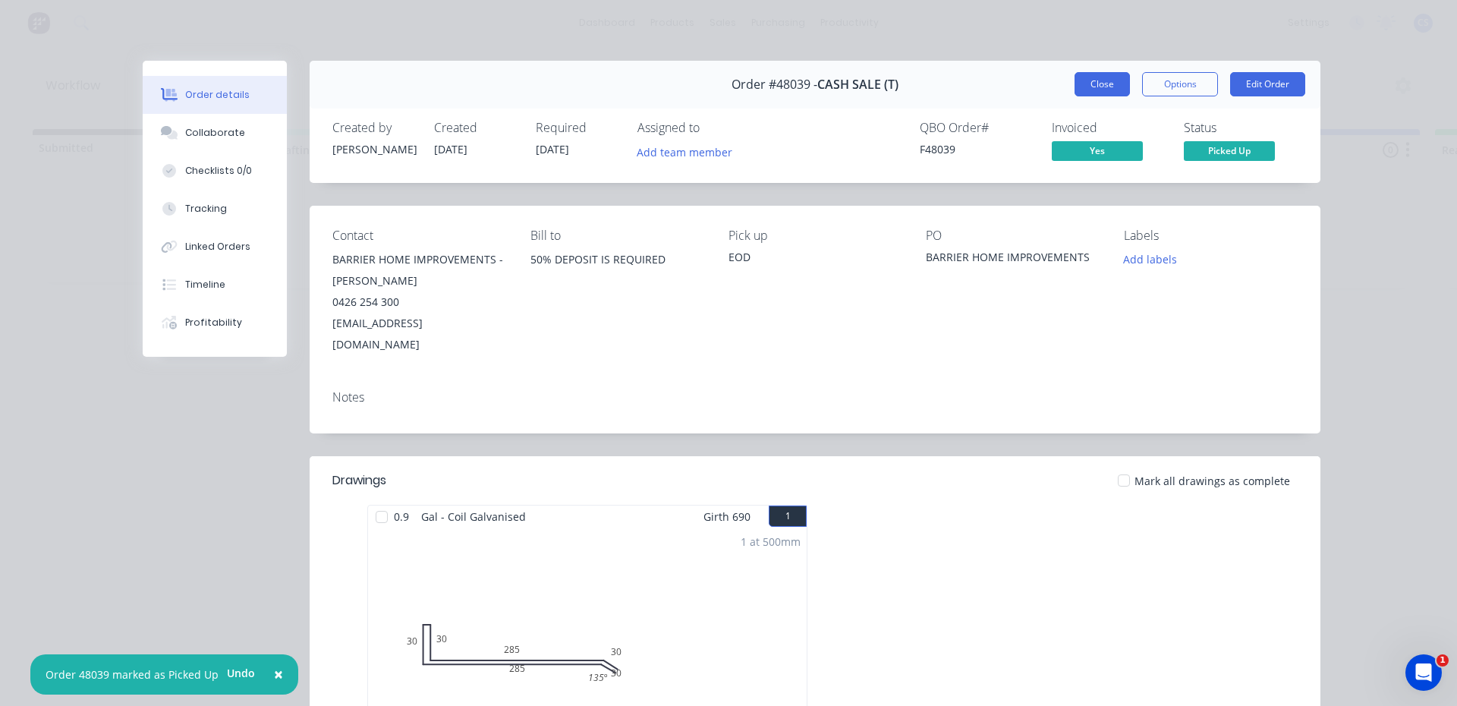
click at [1102, 95] on button "Close" at bounding box center [1102, 84] width 55 height 24
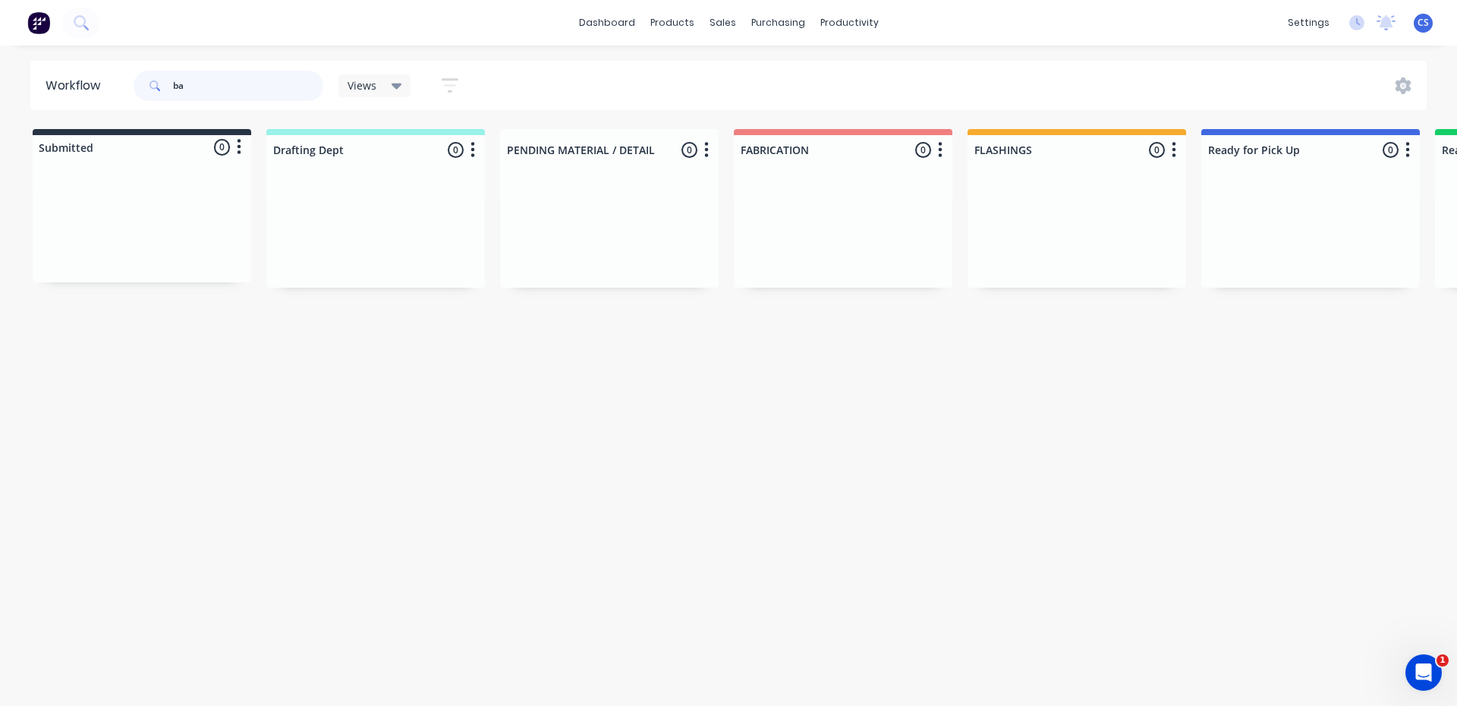
type input "b"
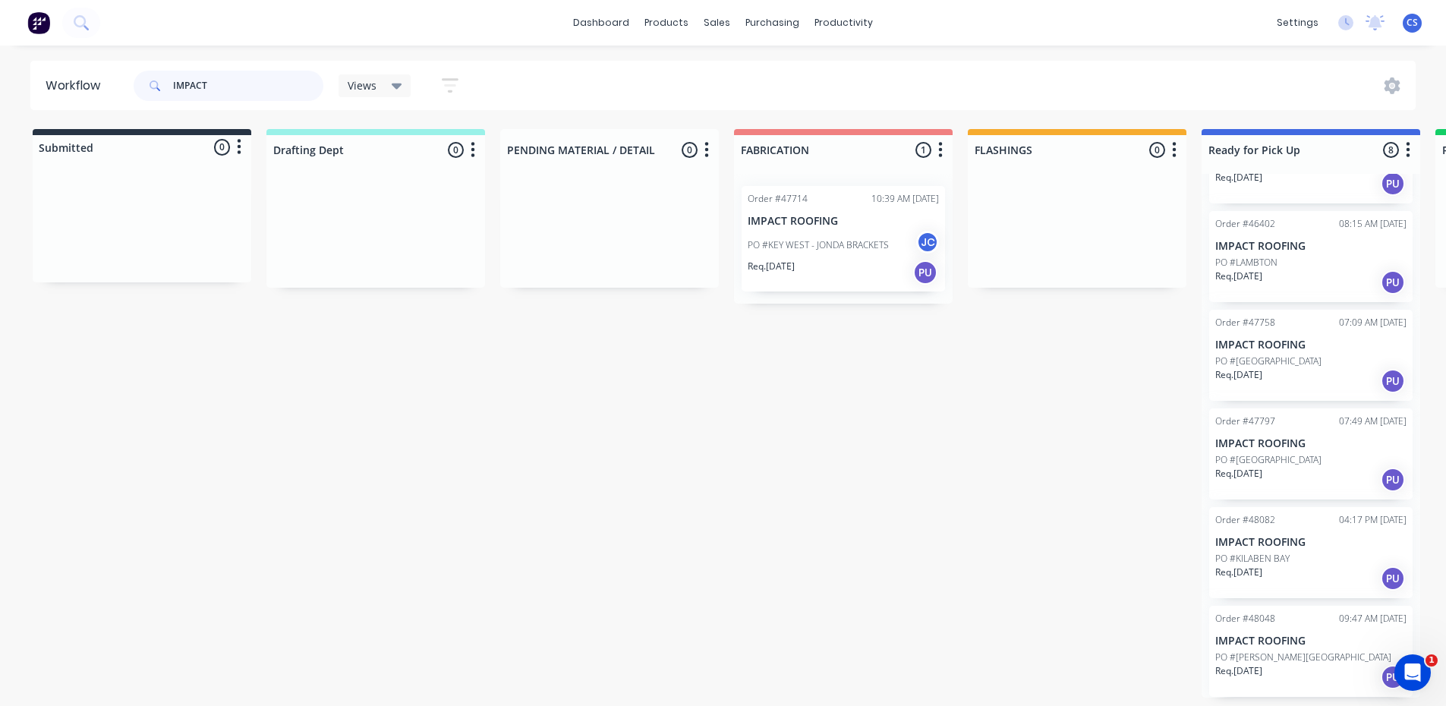
scroll to position [3, 0]
type input "IMPACT"
click at [1268, 536] on p "IMPACT ROOFING" at bounding box center [1310, 542] width 191 height 13
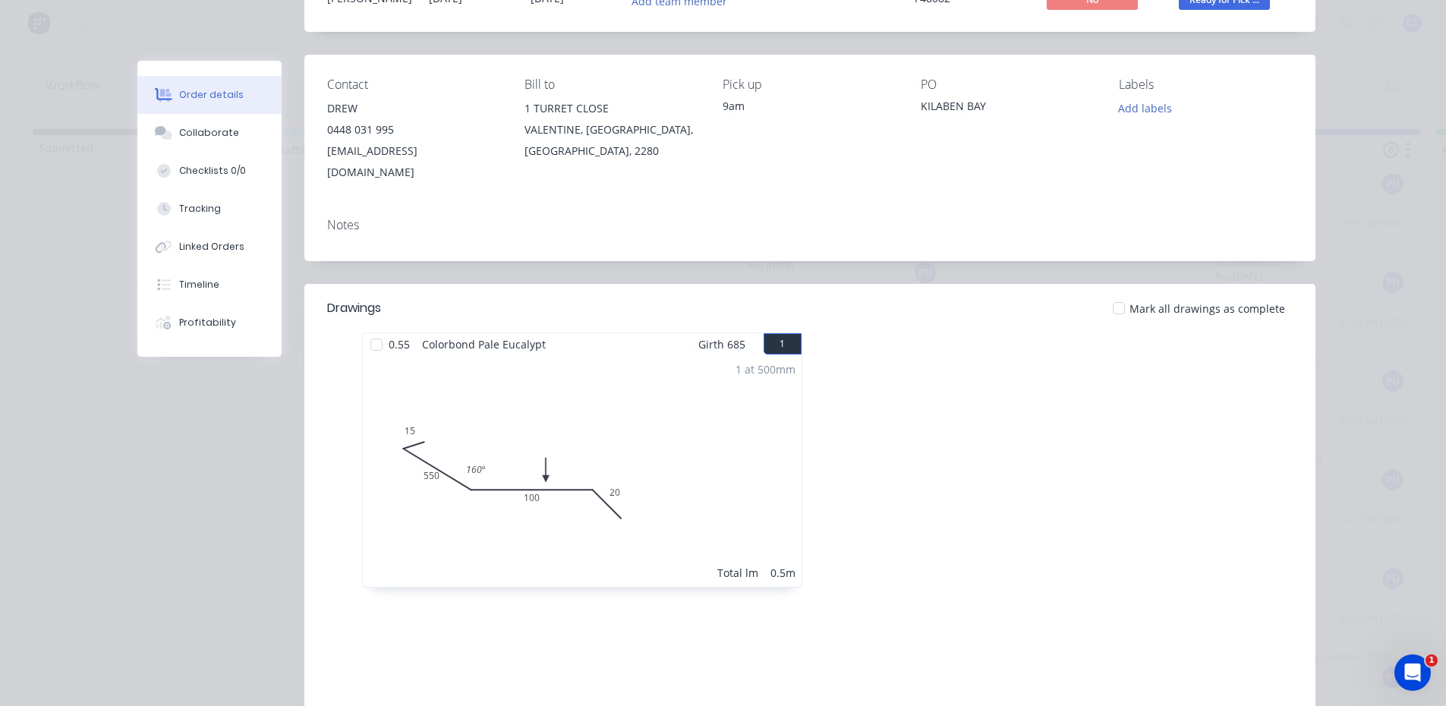
scroll to position [152, 0]
click at [209, 123] on button "Collaborate" at bounding box center [209, 133] width 144 height 38
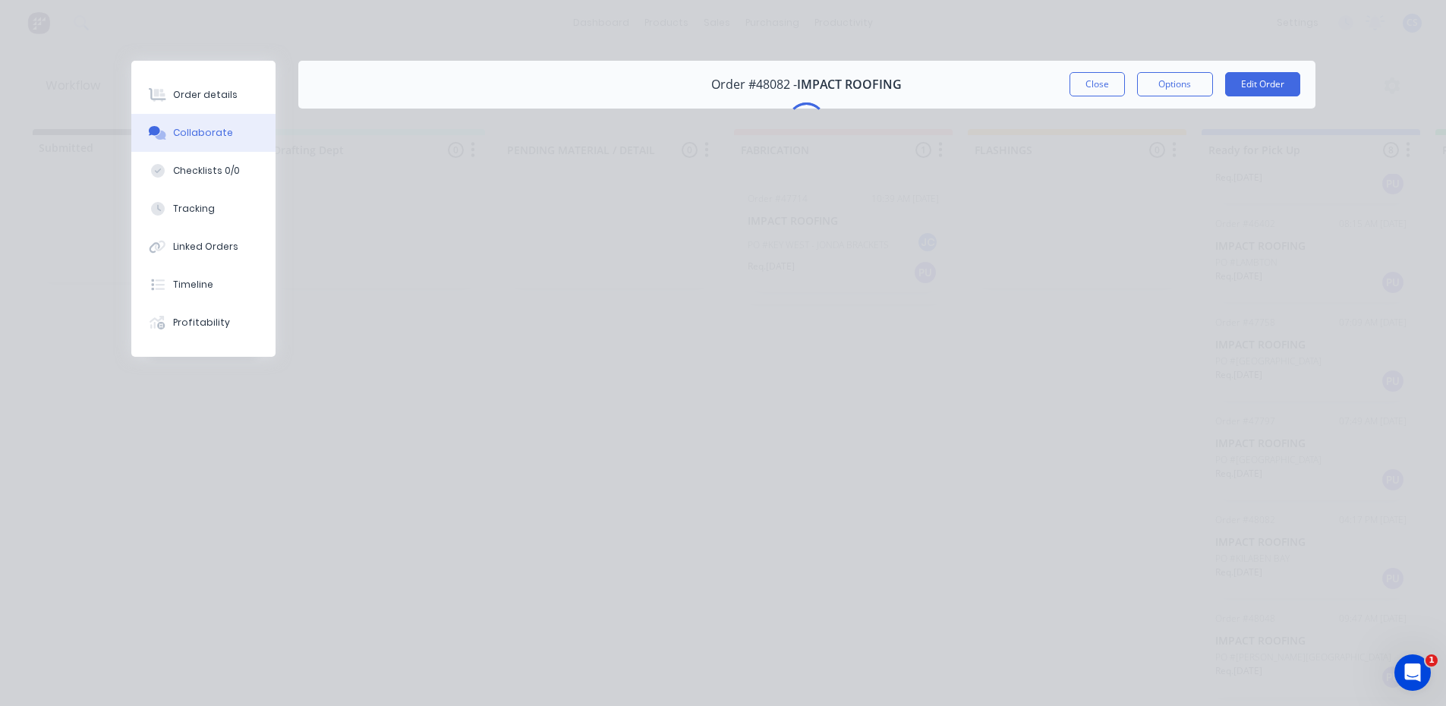
scroll to position [0, 0]
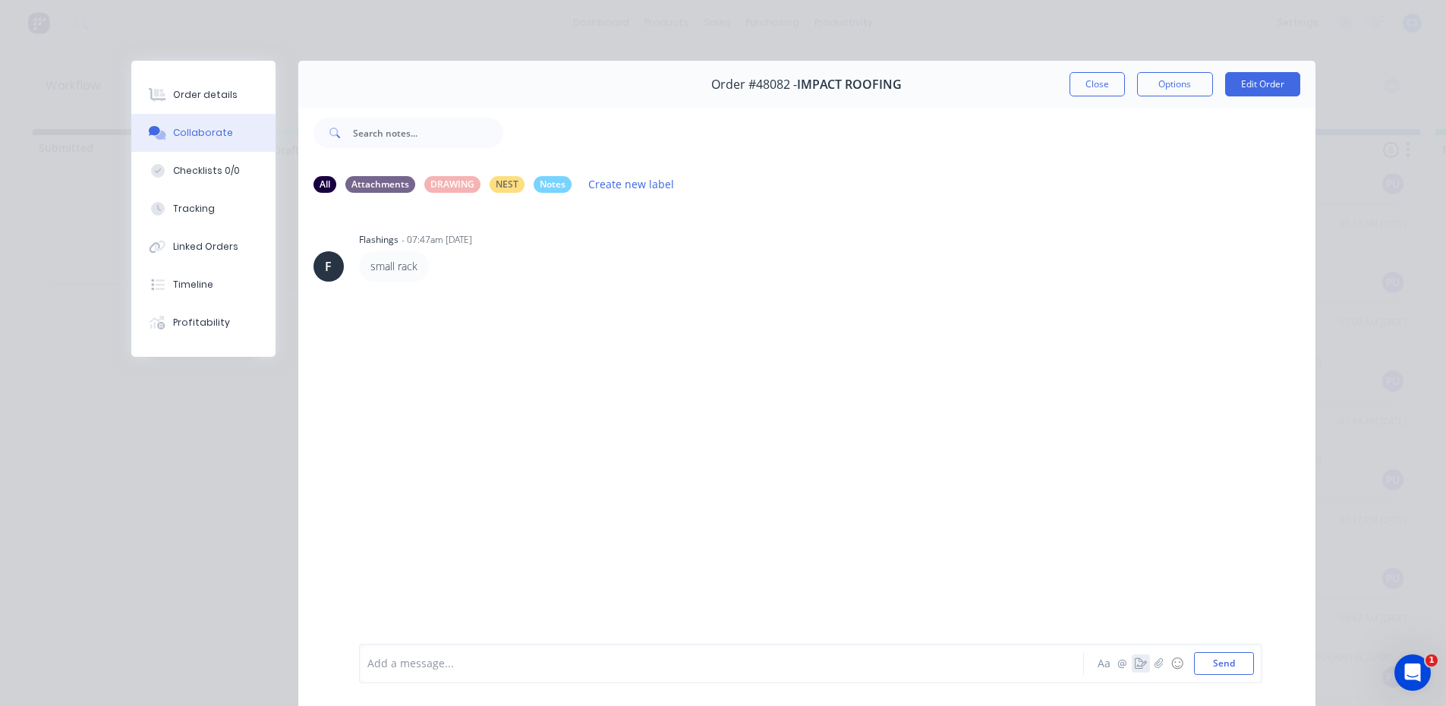
drag, startPoint x: 1127, startPoint y: 668, endPoint x: 1129, endPoint y: 660, distance: 7.9
click at [1132, 660] on button "button" at bounding box center [1141, 663] width 18 height 18
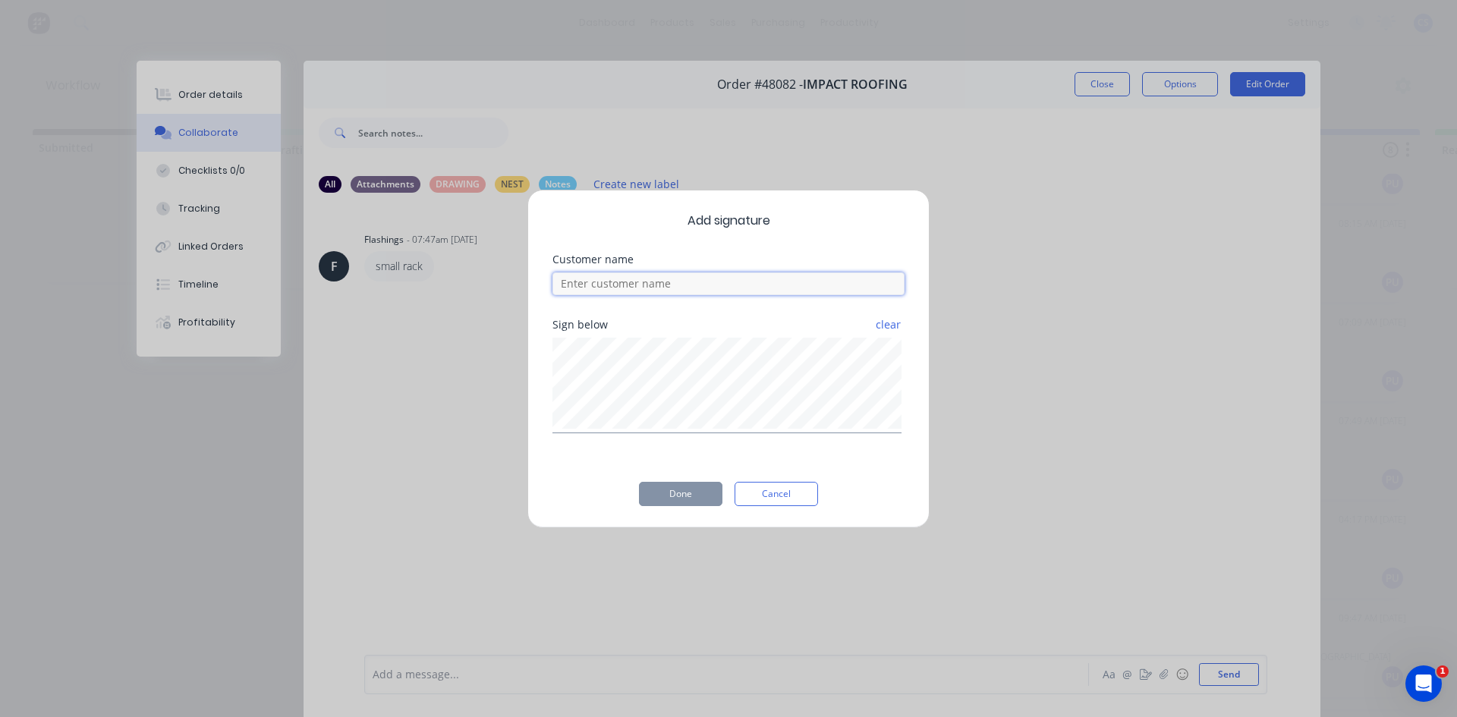
click at [773, 293] on input at bounding box center [729, 283] width 352 height 23
type input "DRE"
click at [673, 497] on button "Done" at bounding box center [680, 494] width 83 height 24
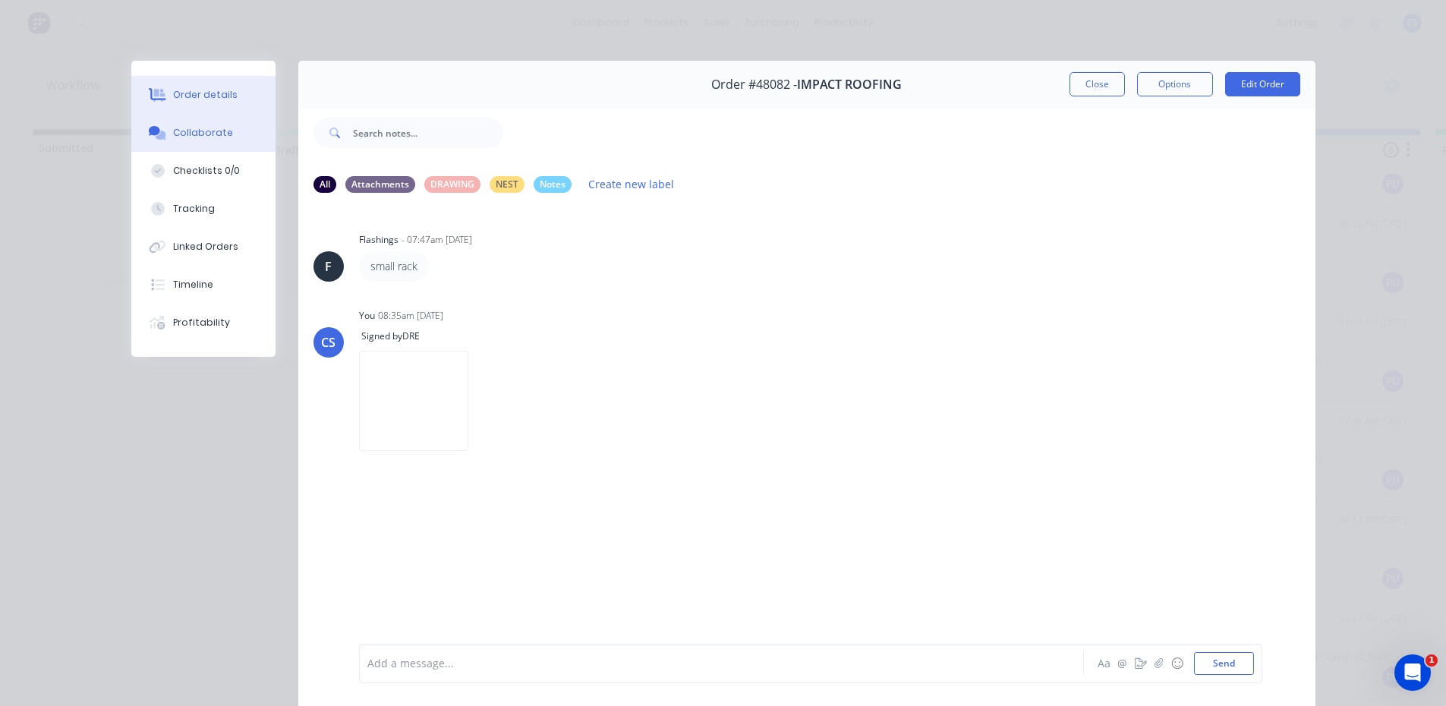
click at [250, 93] on button "Order details" at bounding box center [203, 95] width 144 height 38
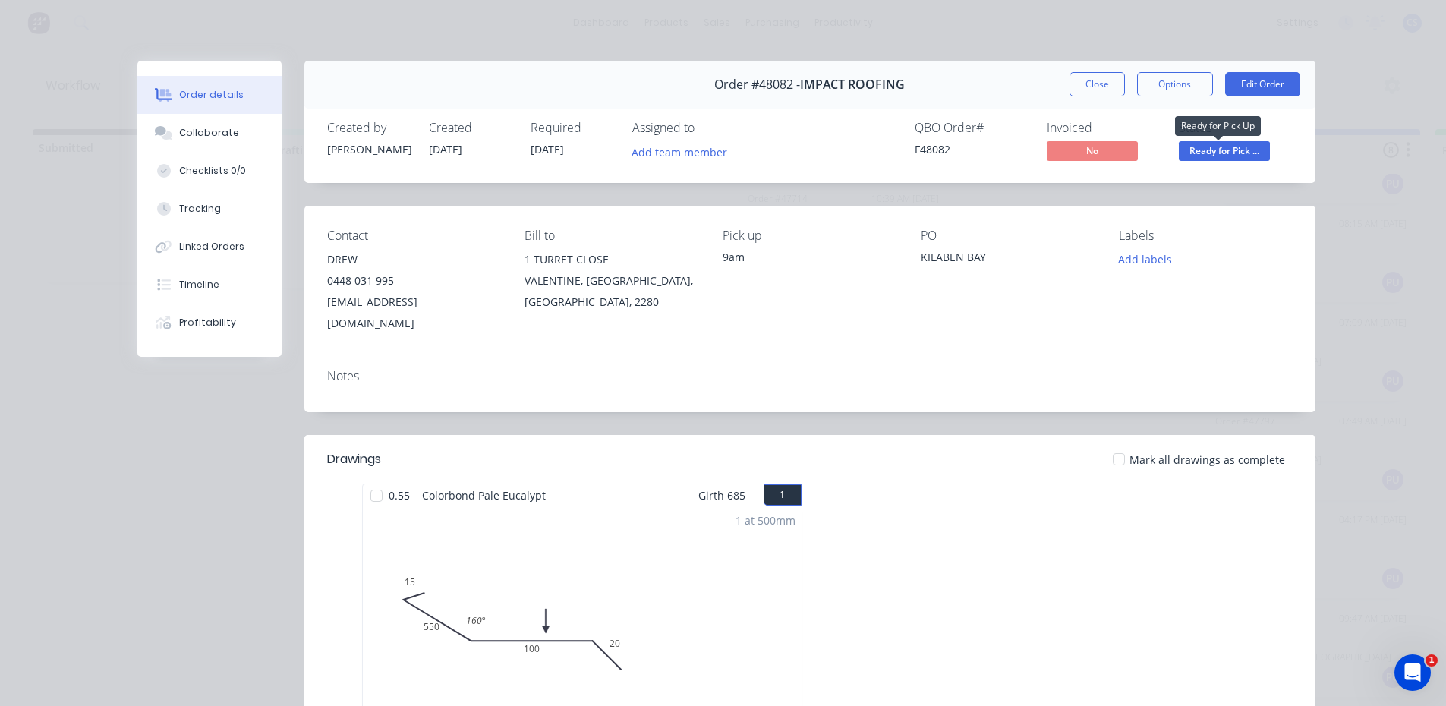
click at [1208, 154] on span "Ready for Pick ..." at bounding box center [1224, 150] width 91 height 19
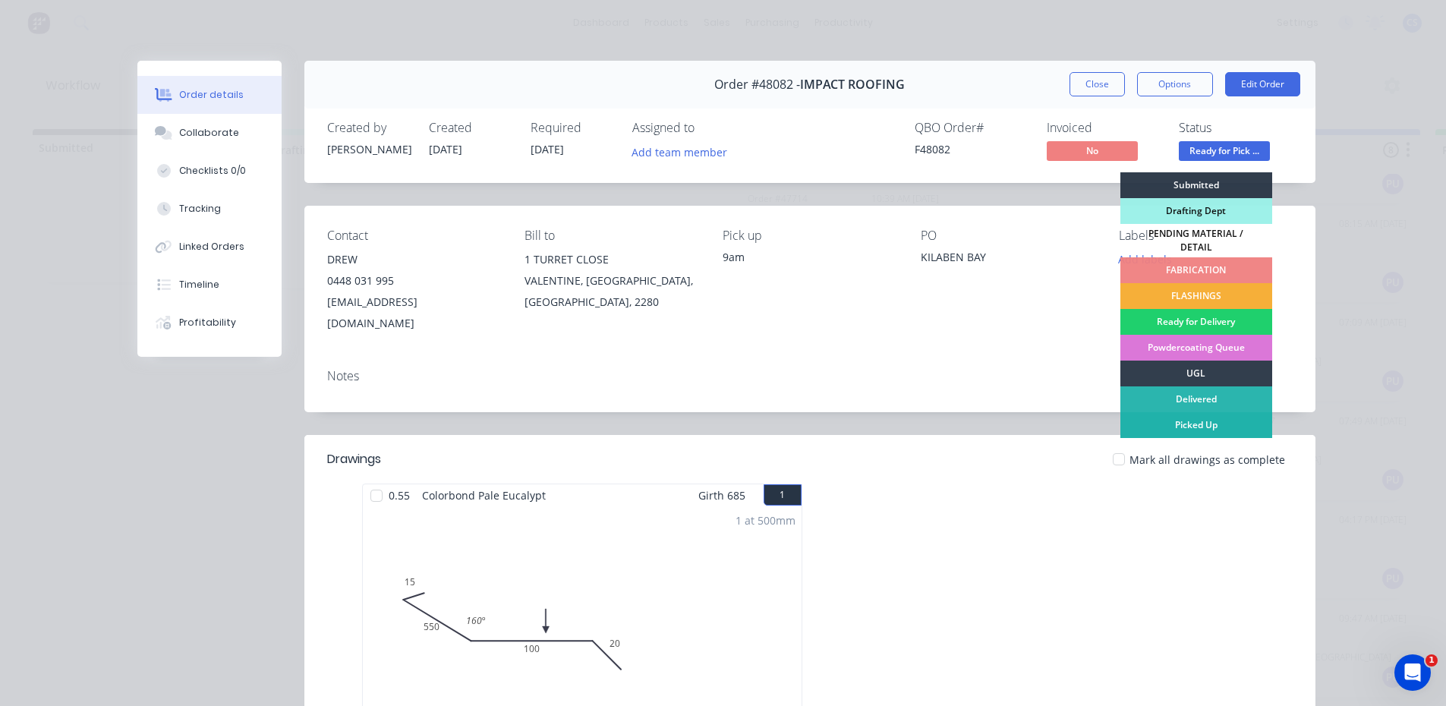
click at [1176, 426] on div "Picked Up" at bounding box center [1196, 425] width 152 height 26
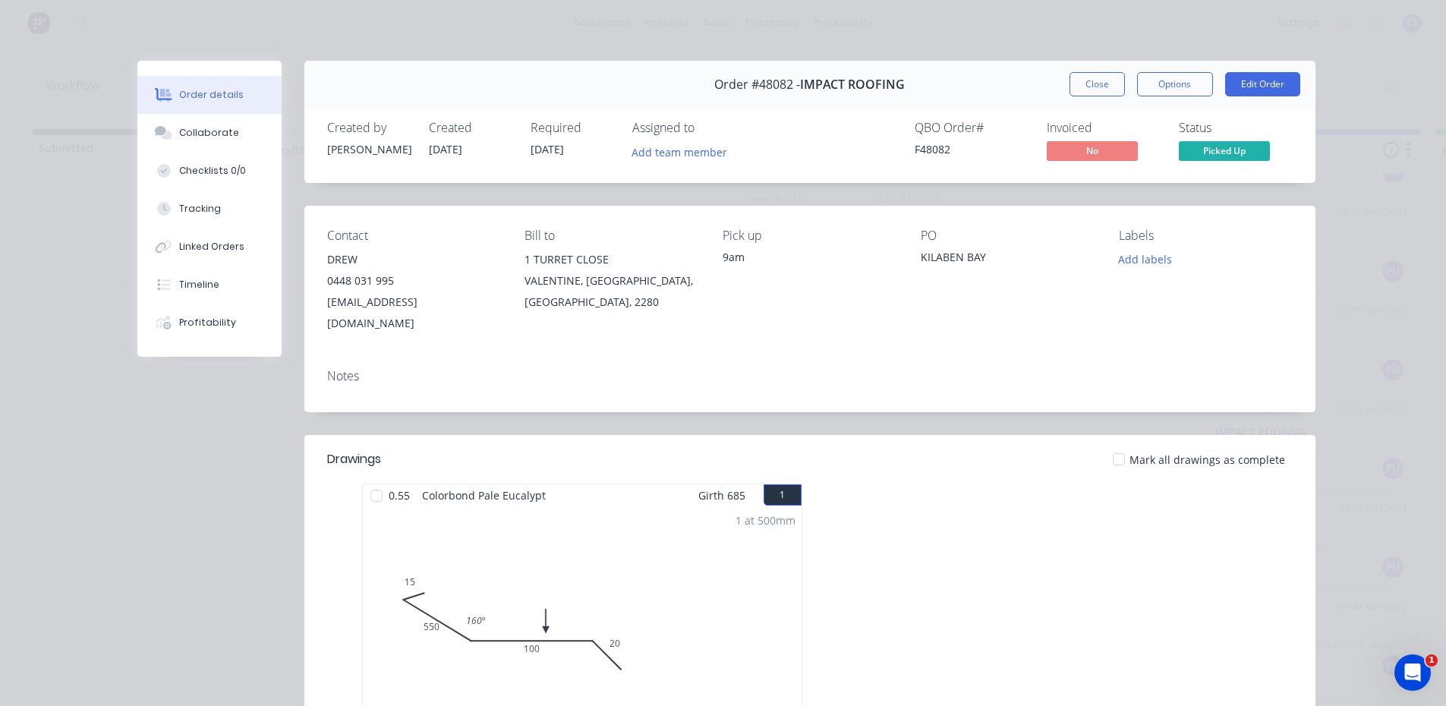
scroll to position [172, 0]
click at [1069, 86] on button "Close" at bounding box center [1096, 84] width 55 height 24
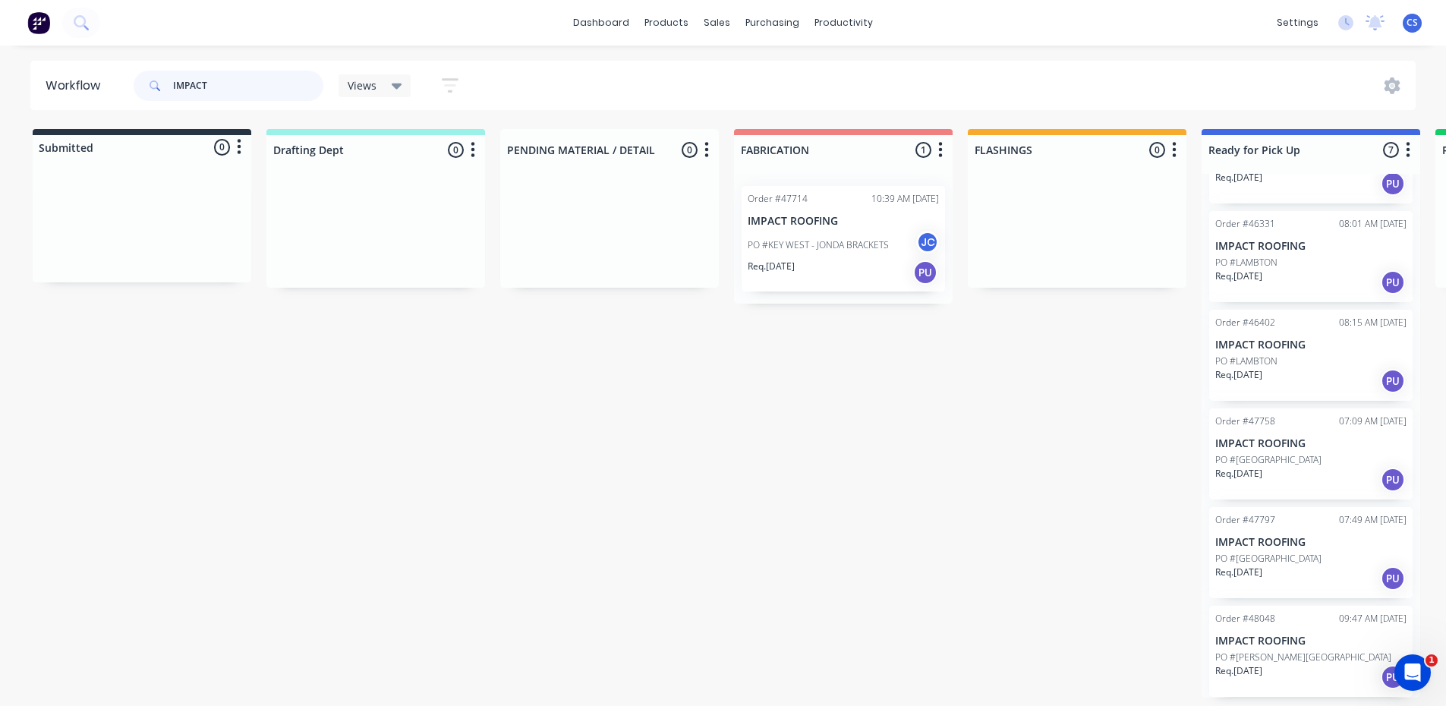
drag, startPoint x: 174, startPoint y: 82, endPoint x: 136, endPoint y: 82, distance: 37.9
click at [137, 82] on div "IMPACT" at bounding box center [229, 86] width 190 height 30
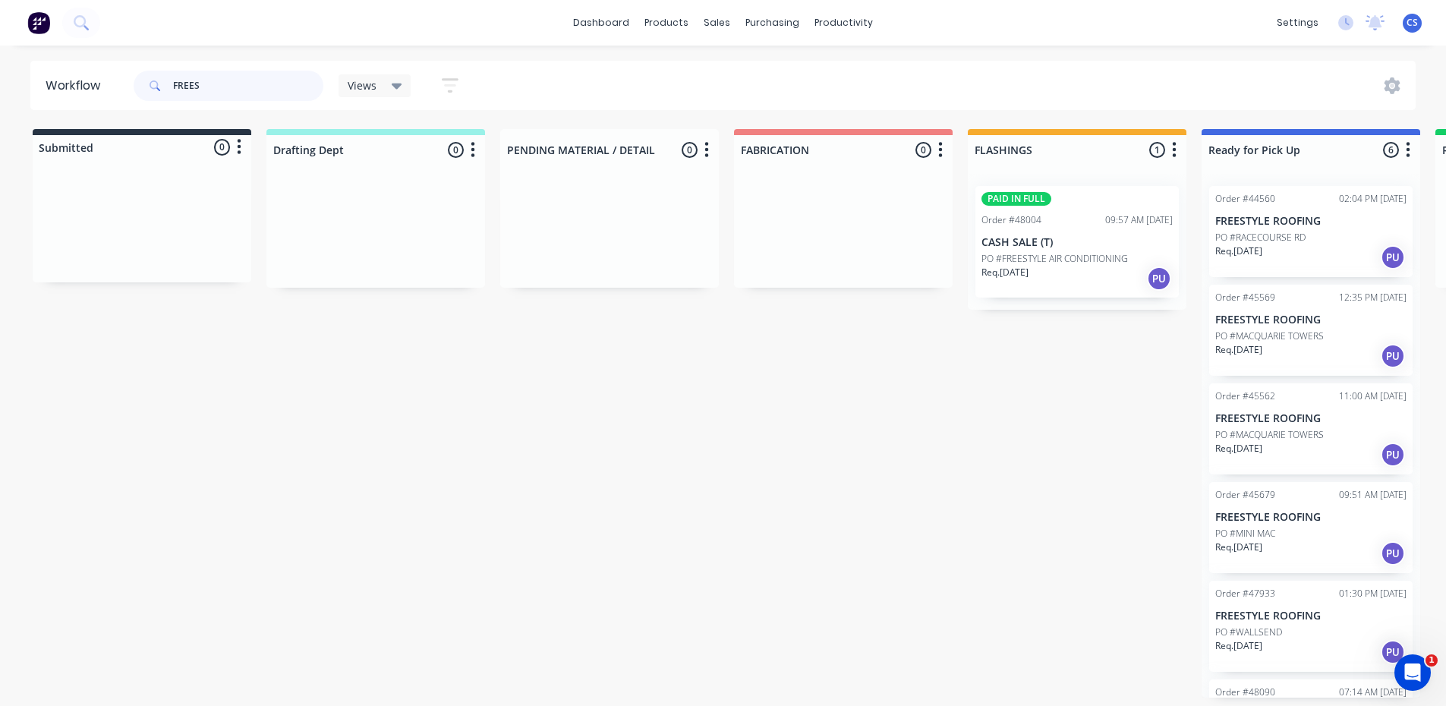
scroll to position [74, 0]
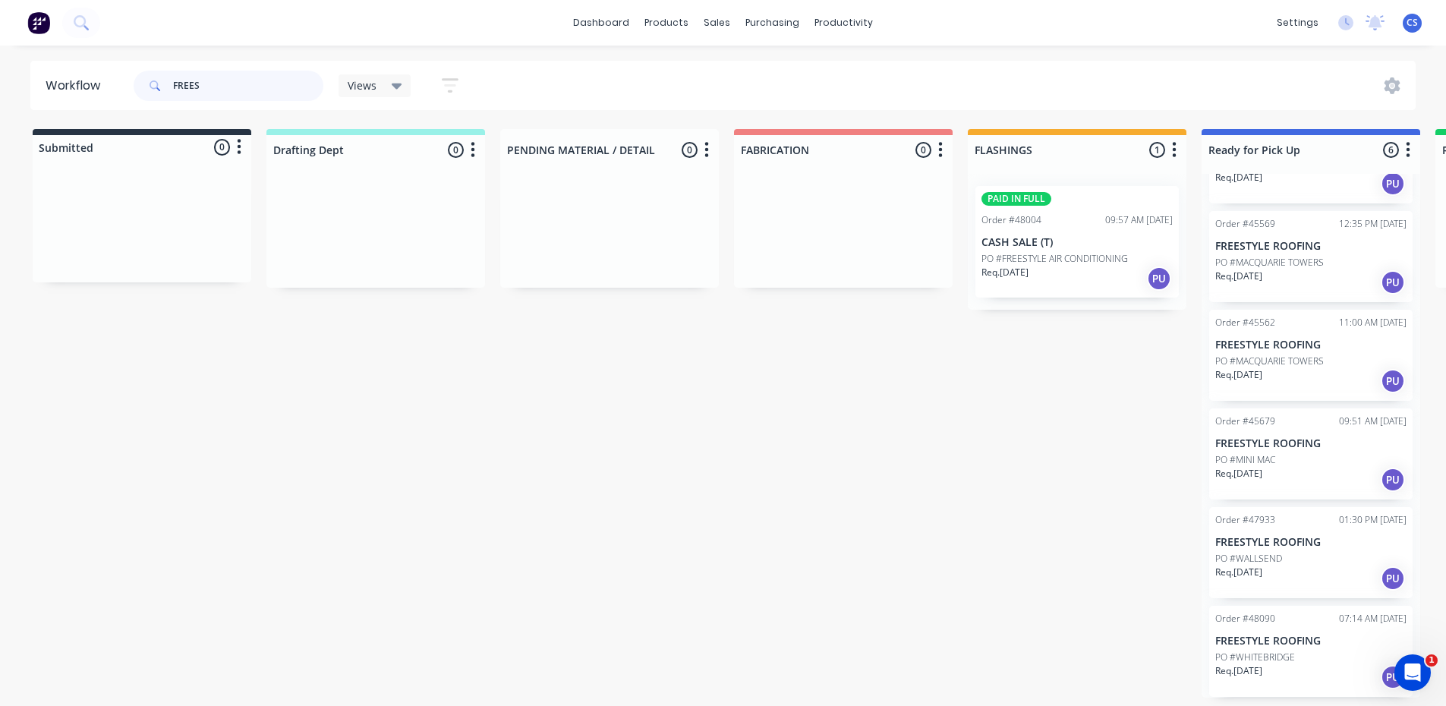
type input "FREES"
click at [1273, 660] on p "PO #WHITEBRIDGE" at bounding box center [1255, 657] width 80 height 14
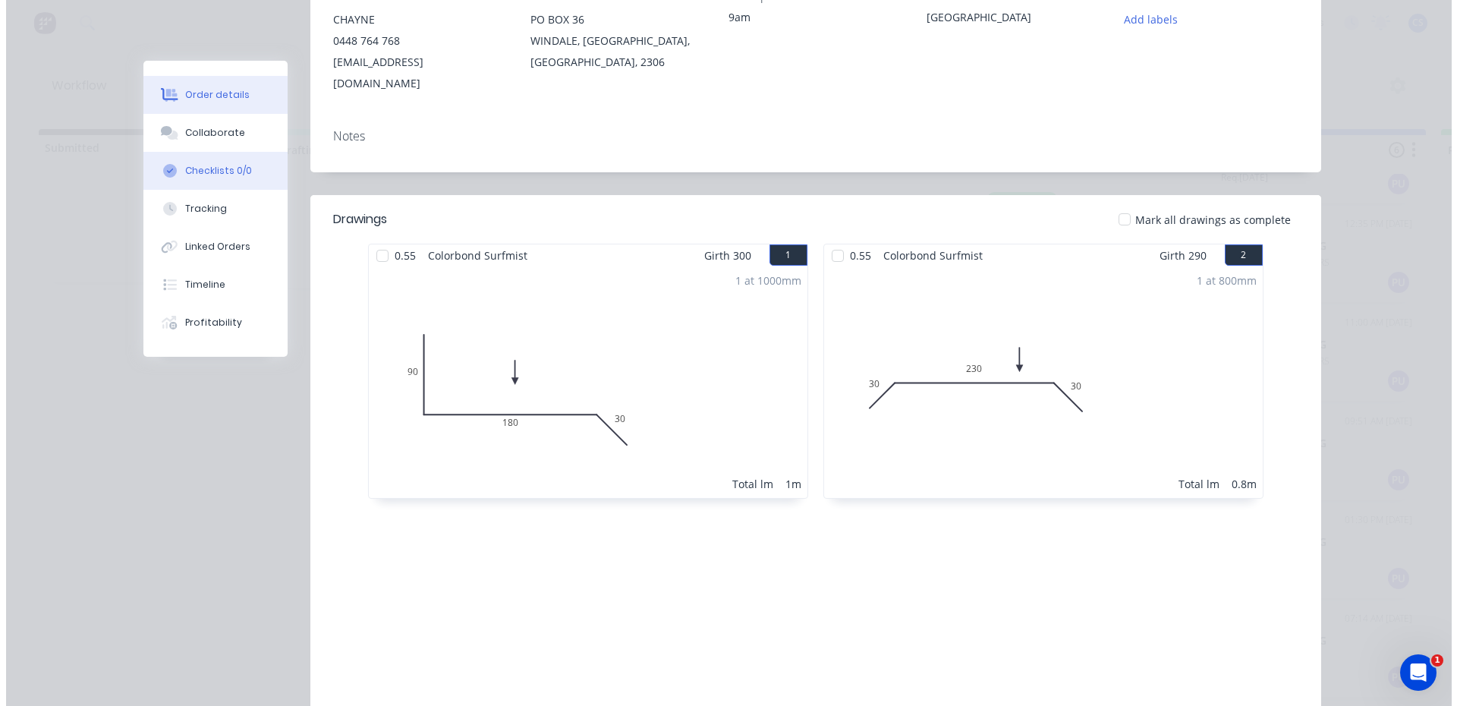
scroll to position [0, 0]
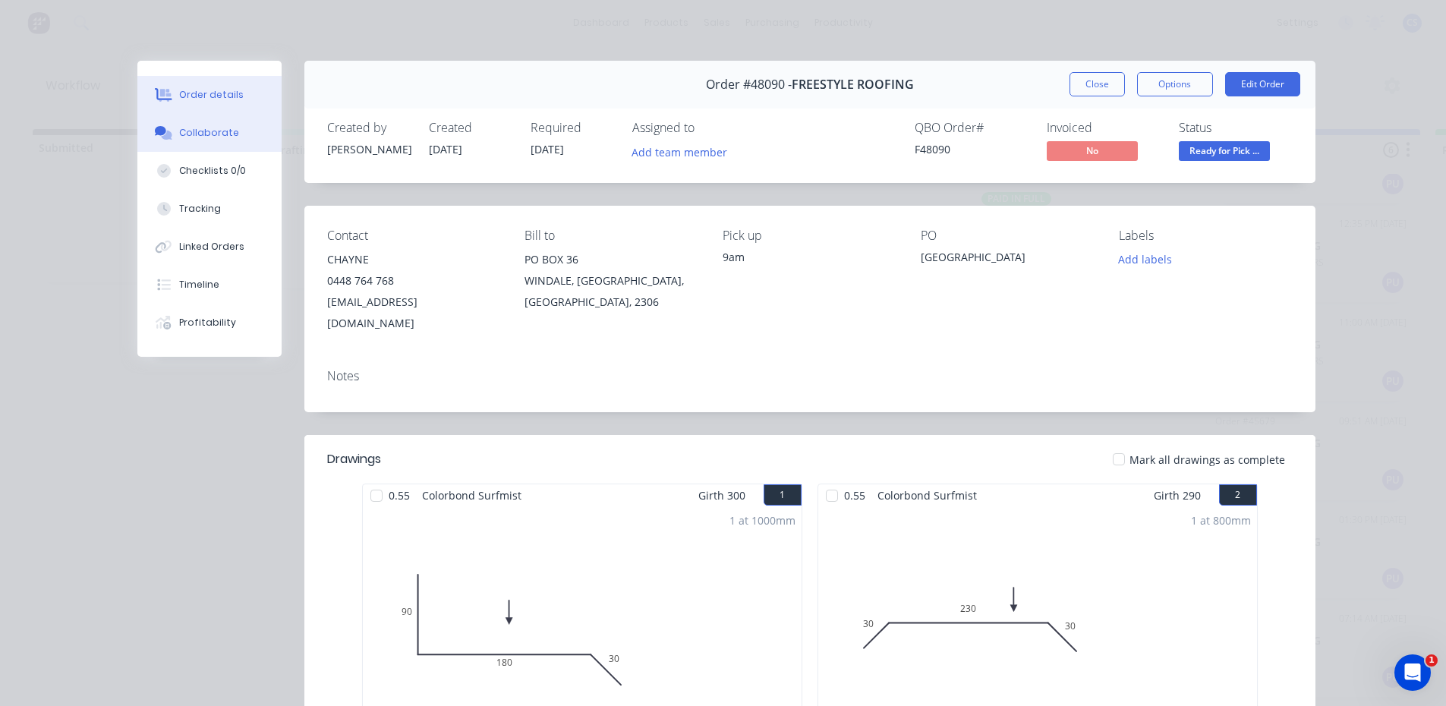
click at [217, 134] on div "Collaborate" at bounding box center [209, 133] width 60 height 14
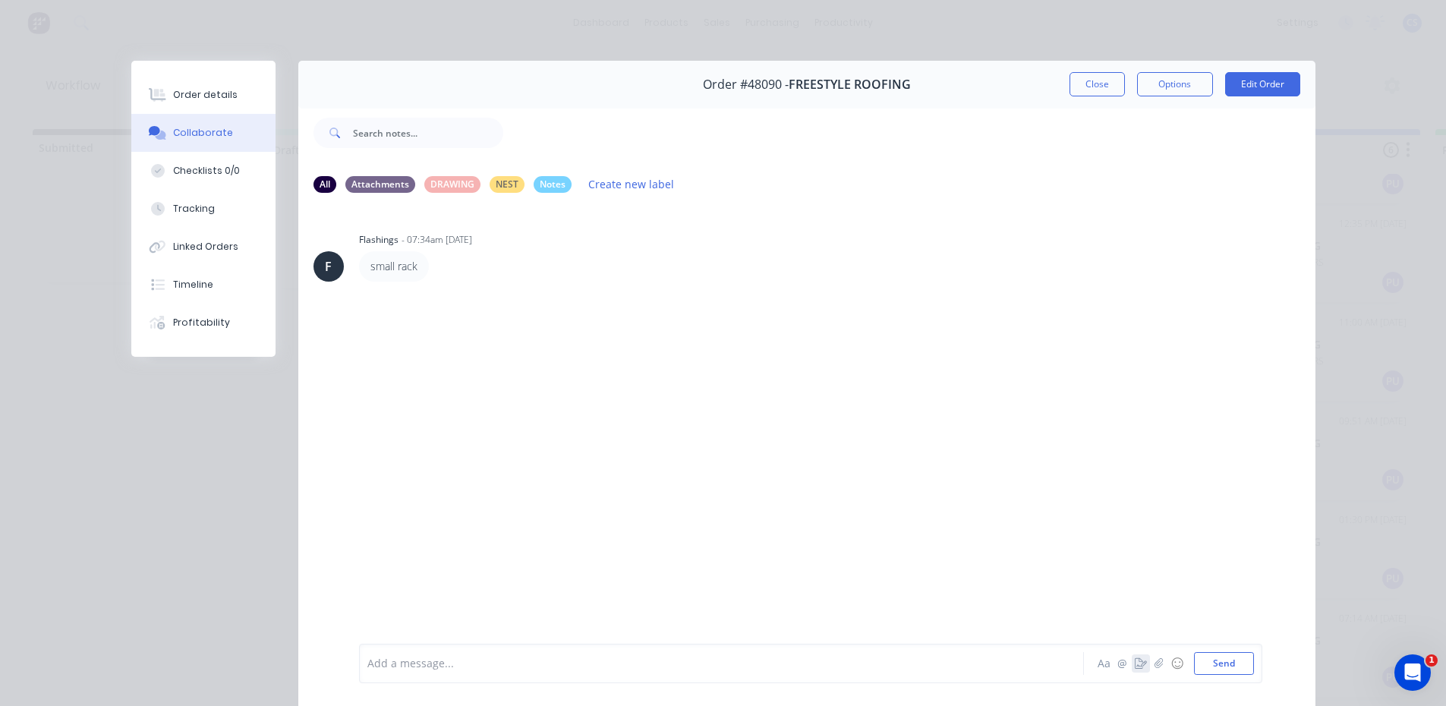
click at [1135, 663] on icon "button" at bounding box center [1141, 663] width 12 height 11
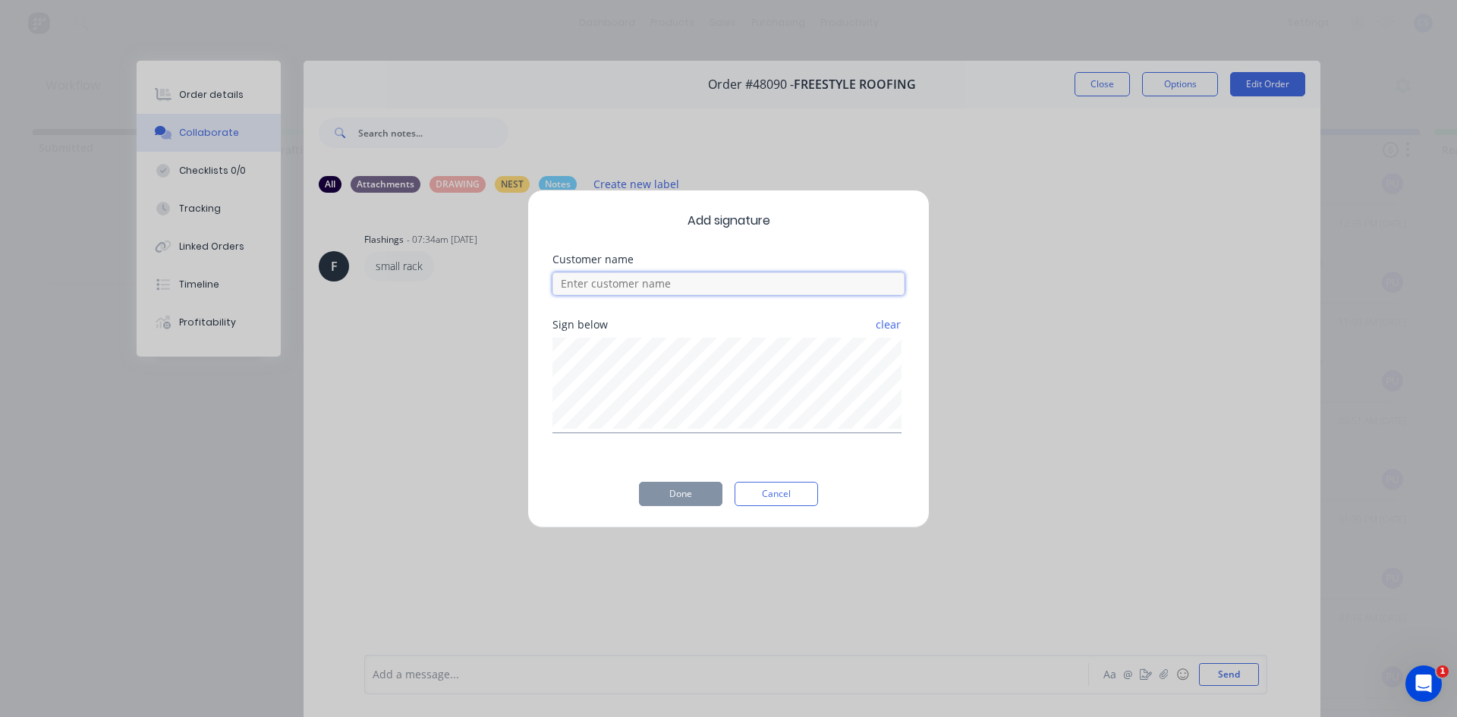
click at [704, 275] on input at bounding box center [729, 283] width 352 height 23
type input "CHAYNE"
click at [707, 496] on button "Done" at bounding box center [680, 494] width 83 height 24
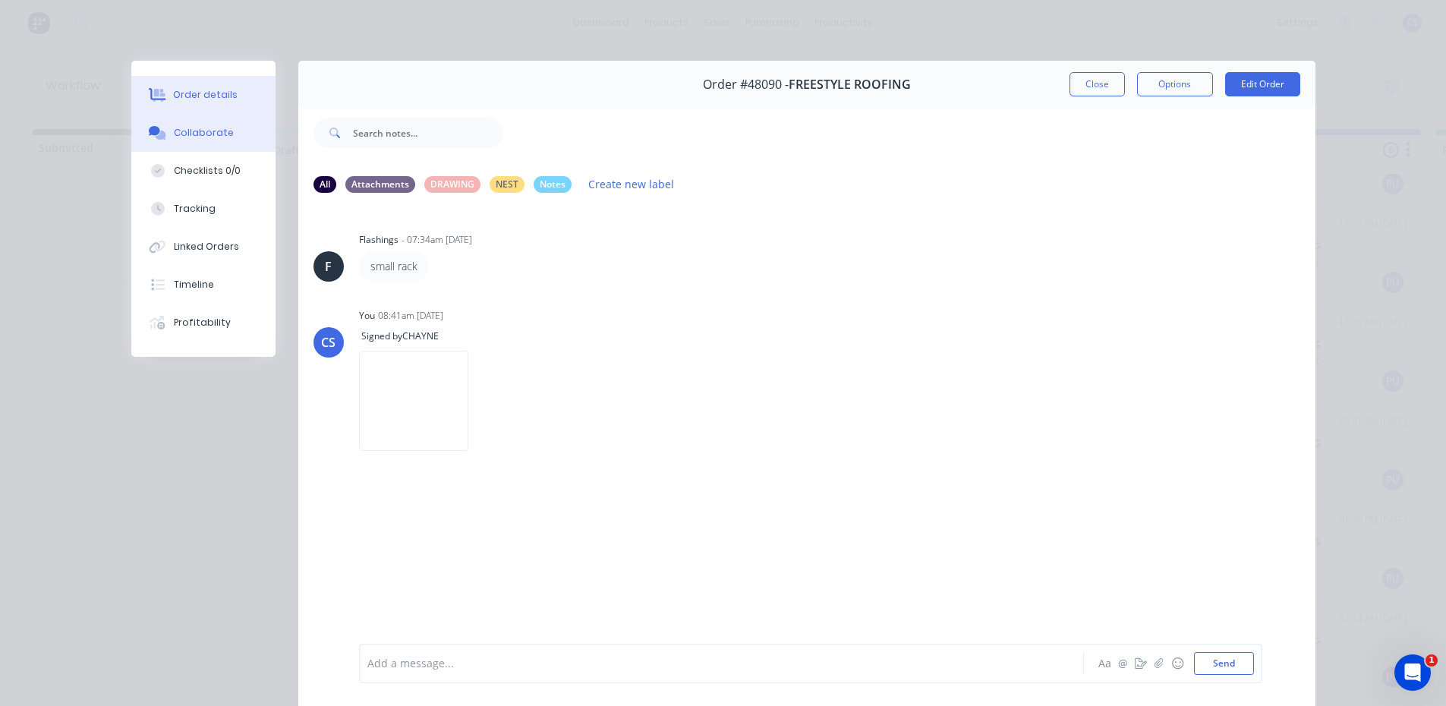
click at [225, 93] on div "Order details" at bounding box center [205, 95] width 65 height 14
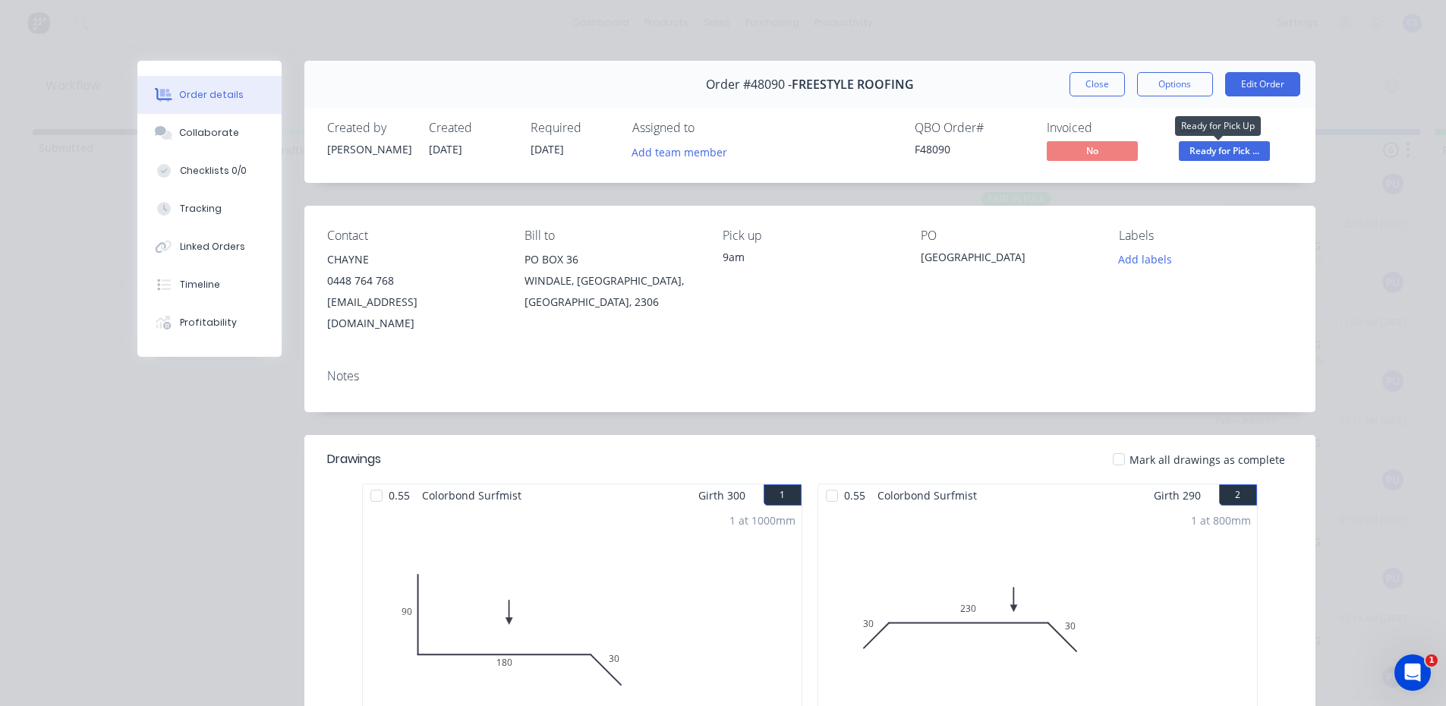
click at [1197, 155] on span "Ready for Pick ..." at bounding box center [1224, 150] width 91 height 19
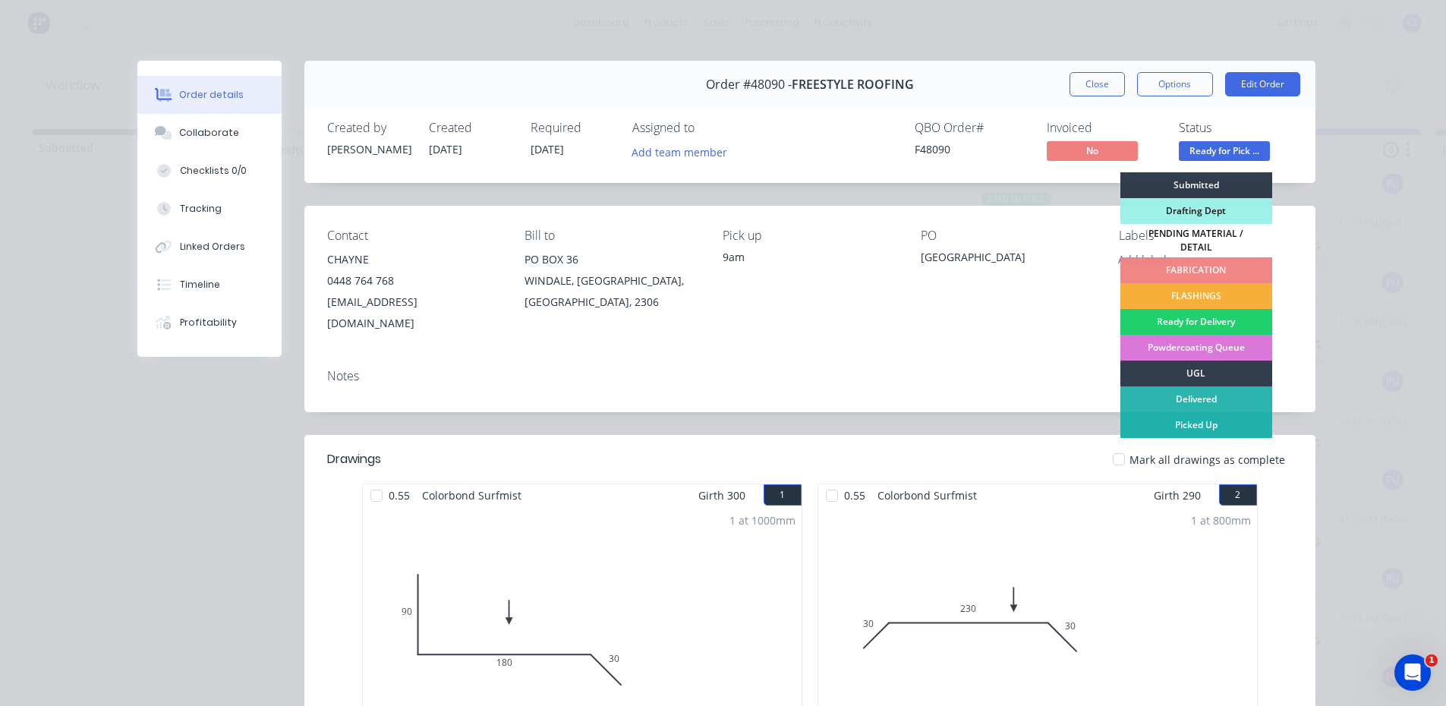
click at [1198, 418] on div "Picked Up" at bounding box center [1196, 425] width 152 height 26
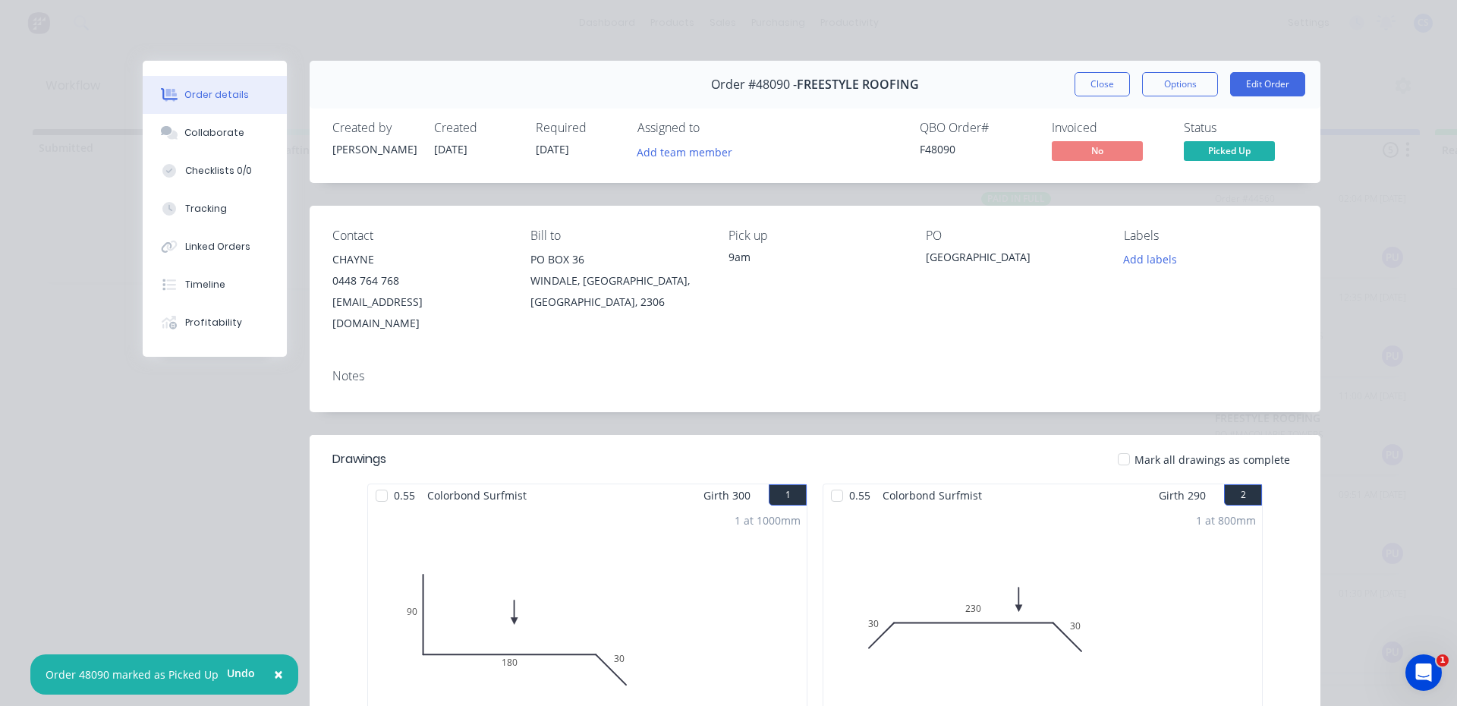
click at [1093, 71] on div "Order #48090 - FREESTYLE ROOFING Close Options Edit Order" at bounding box center [815, 85] width 1011 height 48
click at [1091, 78] on button "Close" at bounding box center [1102, 84] width 55 height 24
